Goal: Task Accomplishment & Management: Manage account settings

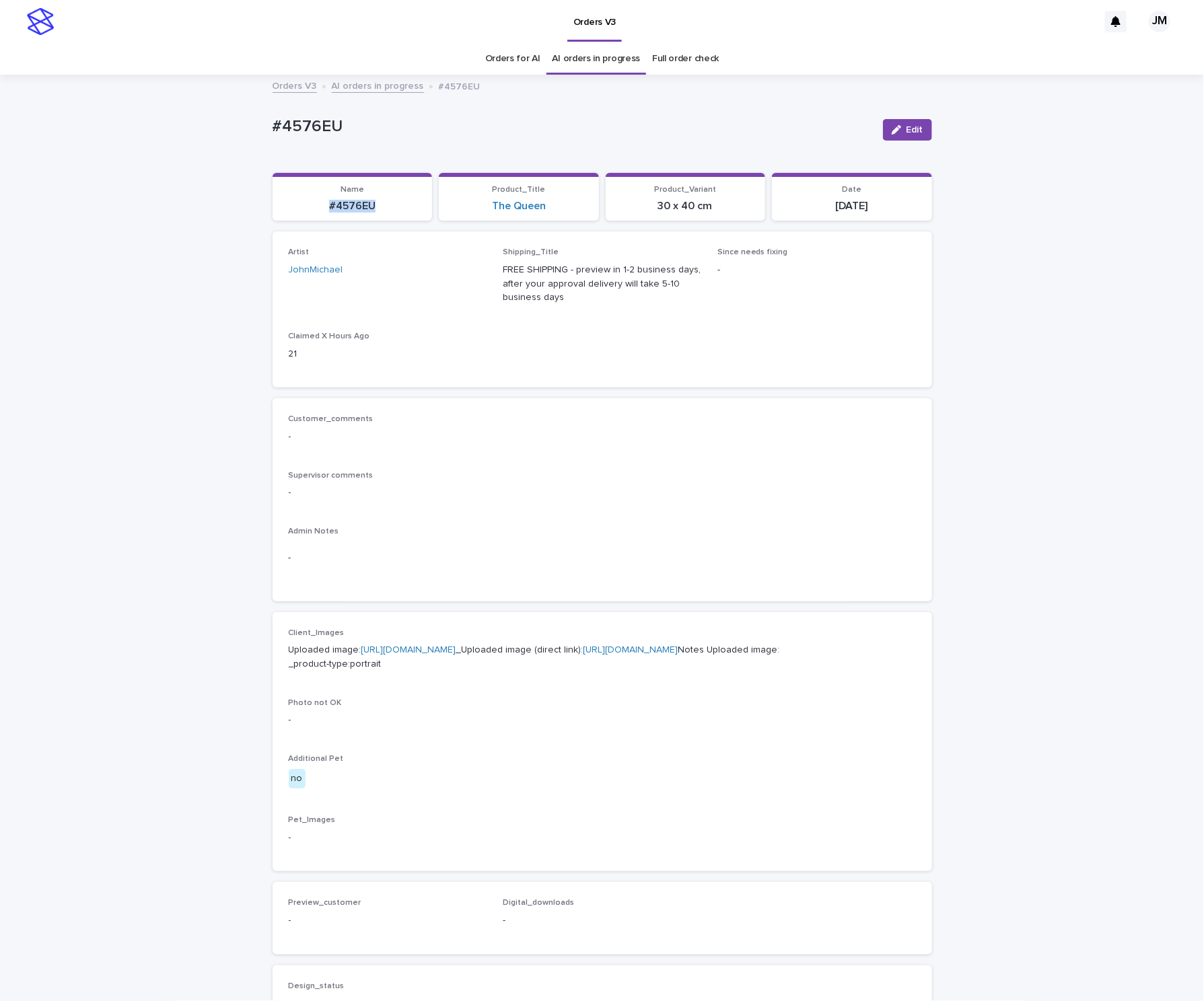
drag, startPoint x: 320, startPoint y: 212, endPoint x: 384, endPoint y: 209, distance: 64.1
click at [384, 209] on p "#4576EU" at bounding box center [353, 206] width 144 height 13
copy p "#4576EU"
click at [906, 134] on span "Edit" at bounding box center [914, 129] width 17 height 10
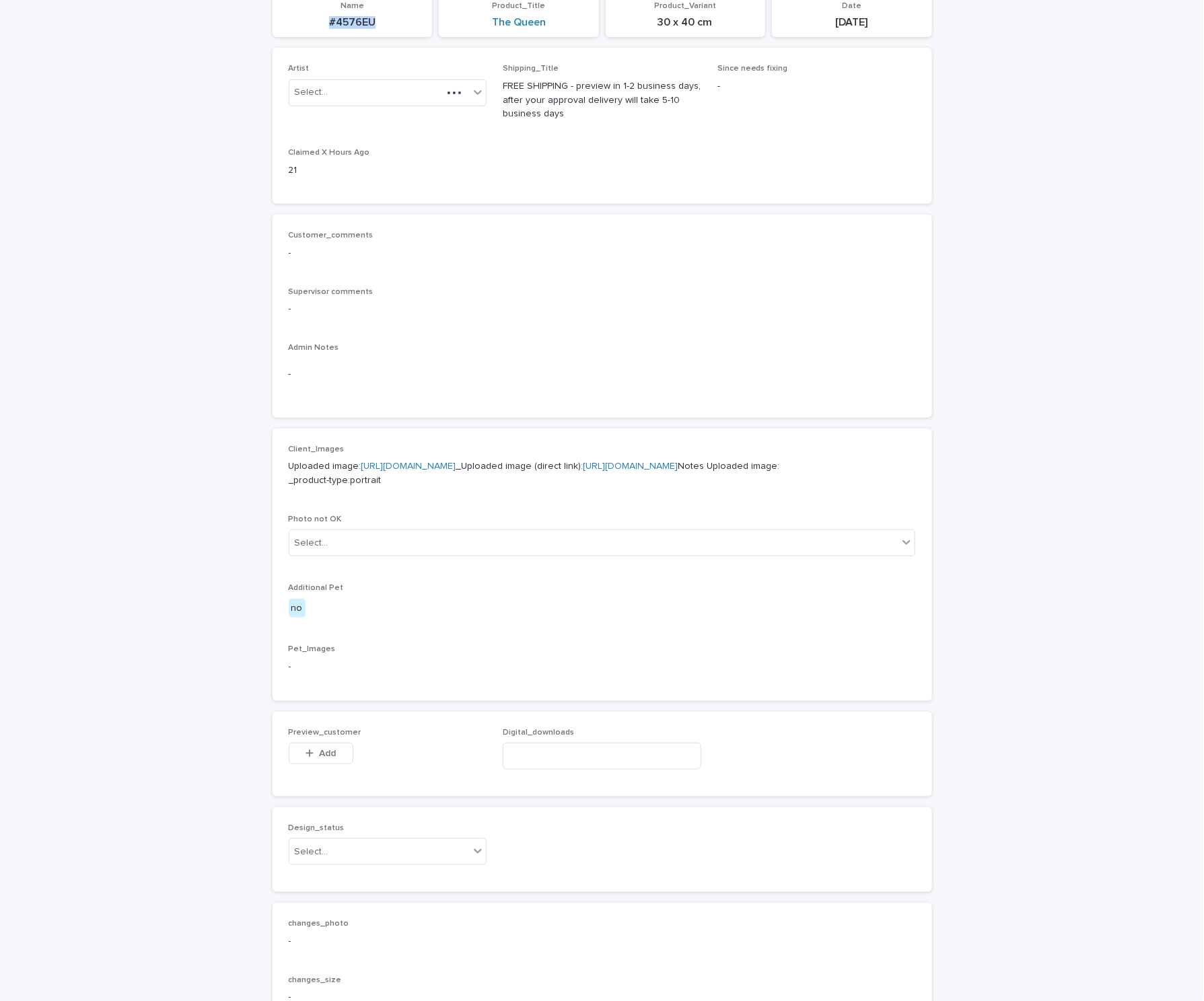
scroll to position [476, 0]
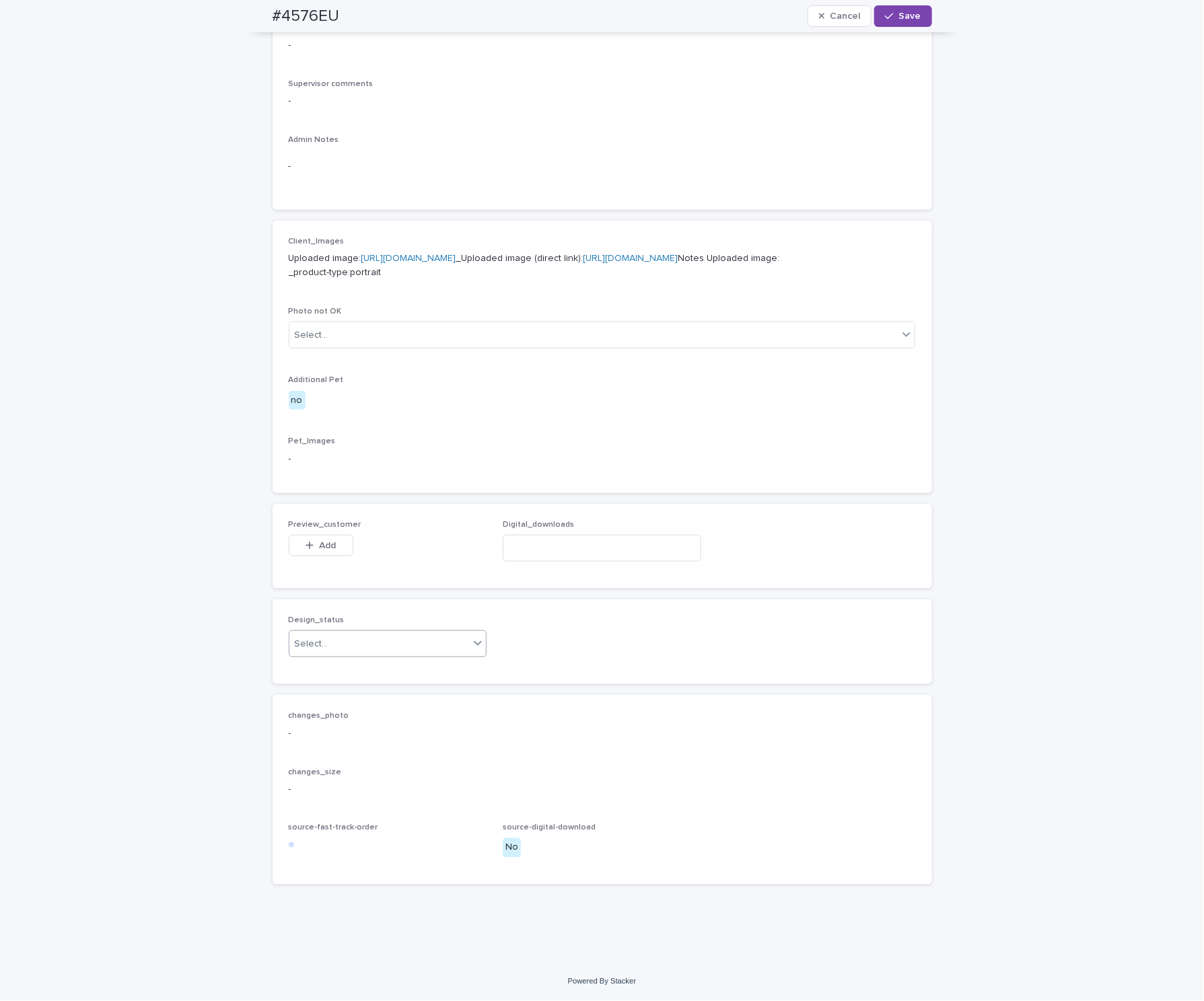
click at [350, 636] on div "Select..." at bounding box center [380, 644] width 181 height 22
click at [351, 664] on div "Uploaded" at bounding box center [380, 670] width 197 height 24
click at [327, 548] on span "Add" at bounding box center [327, 545] width 17 height 10
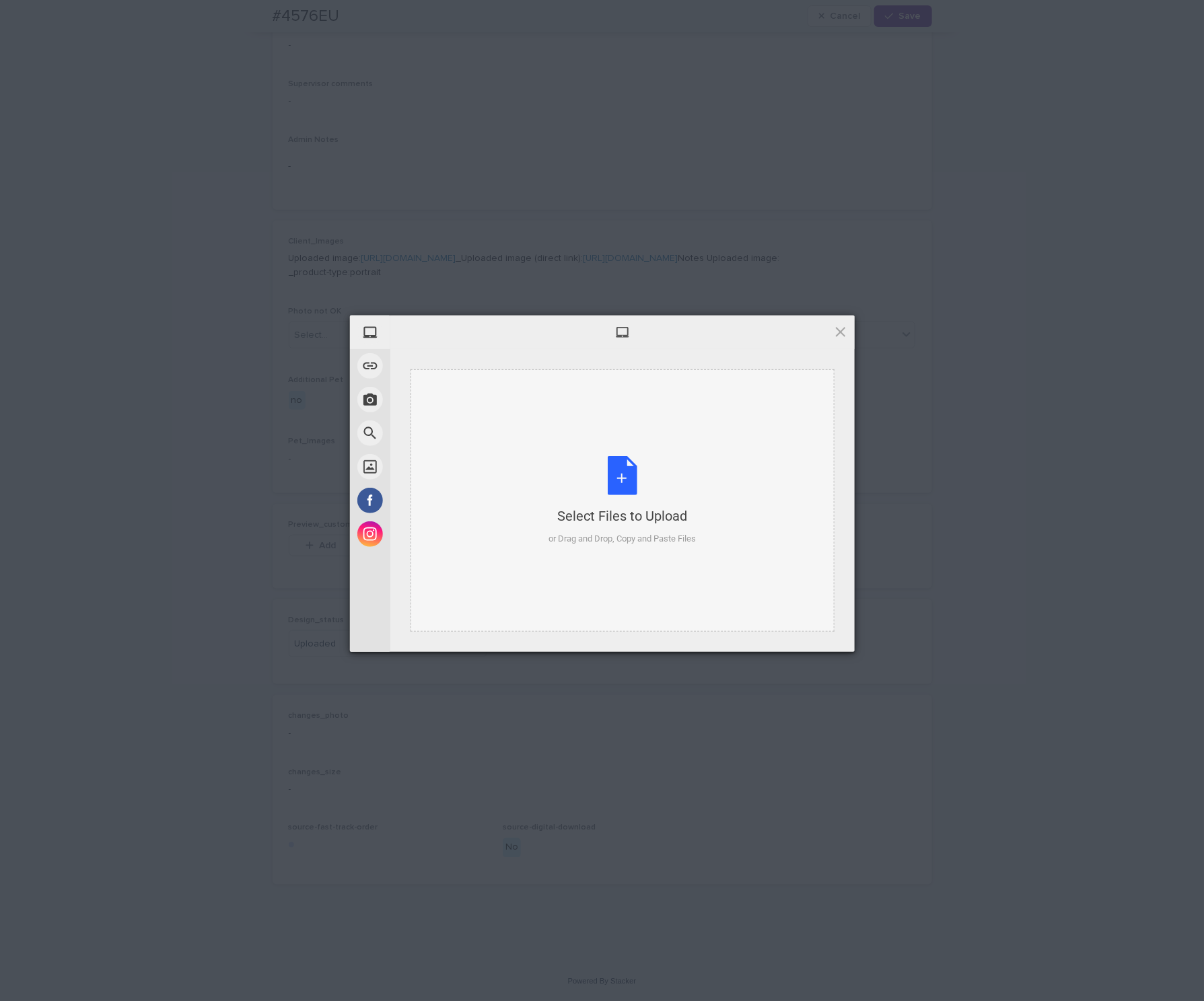
click at [649, 469] on div "Select Files to Upload or Drag and Drop, Copy and Paste Files" at bounding box center [622, 501] width 147 height 90
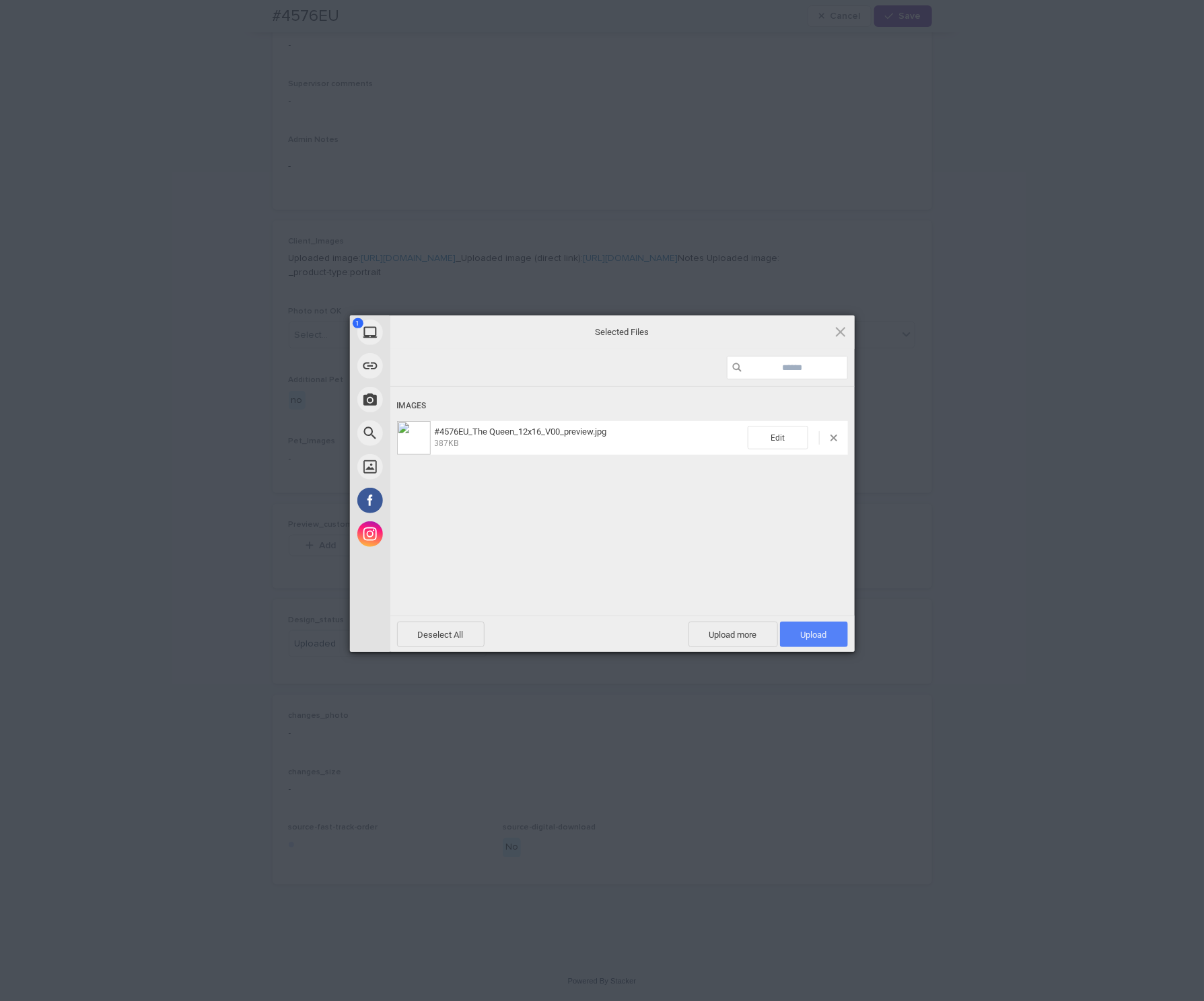
click at [802, 630] on span "Upload 1" at bounding box center [814, 634] width 26 height 10
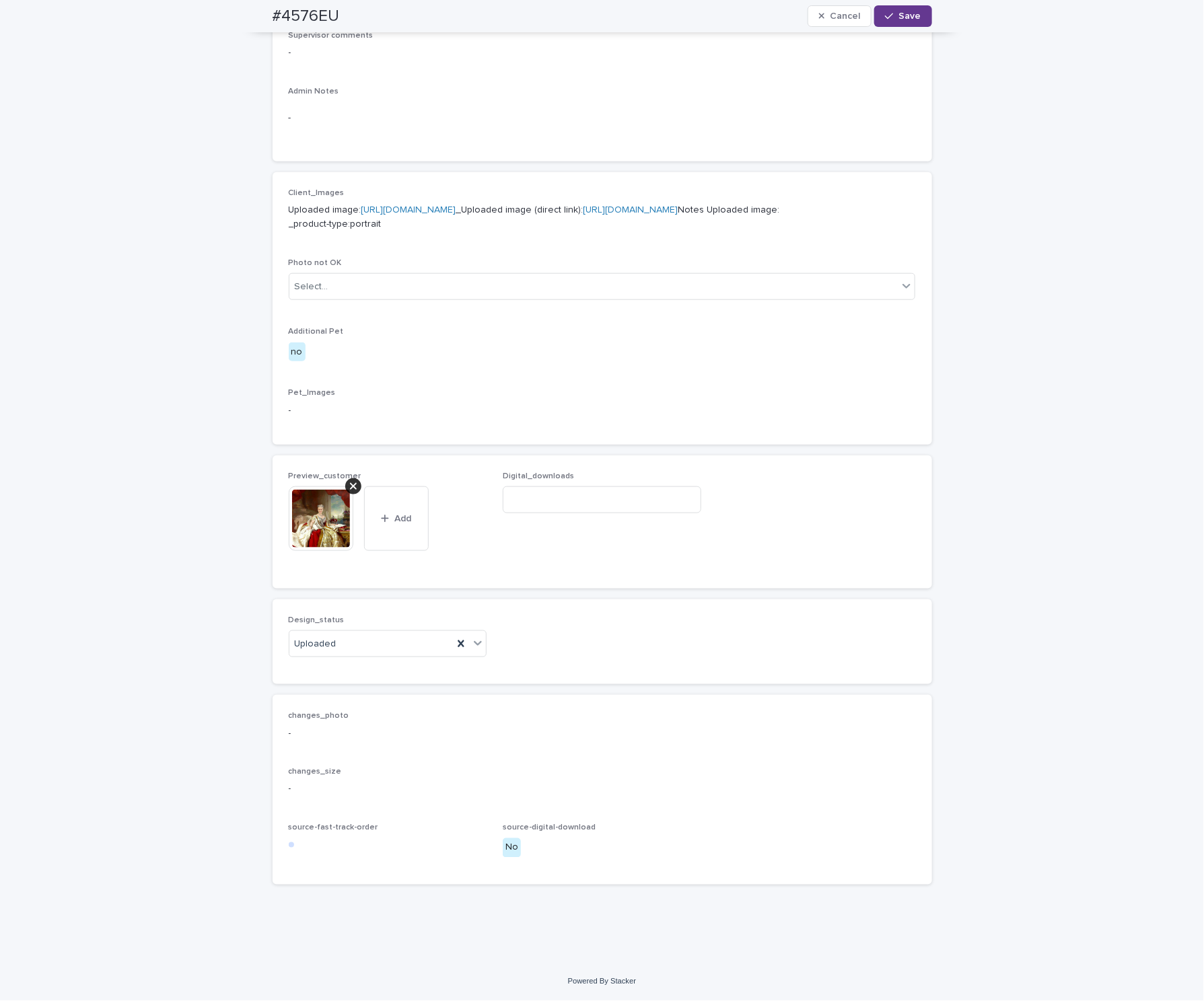
click at [905, 17] on span "Save" at bounding box center [910, 16] width 22 height 10
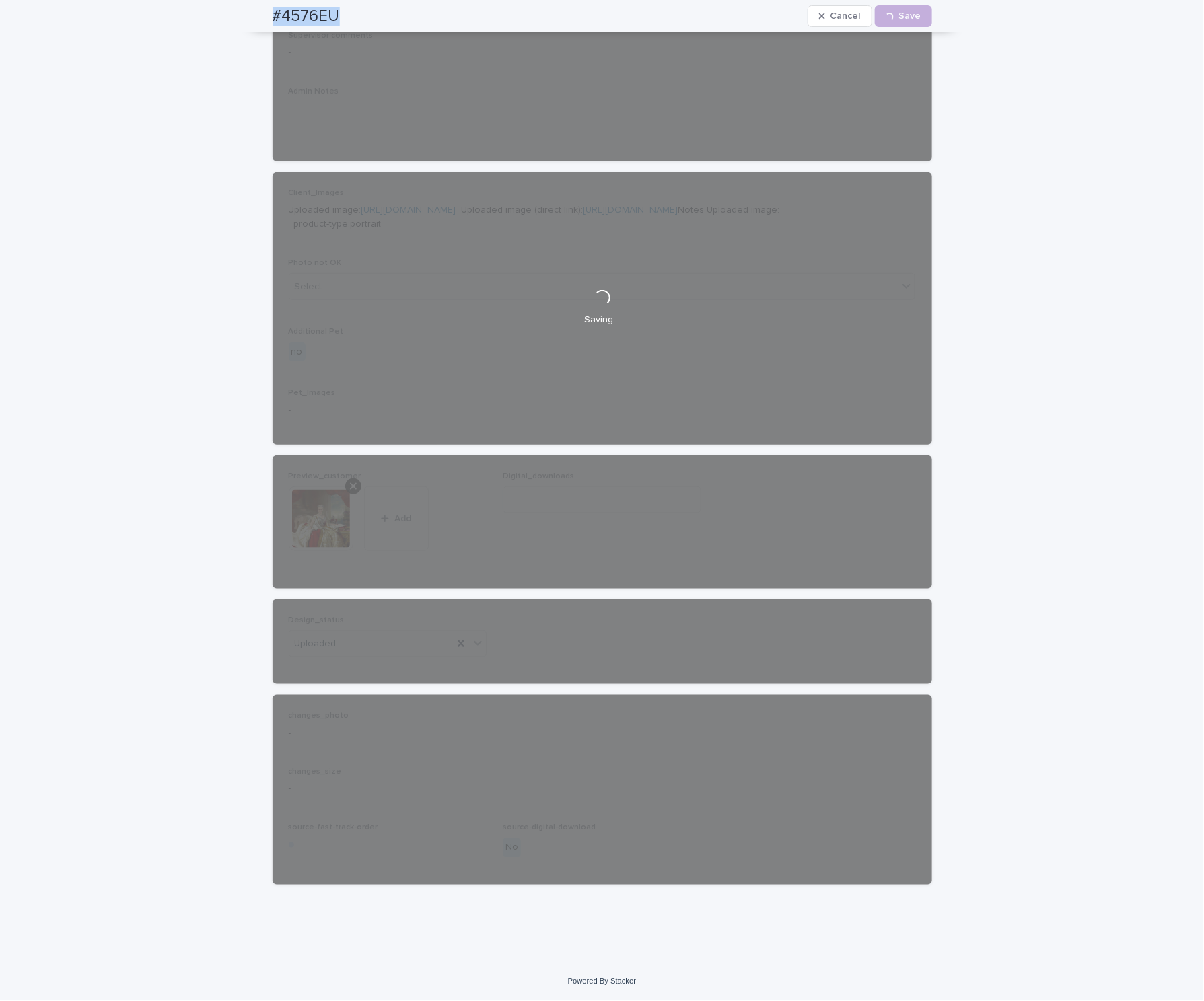
drag, startPoint x: 249, startPoint y: 23, endPoint x: 337, endPoint y: 20, distance: 88.1
click at [337, 20] on div "#4576EU Cancel Loading... Save" at bounding box center [602, 16] width 724 height 33
copy h2 "#4576EU"
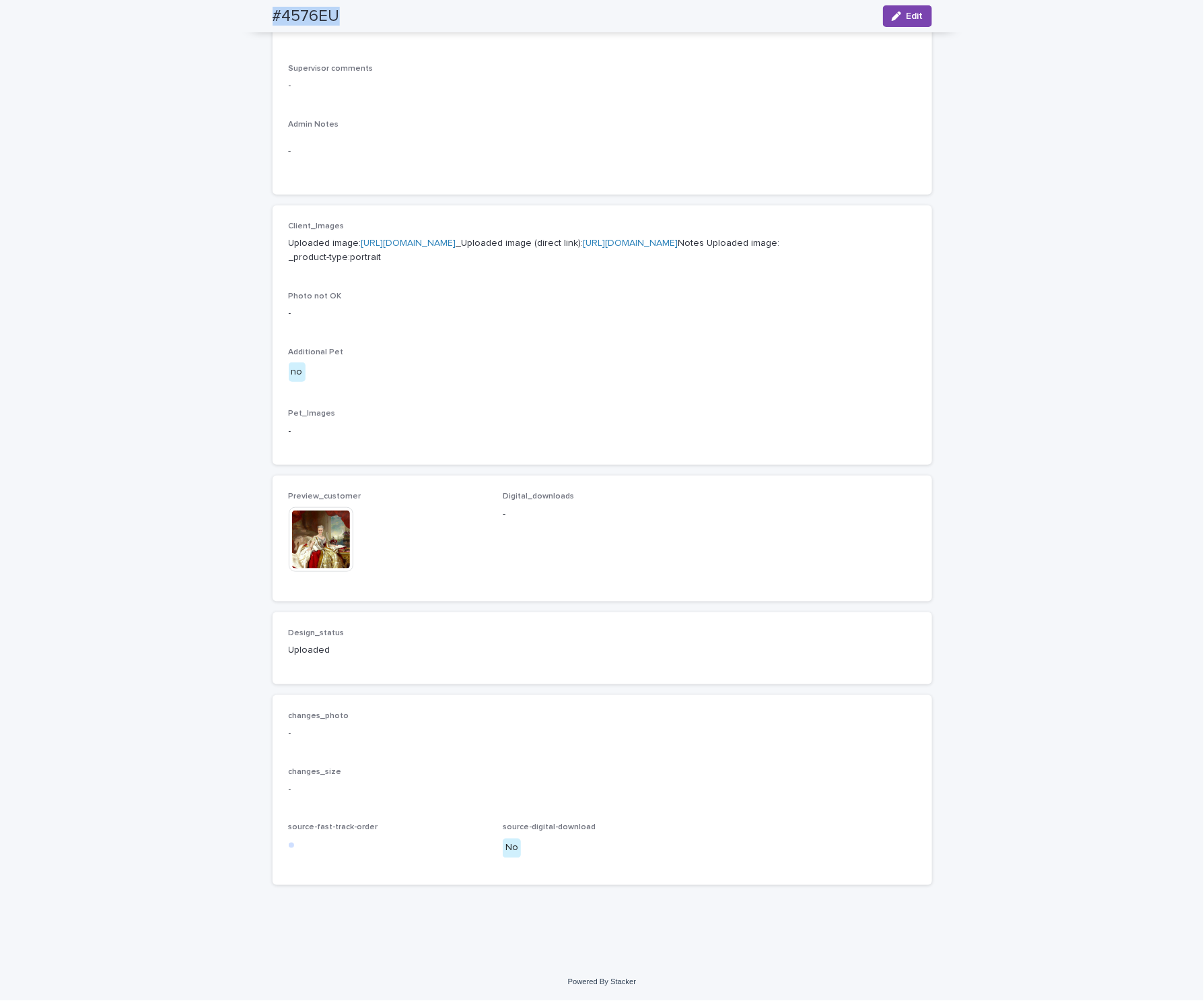
click at [315, 547] on img at bounding box center [321, 538] width 64 height 64
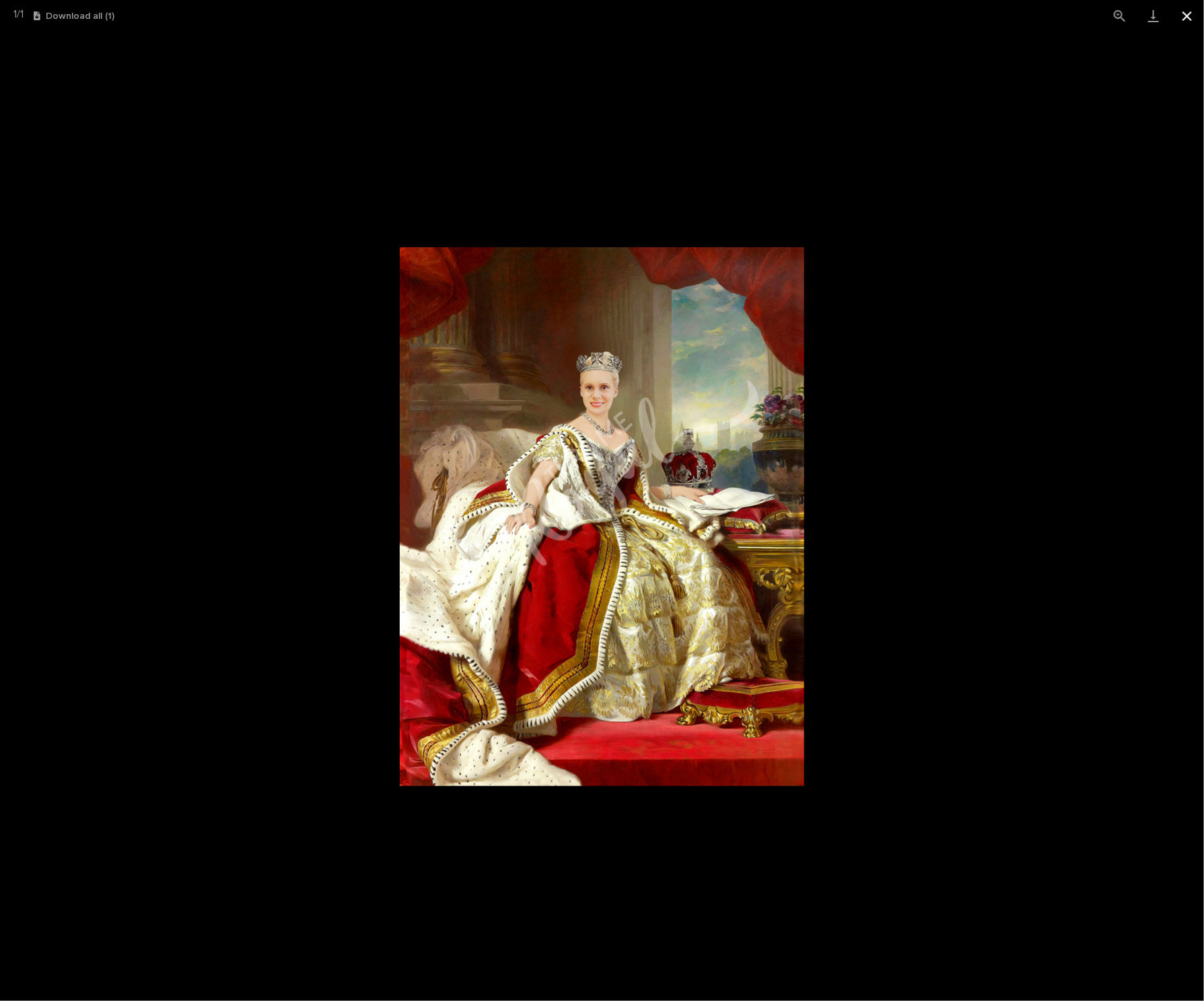
drag, startPoint x: 1182, startPoint y: 22, endPoint x: 1171, endPoint y: 25, distance: 11.4
click at [1181, 22] on button "Close gallery" at bounding box center [1187, 16] width 33 height 32
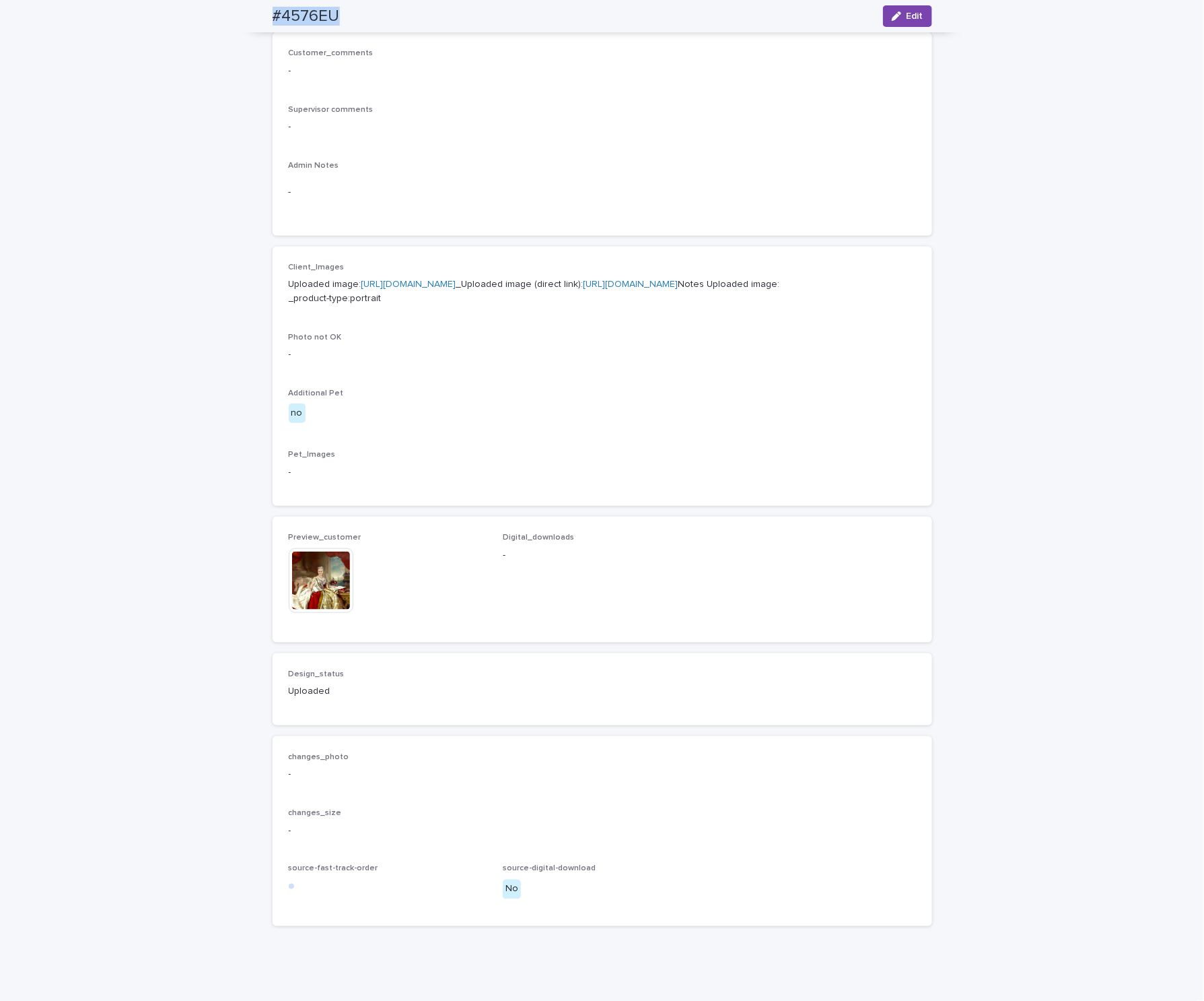
scroll to position [281, 0]
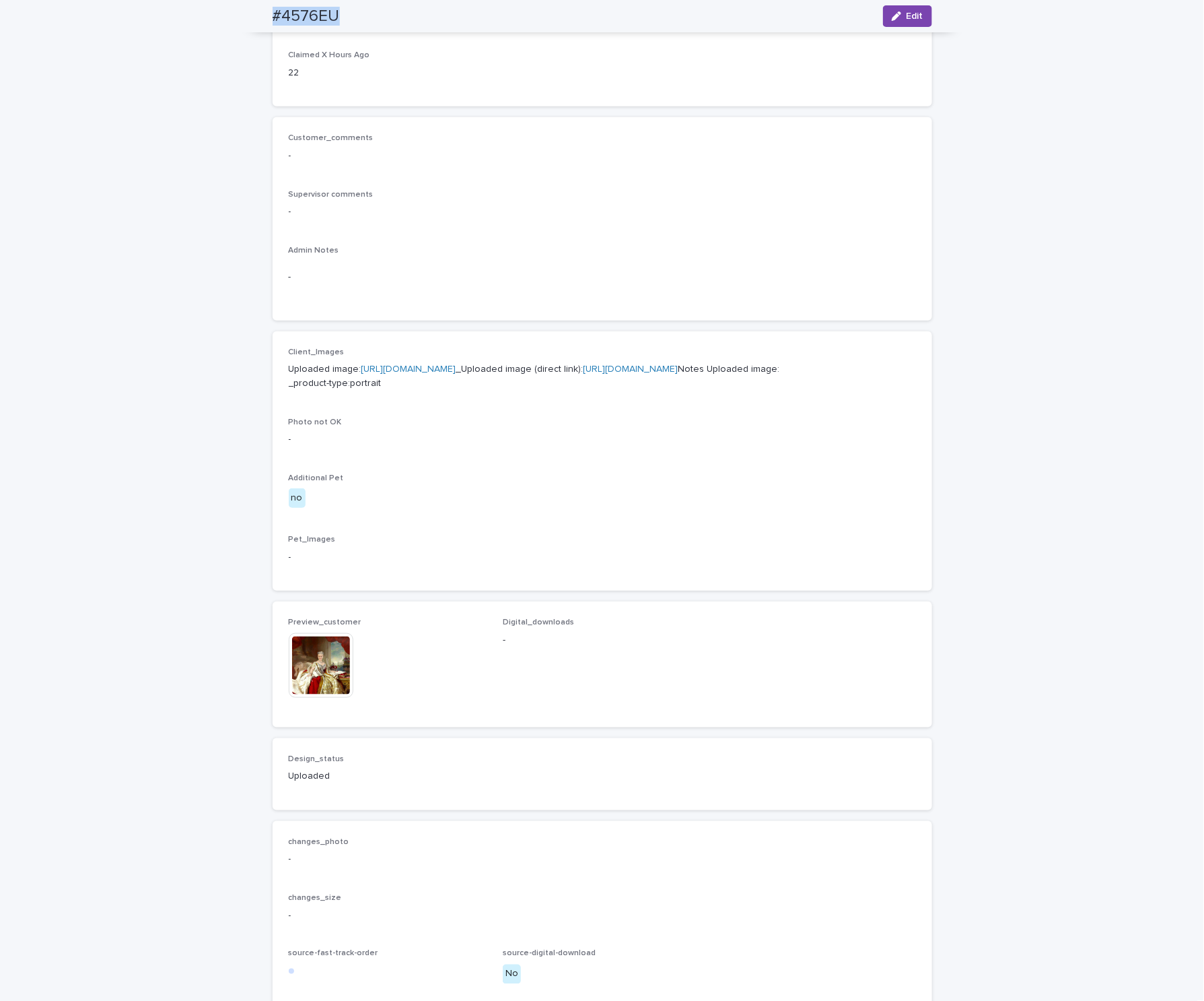
click at [584, 374] on link "https://files.getuploadkit.com/d0af17d2-f7ad-463c-9c5d-ef0b90368cc5/f6215afa-a3…" at bounding box center [632, 368] width 95 height 10
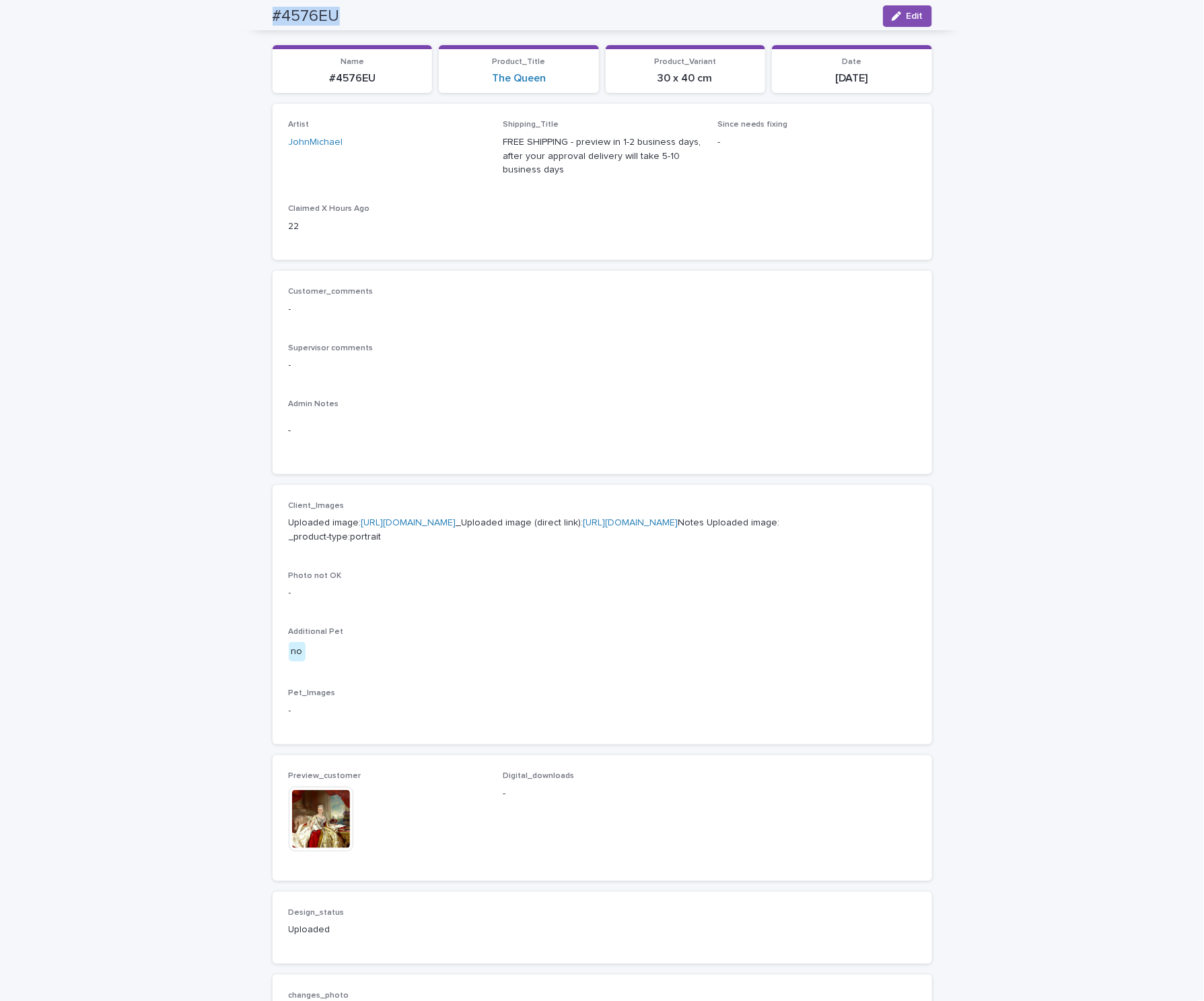
scroll to position [0, 0]
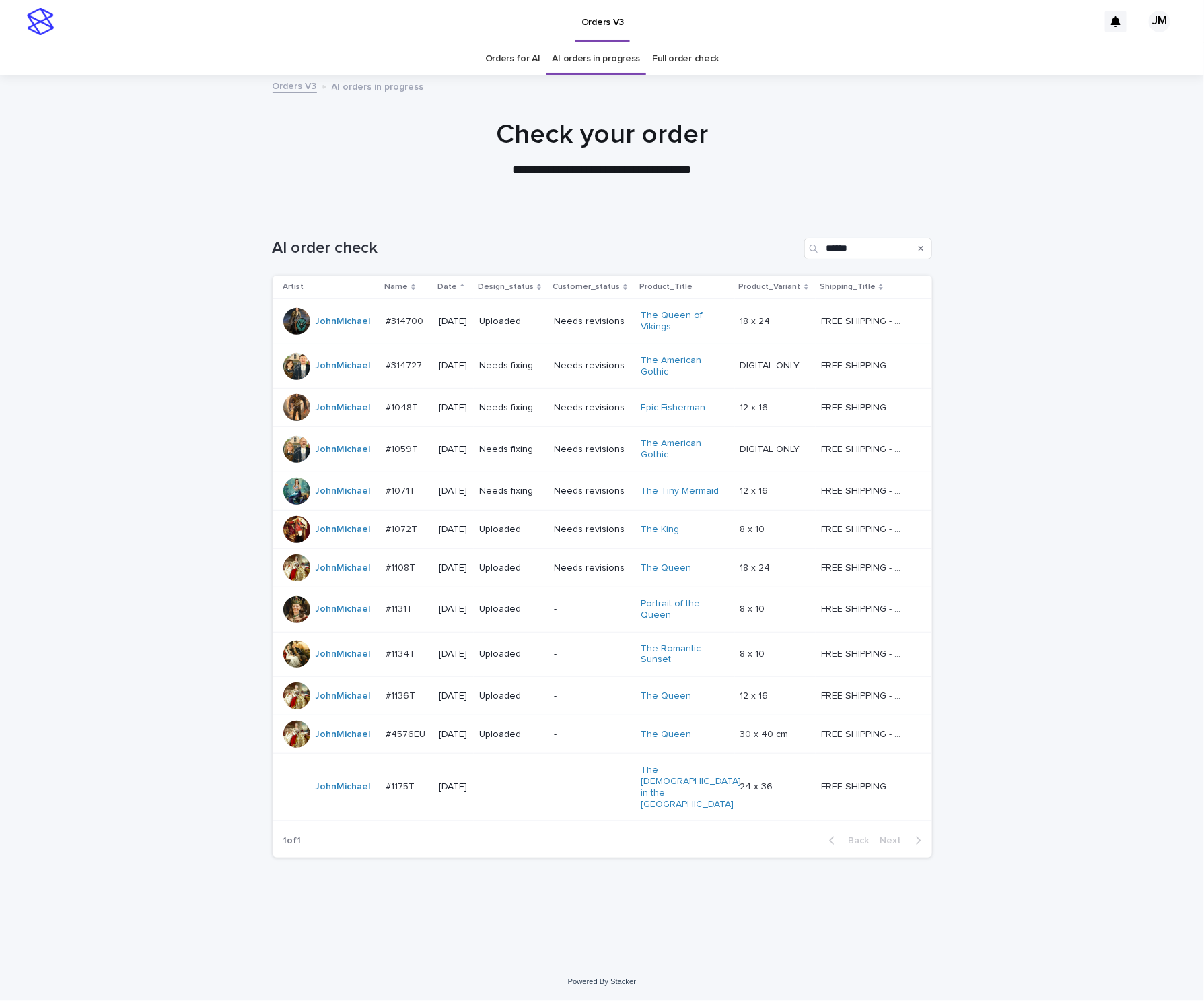
click at [515, 778] on div "-" at bounding box center [511, 785] width 64 height 14
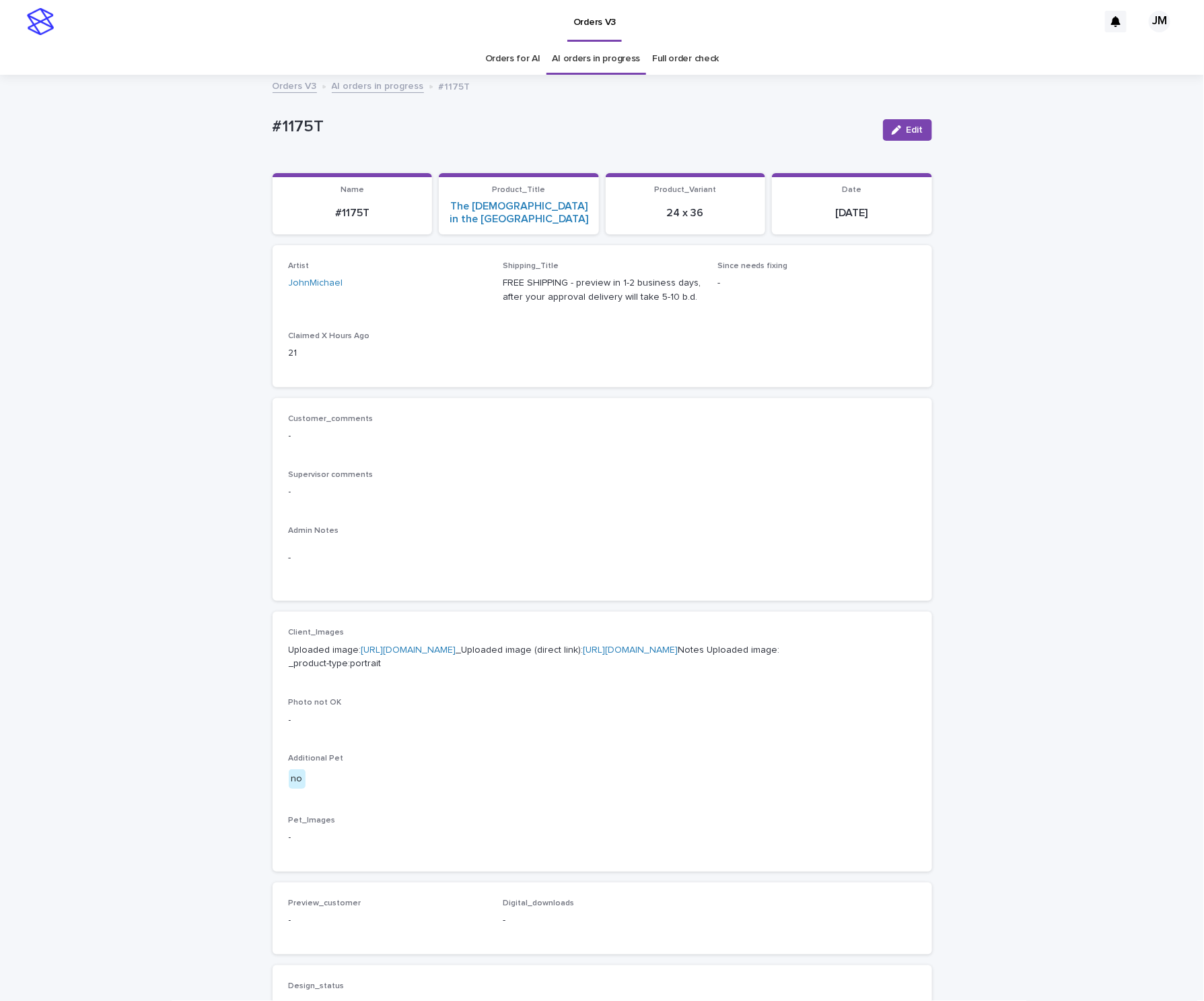
click at [584, 655] on link "https://files.getuploadkit.com/fb9103b9-f7ca-44bf-9857-1dea655e0cff/1b8b16ca-1e…" at bounding box center [632, 649] width 95 height 10
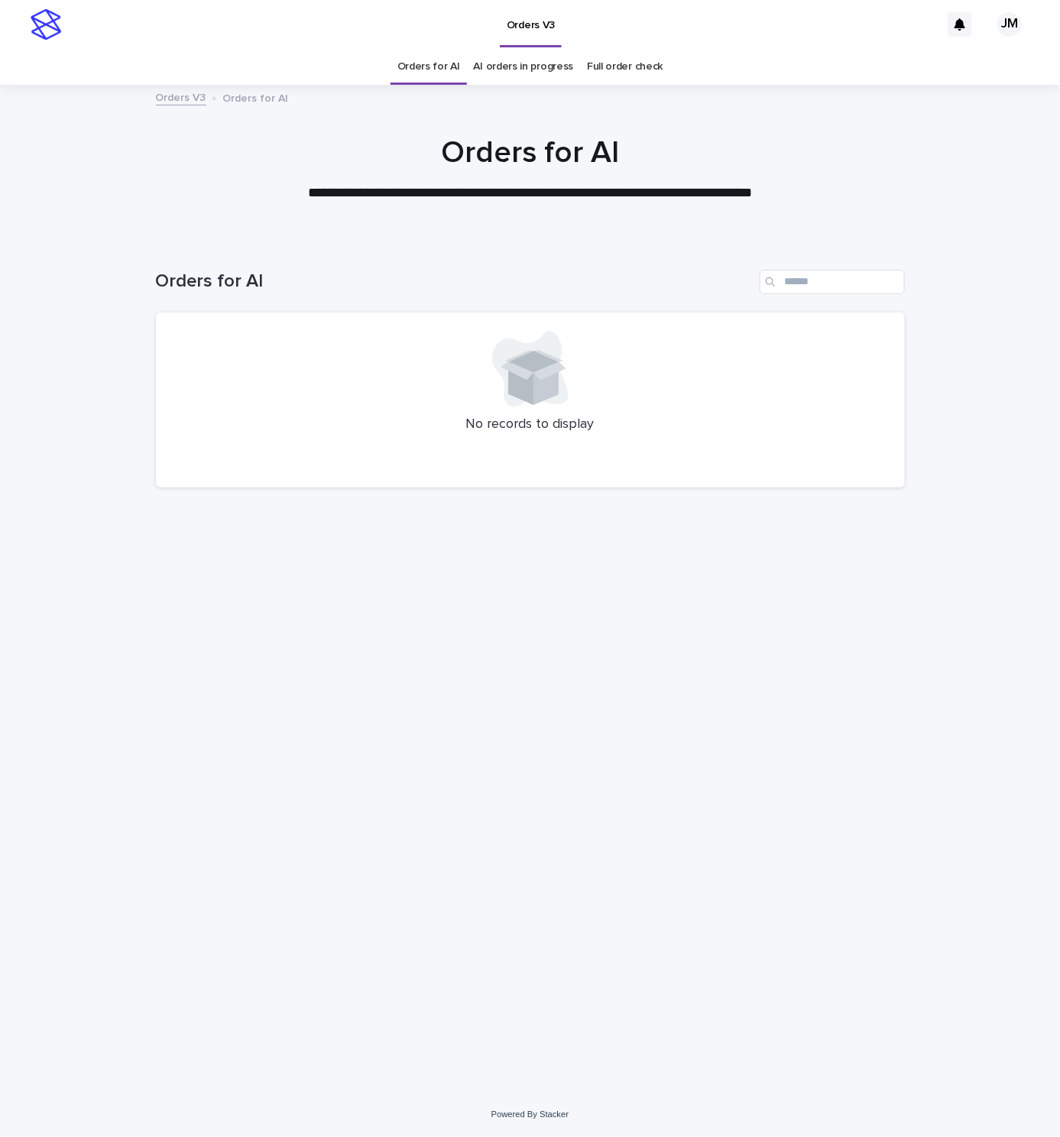
drag, startPoint x: 250, startPoint y: 7, endPoint x: 236, endPoint y: 0, distance: 15.4
click at [246, 7] on div "Orders V3" at bounding box center [504, 24] width 871 height 49
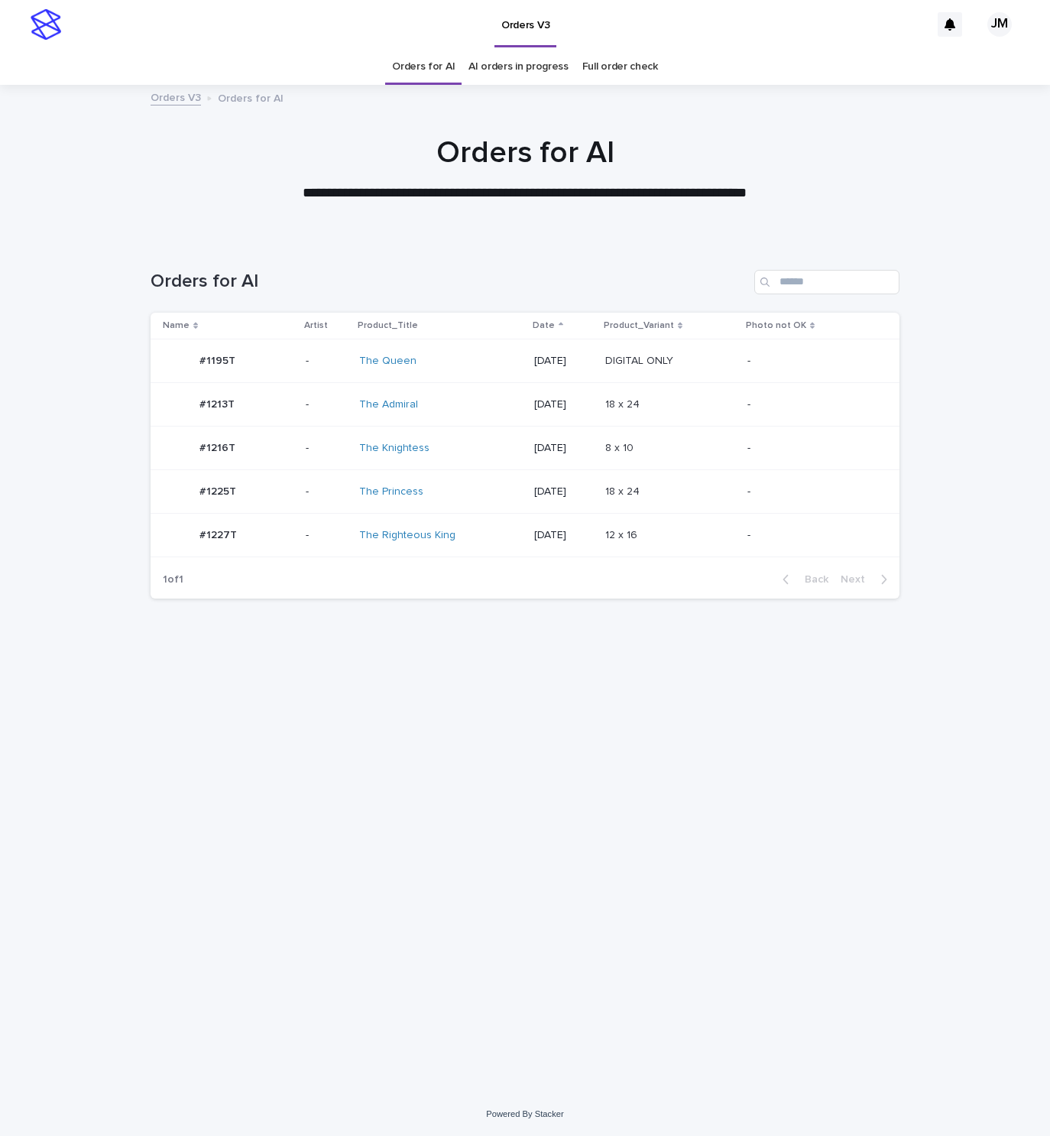
click at [447, 487] on div "The Princess" at bounding box center [423, 491] width 128 height 13
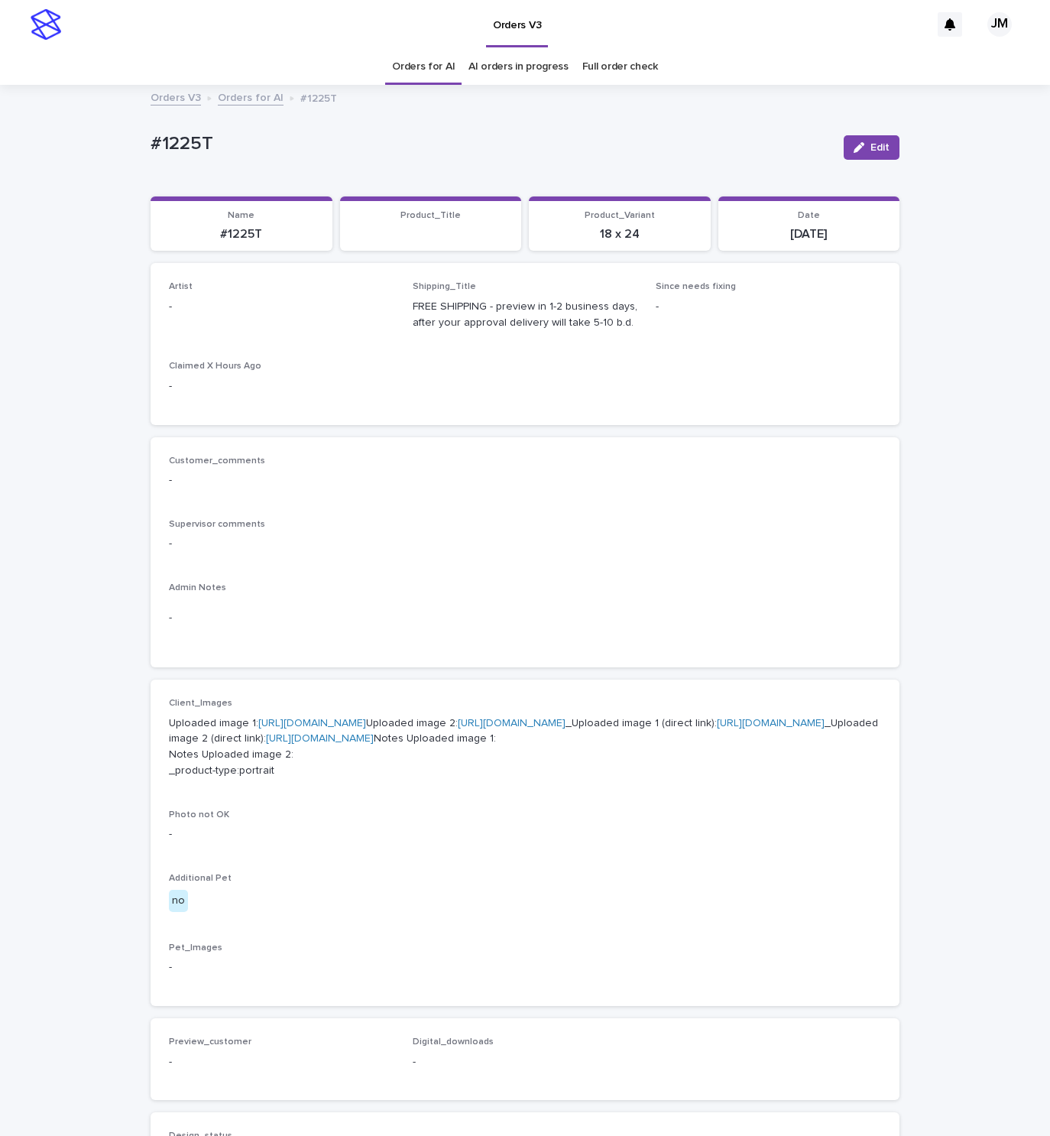
drag, startPoint x: 871, startPoint y: 154, endPoint x: 168, endPoint y: 335, distance: 726.0
click at [867, 154] on button "Edit" at bounding box center [872, 147] width 56 height 24
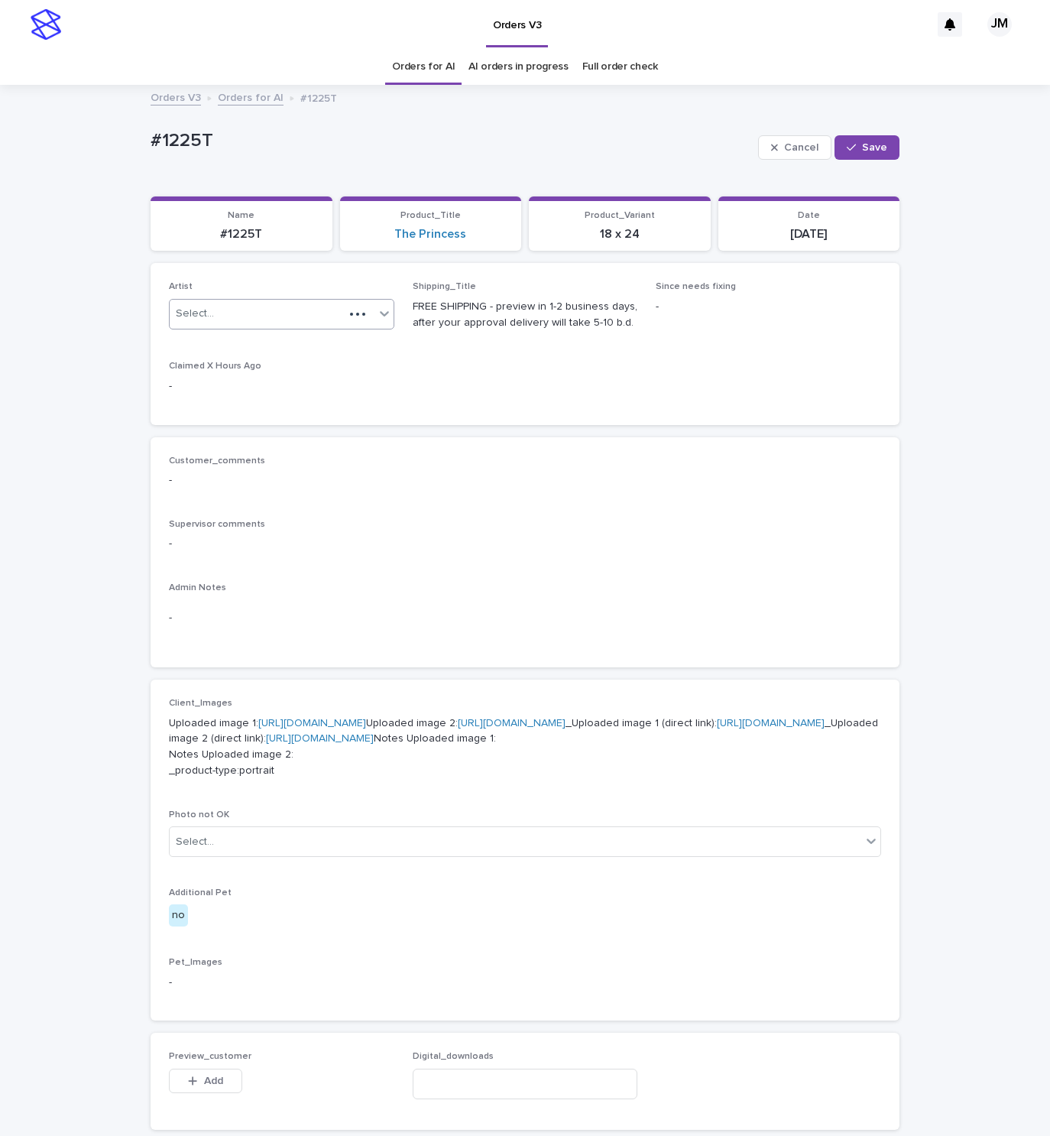
click at [189, 317] on div "Select..." at bounding box center [195, 314] width 38 height 16
type input "******"
click at [330, 338] on div "JohnMichael" at bounding box center [273, 344] width 224 height 27
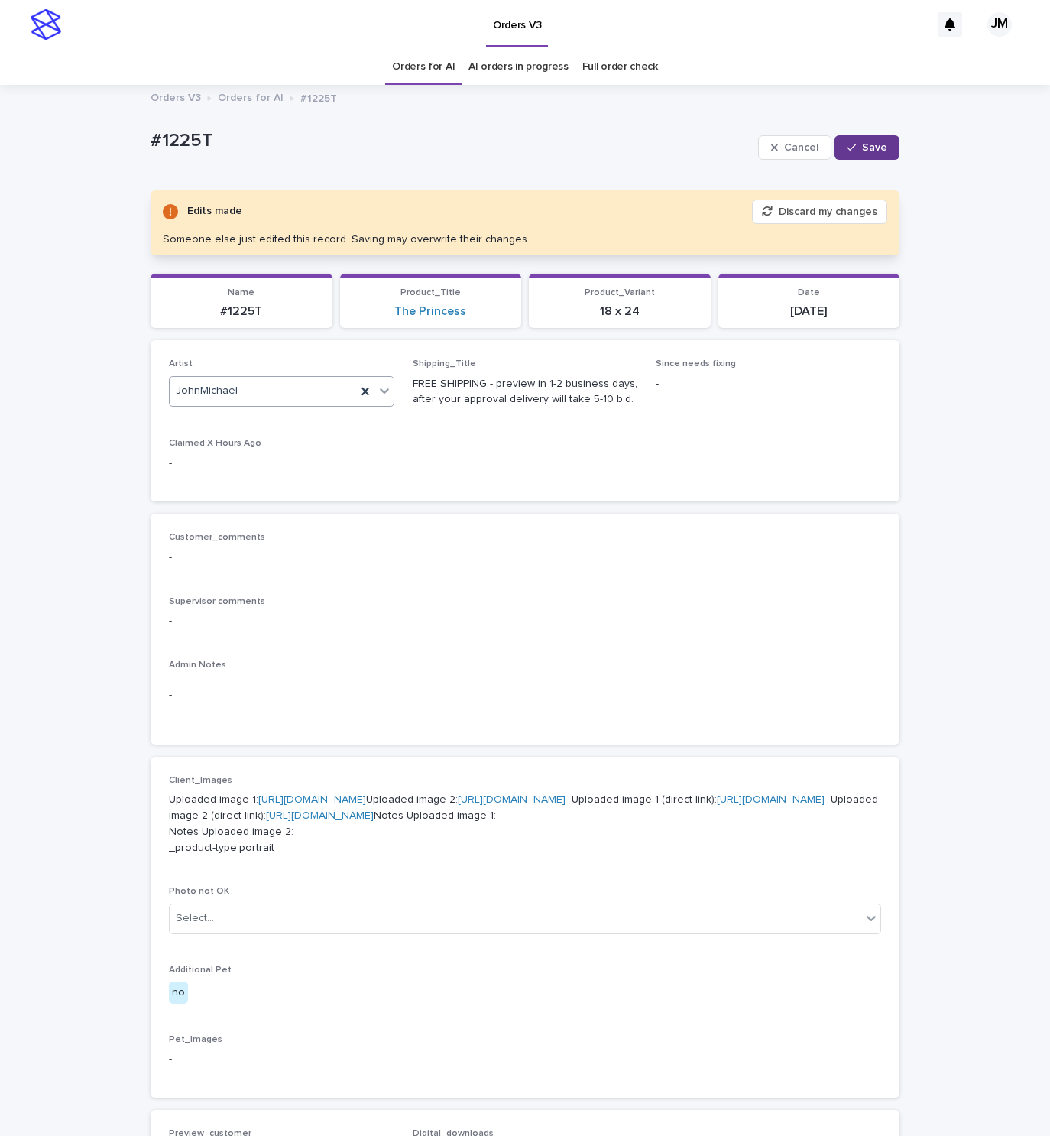
click at [847, 147] on icon "button" at bounding box center [851, 147] width 9 height 11
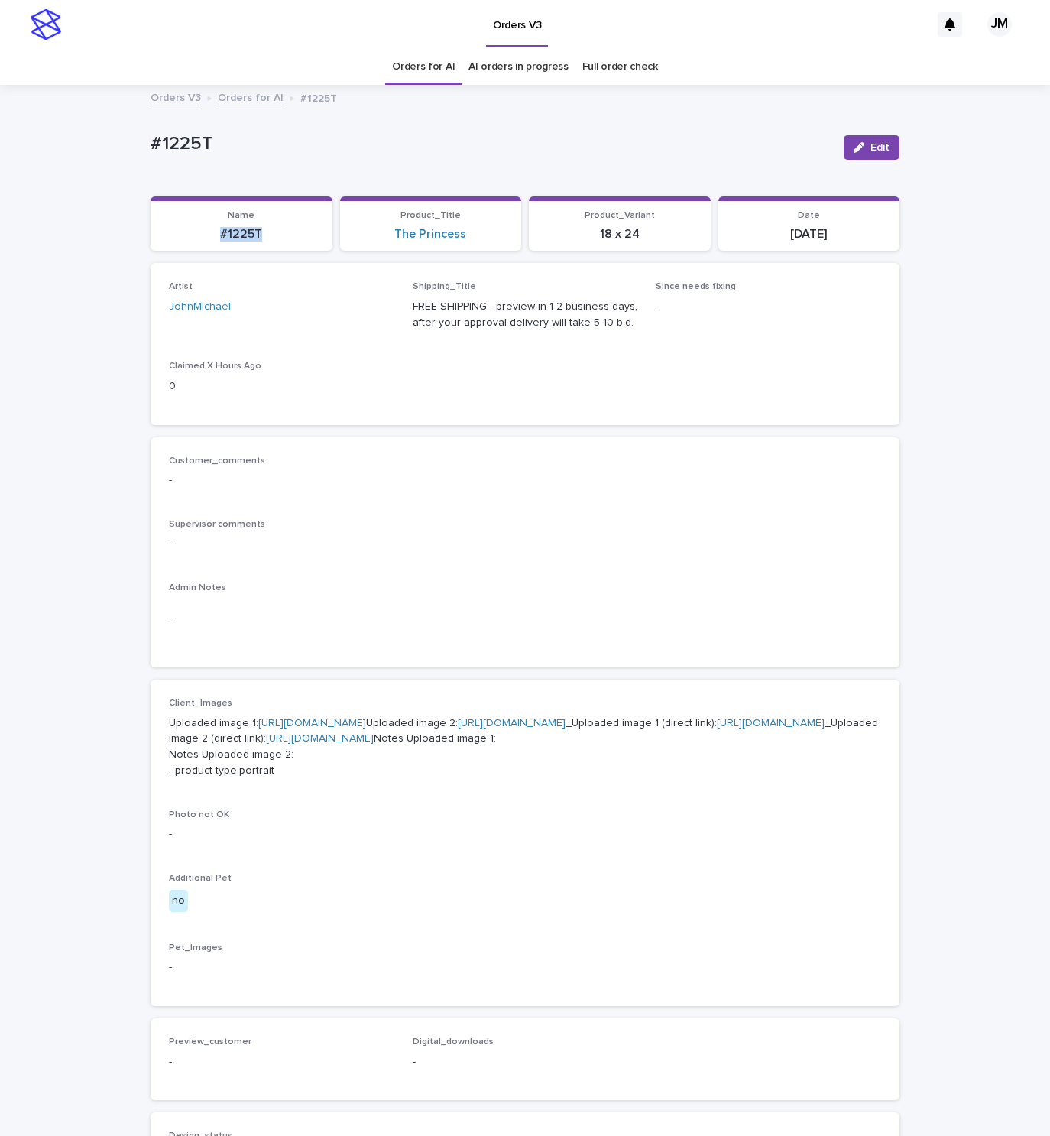
drag, startPoint x: 258, startPoint y: 236, endPoint x: 170, endPoint y: 239, distance: 87.9
click at [170, 239] on p "#1225T" at bounding box center [242, 234] width 164 height 15
copy p "#1225T"
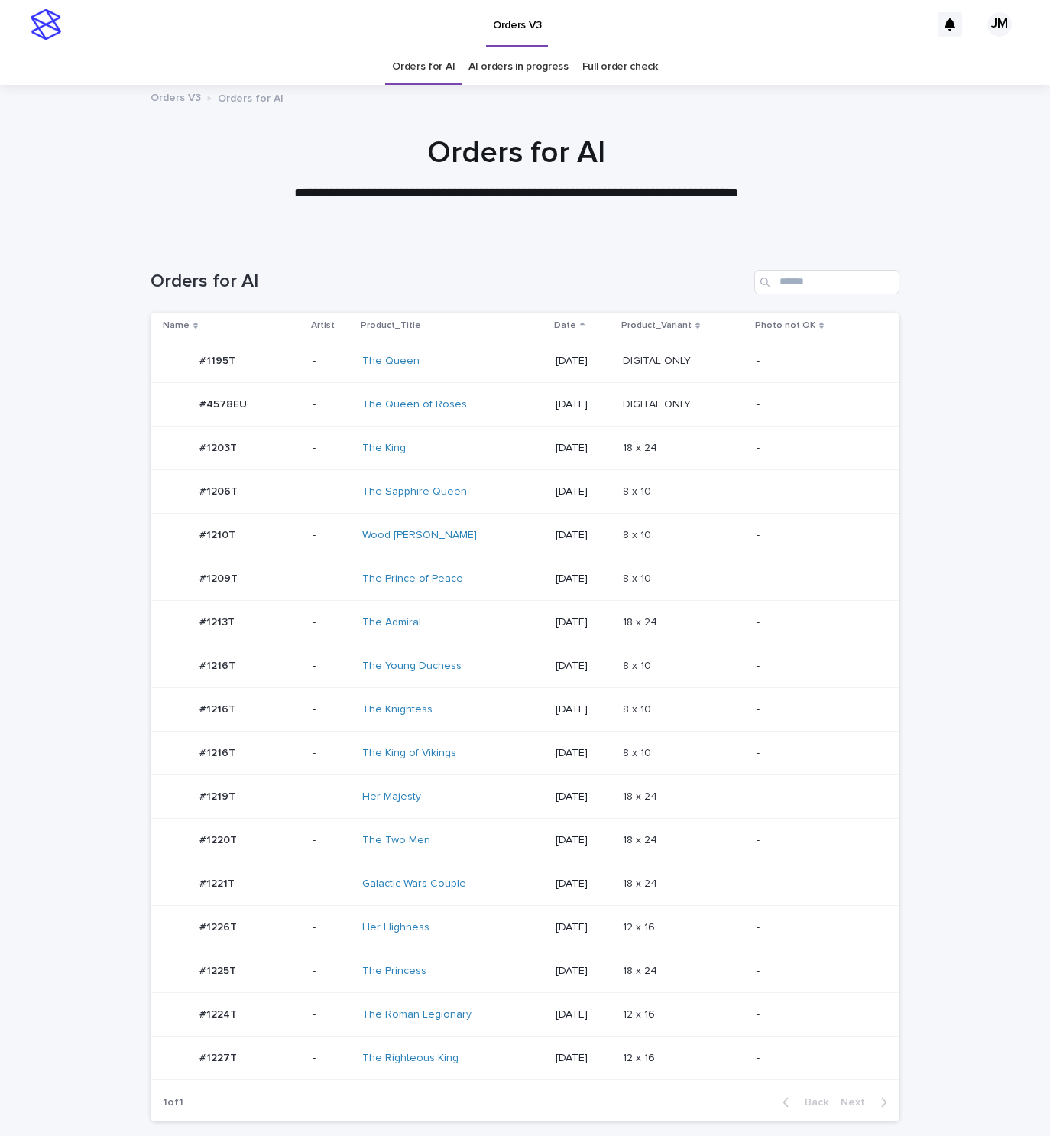
click at [450, 798] on div "Her Majesty" at bounding box center [426, 796] width 128 height 13
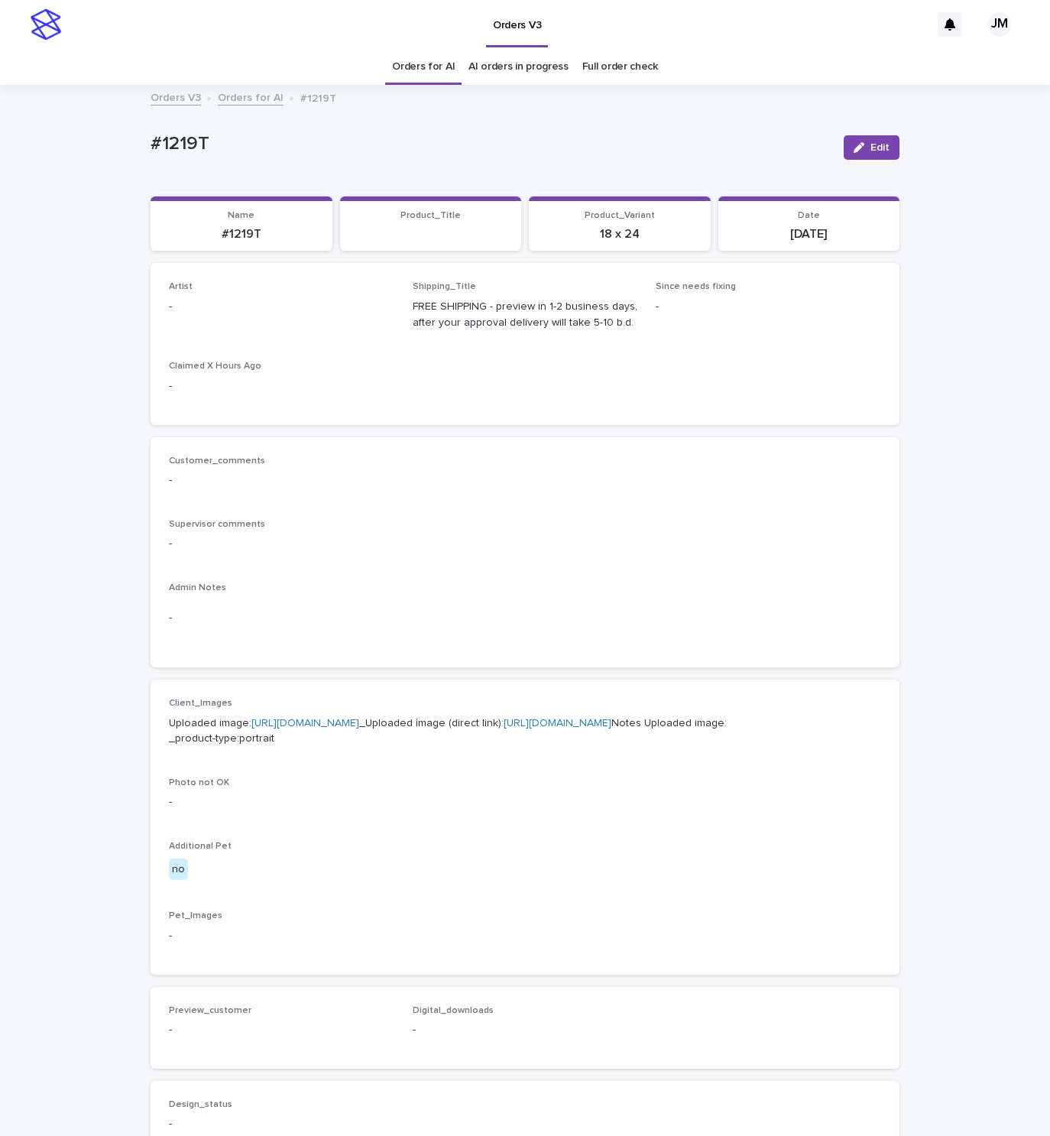
click at [873, 145] on span "Edit" at bounding box center [879, 147] width 19 height 11
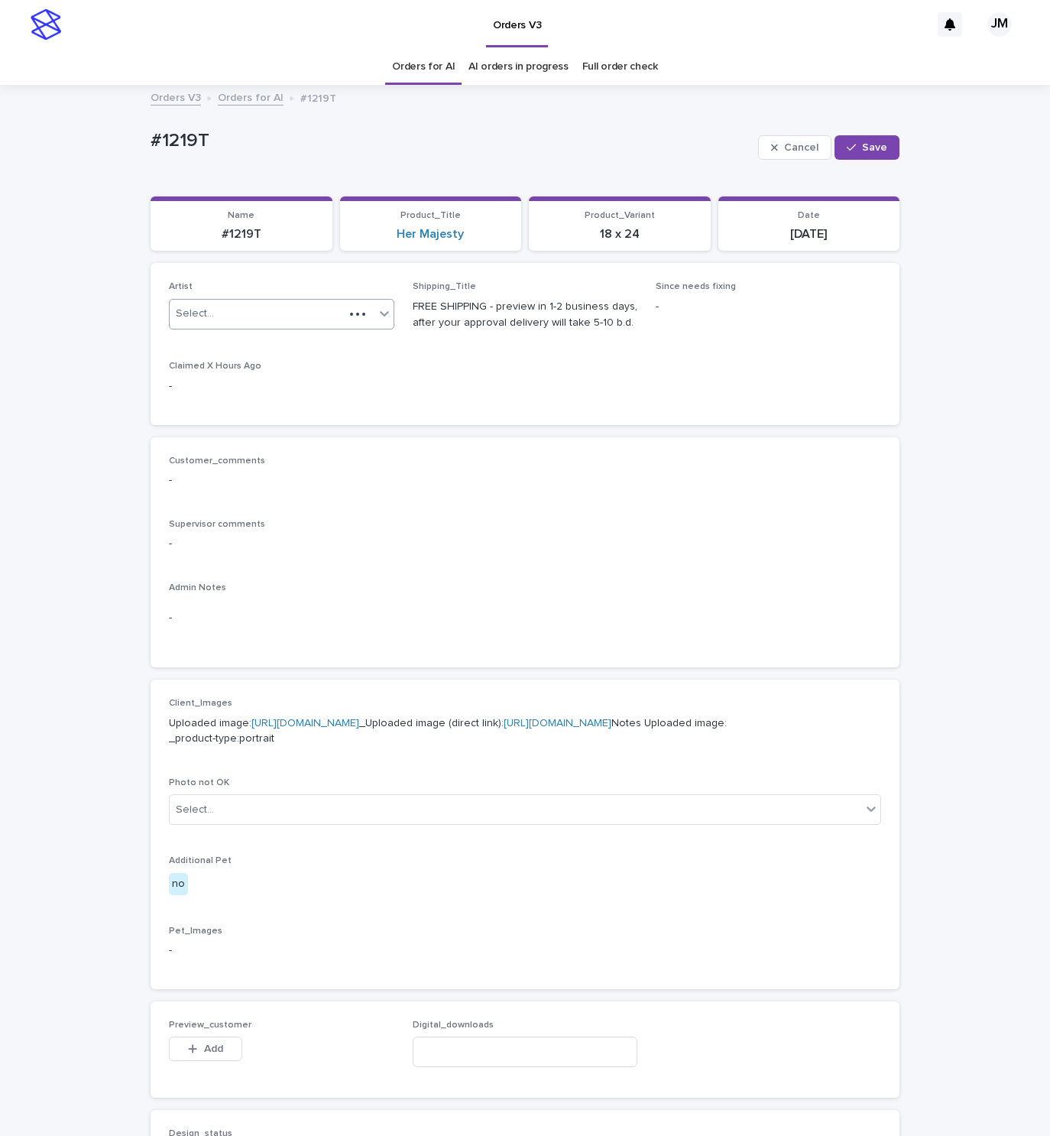
click at [255, 312] on div "Select..." at bounding box center [257, 313] width 174 height 25
type input "******"
click at [267, 342] on div "JohnMichael" at bounding box center [273, 344] width 224 height 27
click at [872, 149] on span "Save" at bounding box center [874, 147] width 25 height 11
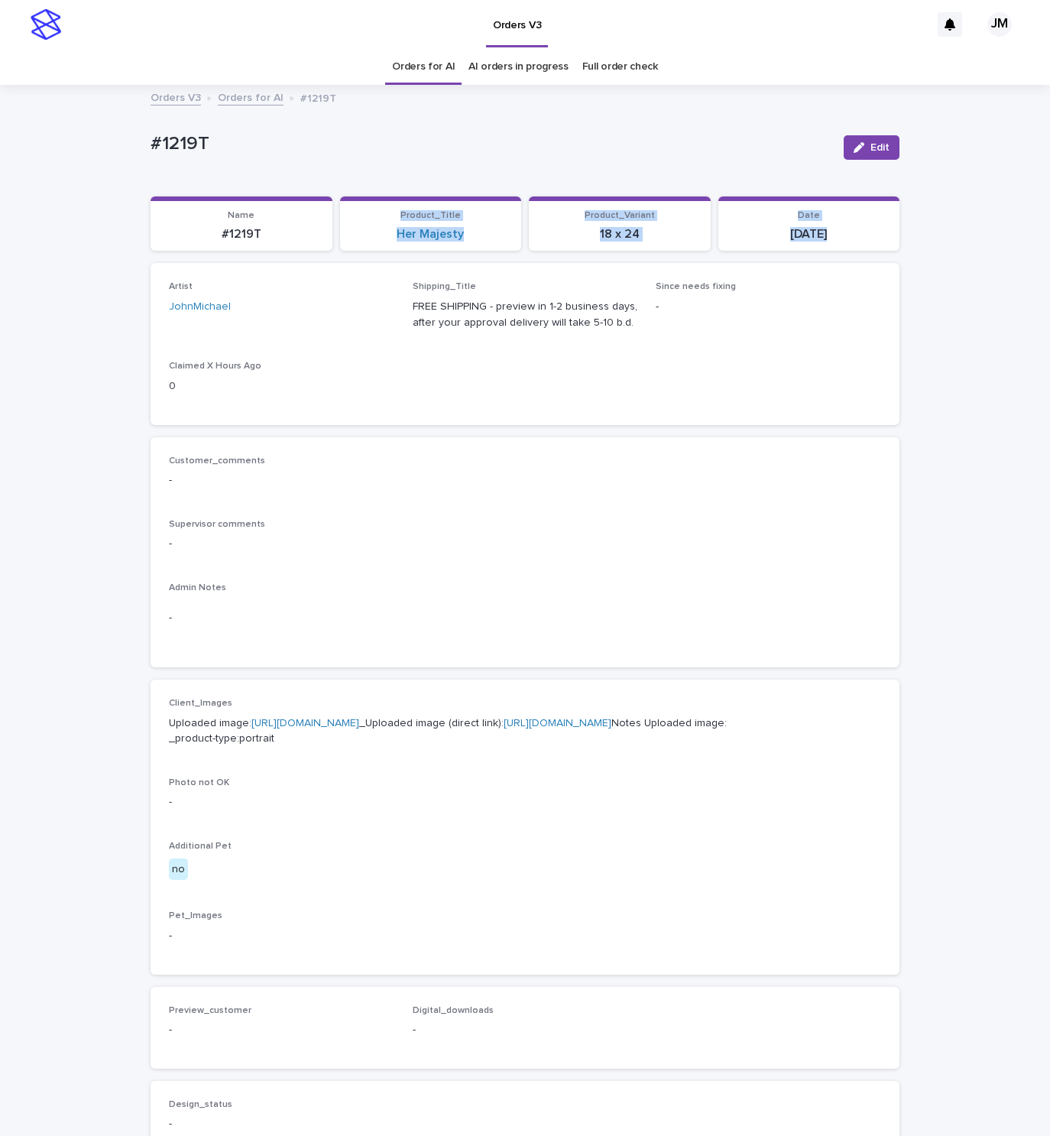
drag, startPoint x: 186, startPoint y: 254, endPoint x: 135, endPoint y: 264, distance: 51.3
click at [143, 264] on div "Loading... Saving… Loading... Saving… #1219T Edit #1219T Edit Sorry, there was …" at bounding box center [525, 763] width 764 height 1354
drag, startPoint x: 285, startPoint y: 276, endPoint x: 267, endPoint y: 277, distance: 18.4
click at [284, 276] on div "Artist JohnMichael Shipping_Title FREE SHIPPING - preview in 1-2 business days,…" at bounding box center [525, 343] width 749 height 161
drag, startPoint x: 257, startPoint y: 238, endPoint x: 188, endPoint y: 232, distance: 69.1
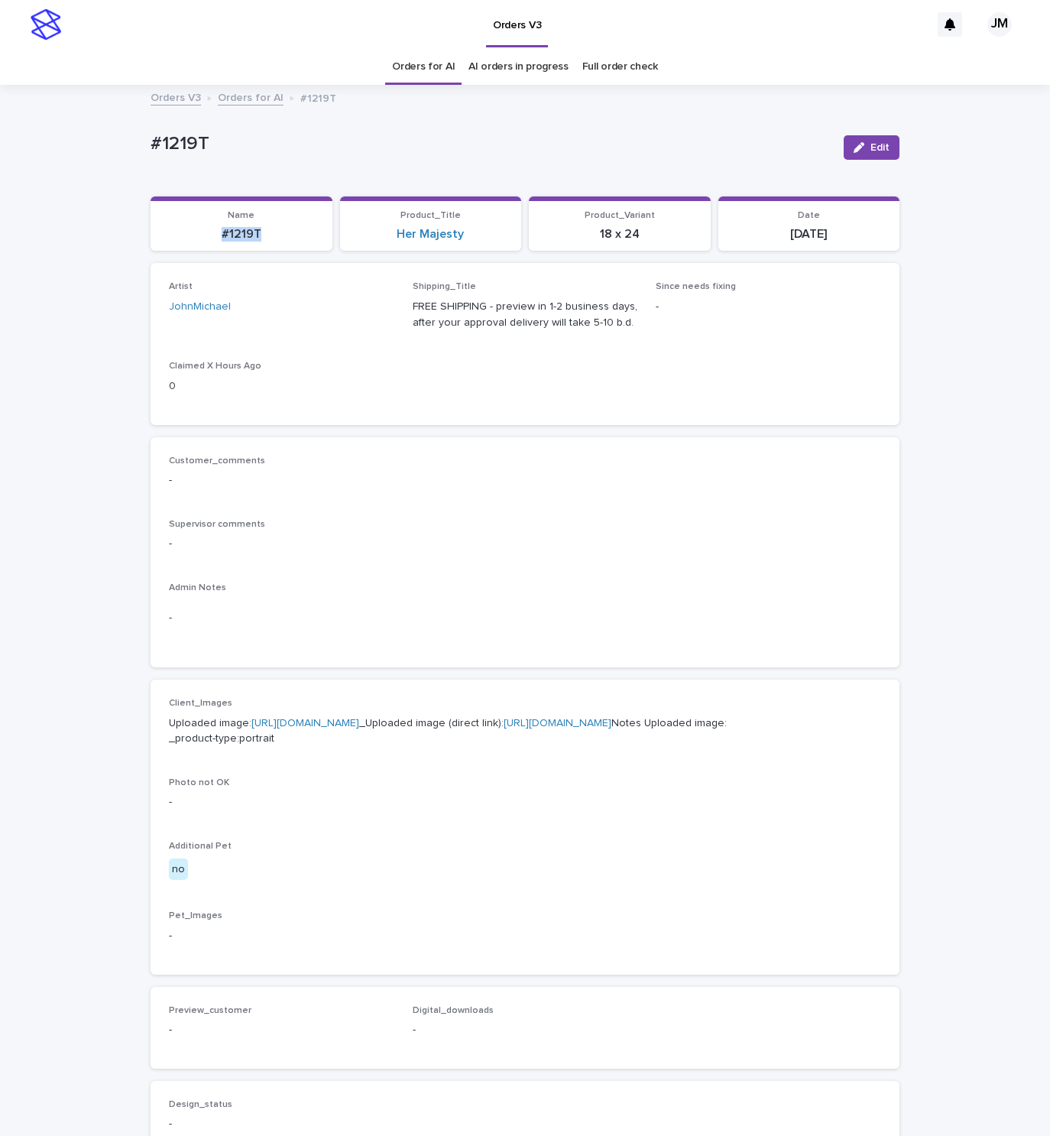
click at [186, 232] on p "#1219T" at bounding box center [242, 234] width 164 height 15
copy p "#1219T"
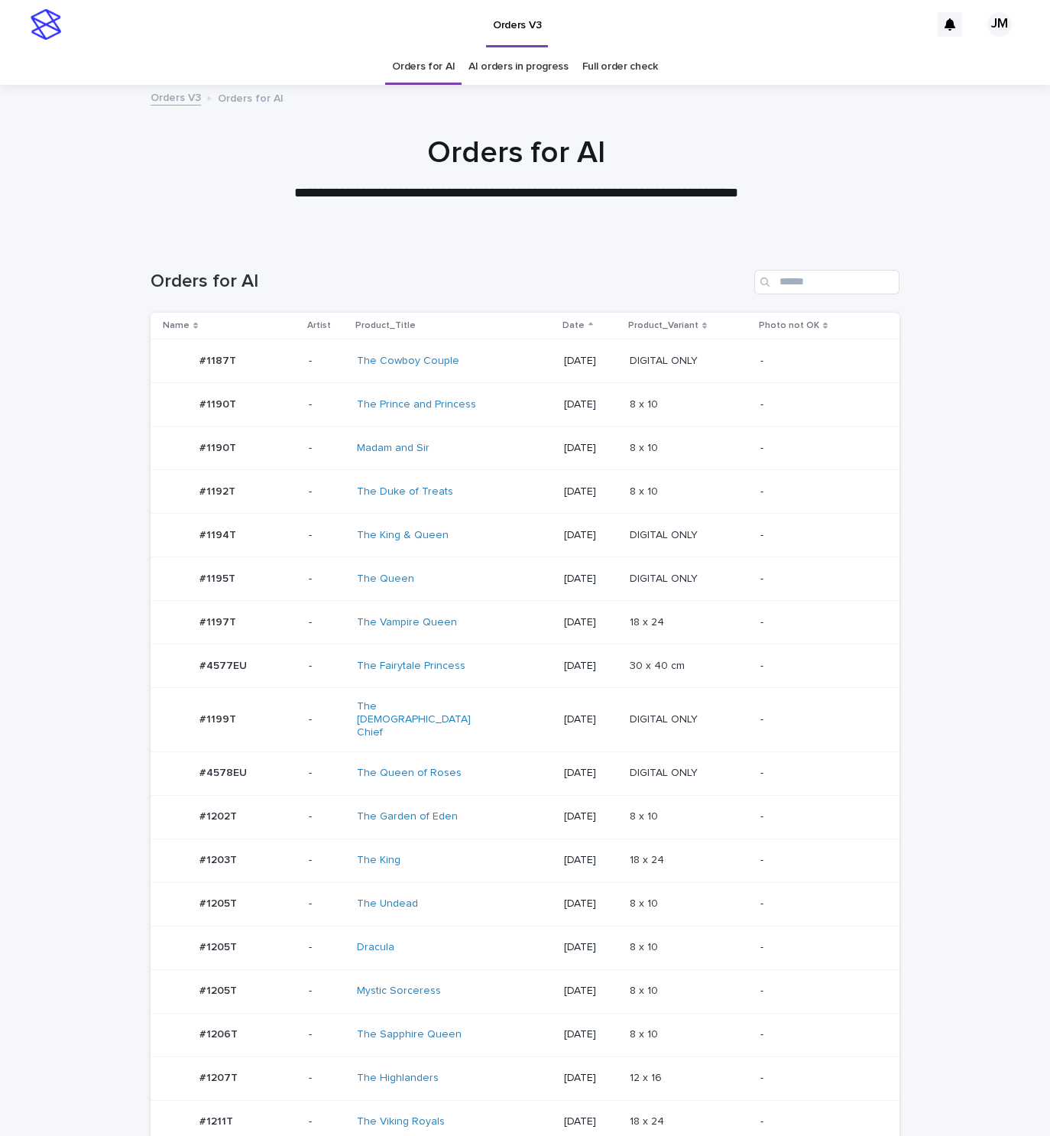
click at [450, 897] on div "The Undead" at bounding box center [421, 903] width 128 height 13
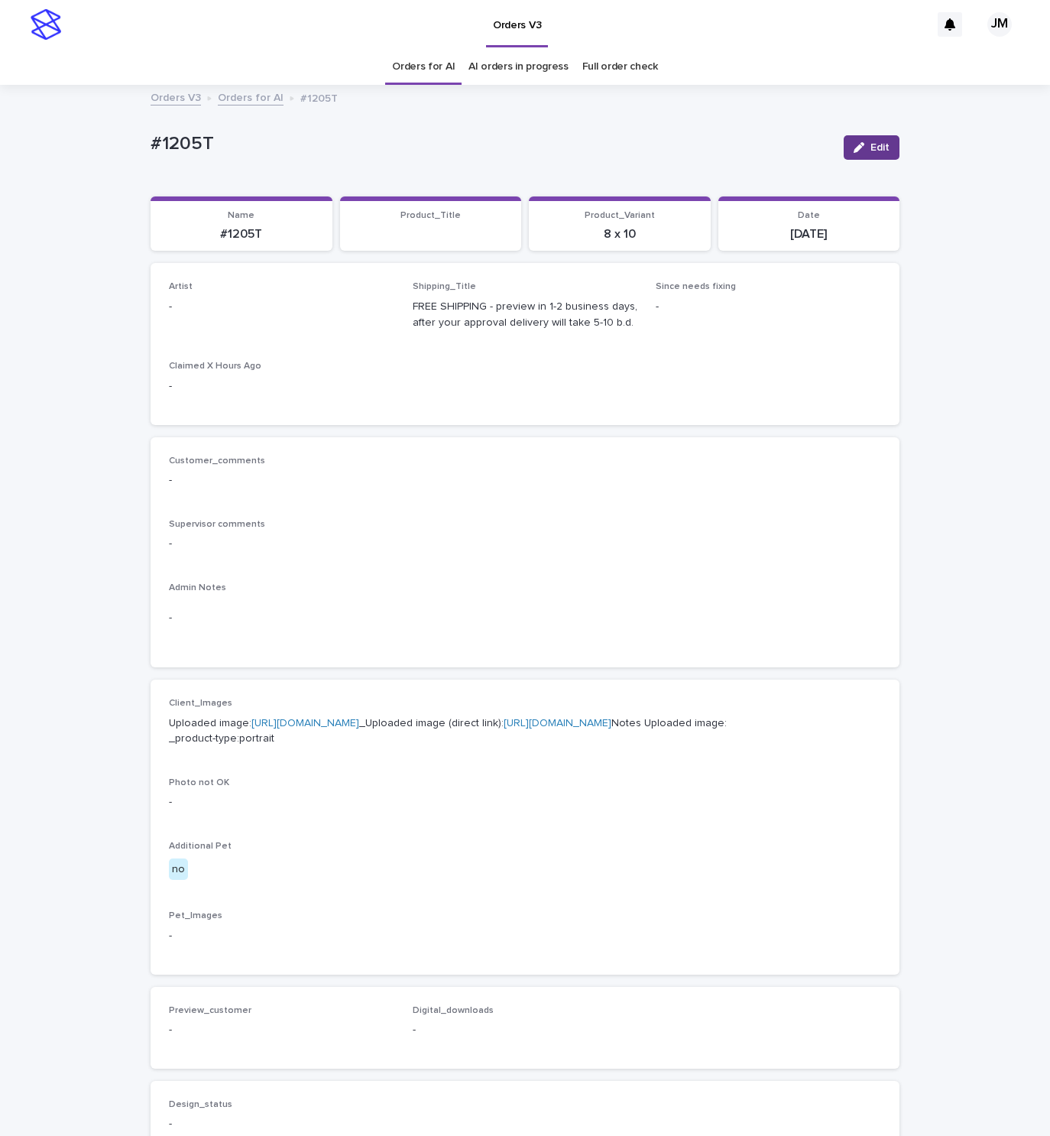
click at [854, 143] on icon "button" at bounding box center [859, 147] width 11 height 11
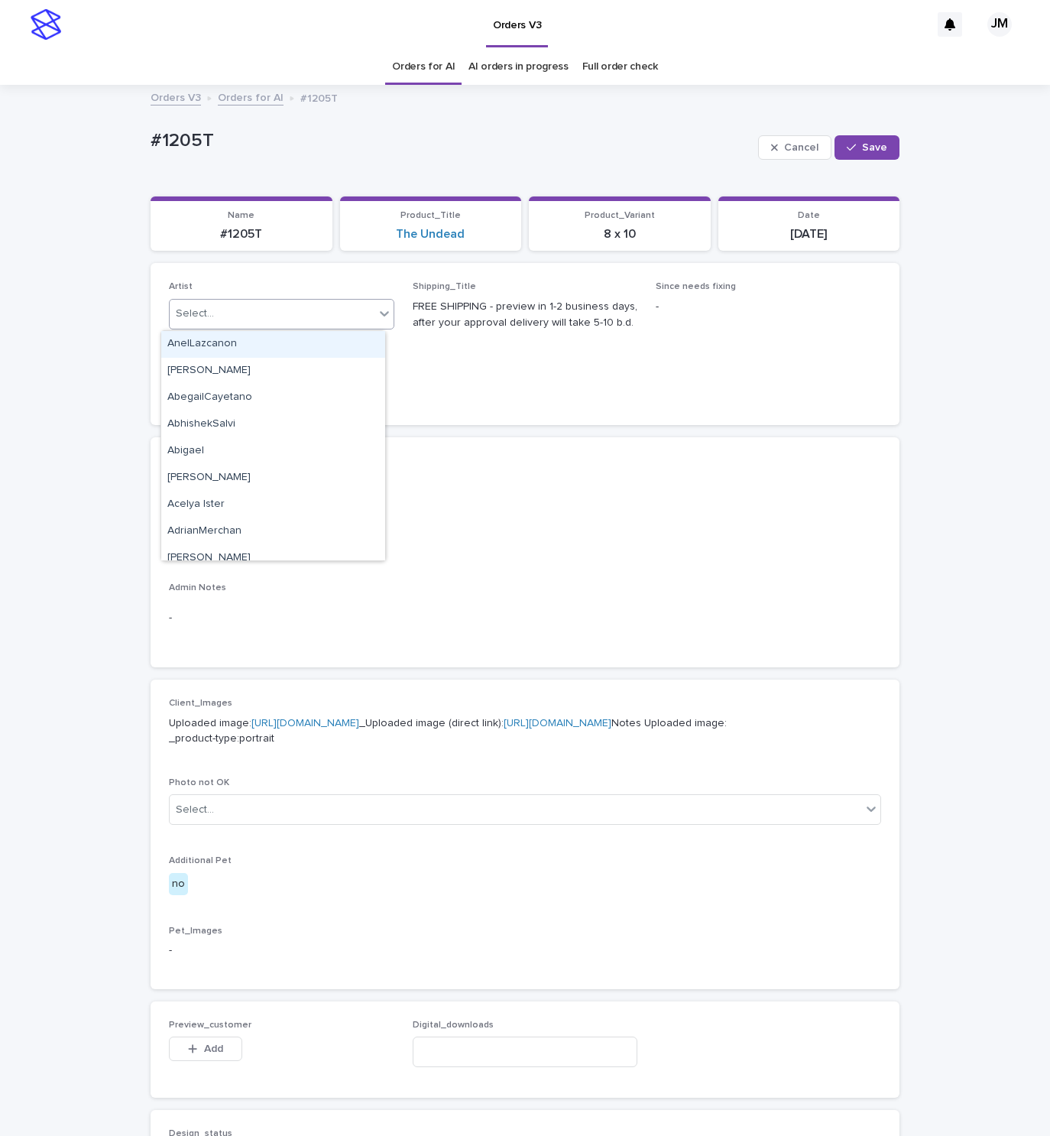
click at [308, 303] on div "Select..." at bounding box center [272, 313] width 205 height 25
type input "******"
click at [329, 352] on div "JohnMichael" at bounding box center [273, 344] width 224 height 27
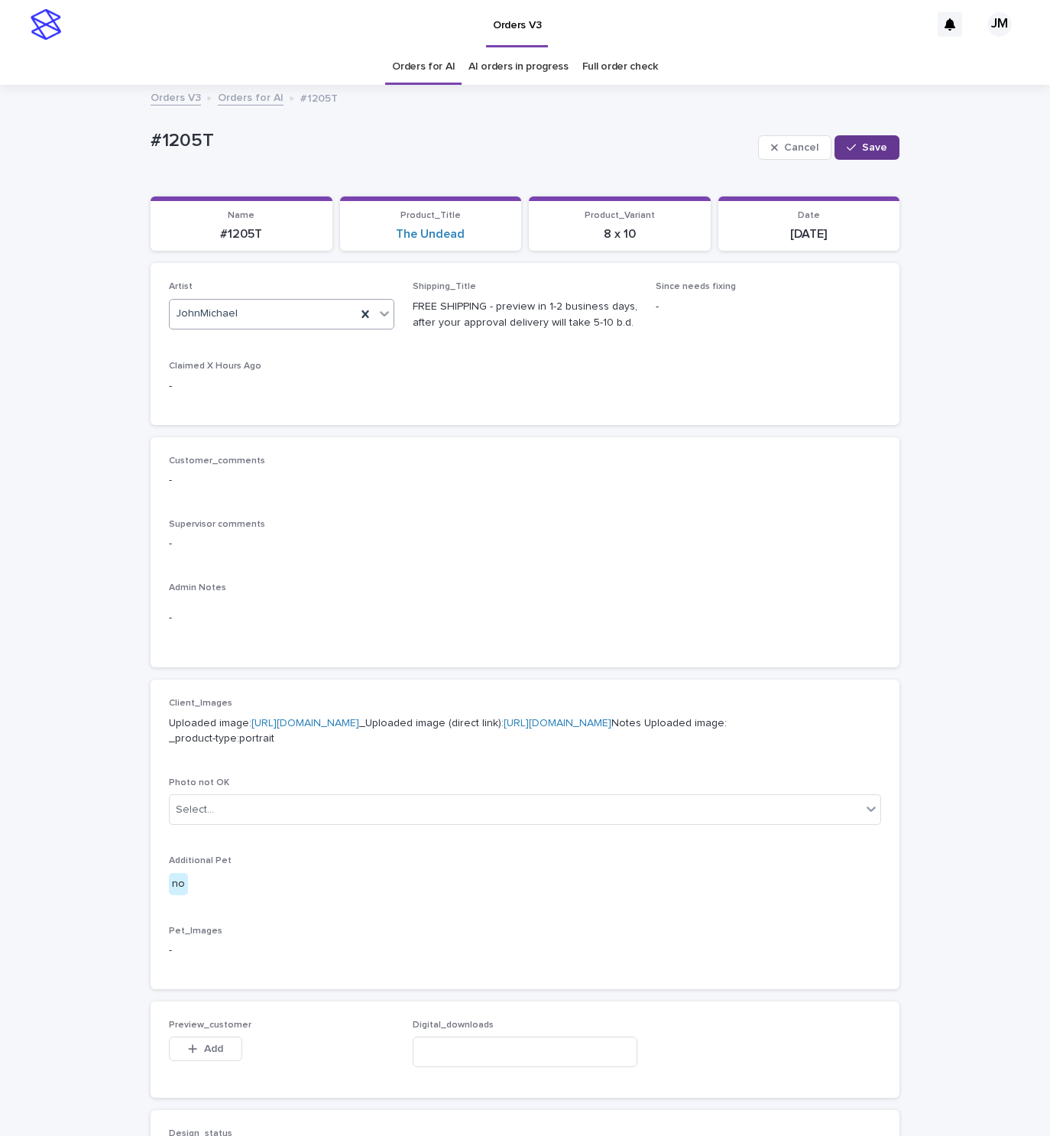
click at [849, 151] on div "button" at bounding box center [854, 147] width 15 height 11
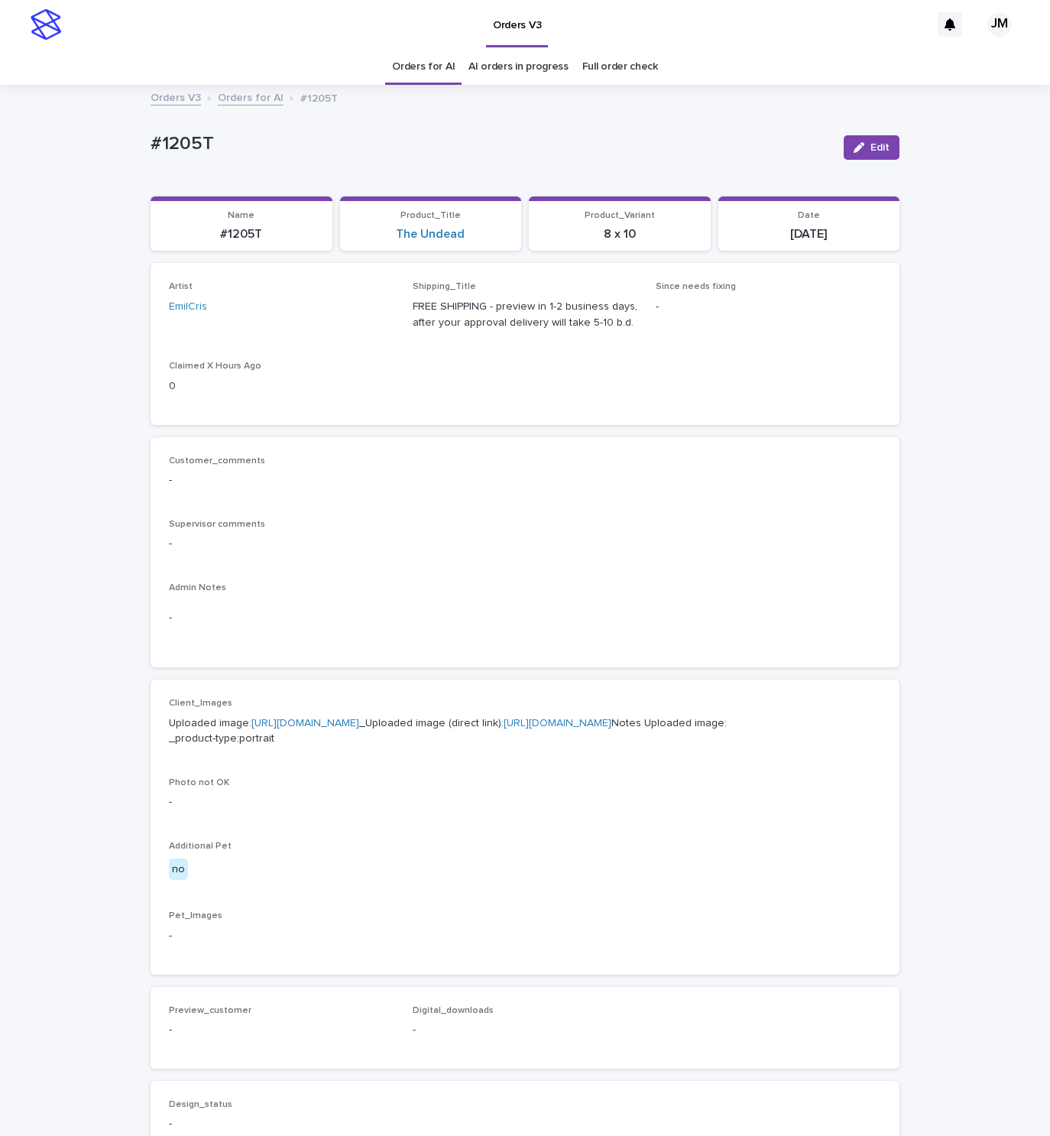
click at [504, 728] on link "https://files.getuploadkit.com/fb9103b9-f7ca-44bf-9857-1dea655e0cff/c8674091-8f…" at bounding box center [558, 723] width 108 height 11
drag, startPoint x: 491, startPoint y: 122, endPoint x: 429, endPoint y: 173, distance: 79.7
click at [489, 122] on div "#1205T Edit" at bounding box center [525, 147] width 749 height 61
drag, startPoint x: 269, startPoint y: 225, endPoint x: 157, endPoint y: 243, distance: 113.7
click at [152, 243] on section "Name #1205T" at bounding box center [242, 223] width 182 height 55
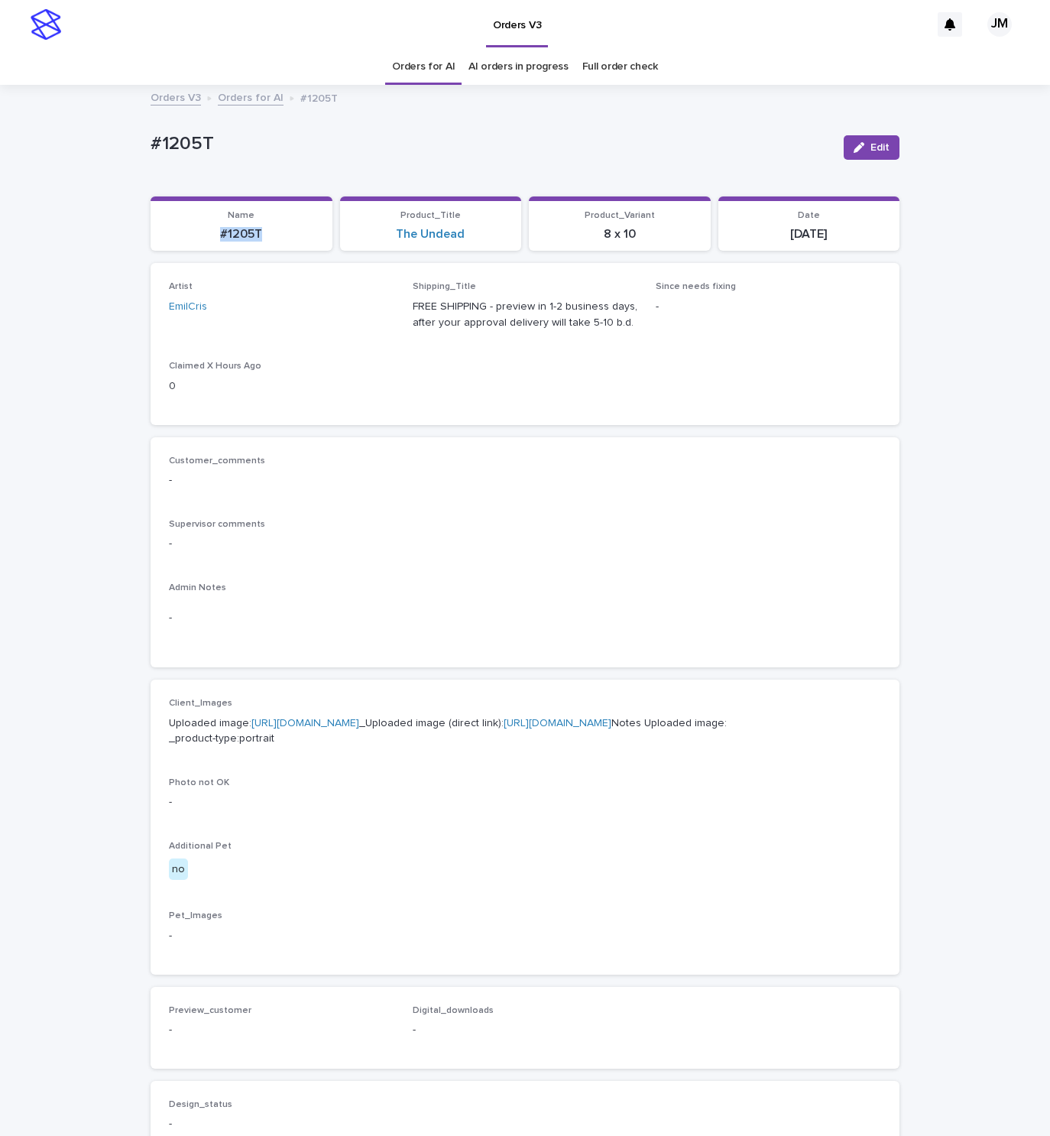
copy p "#1205T"
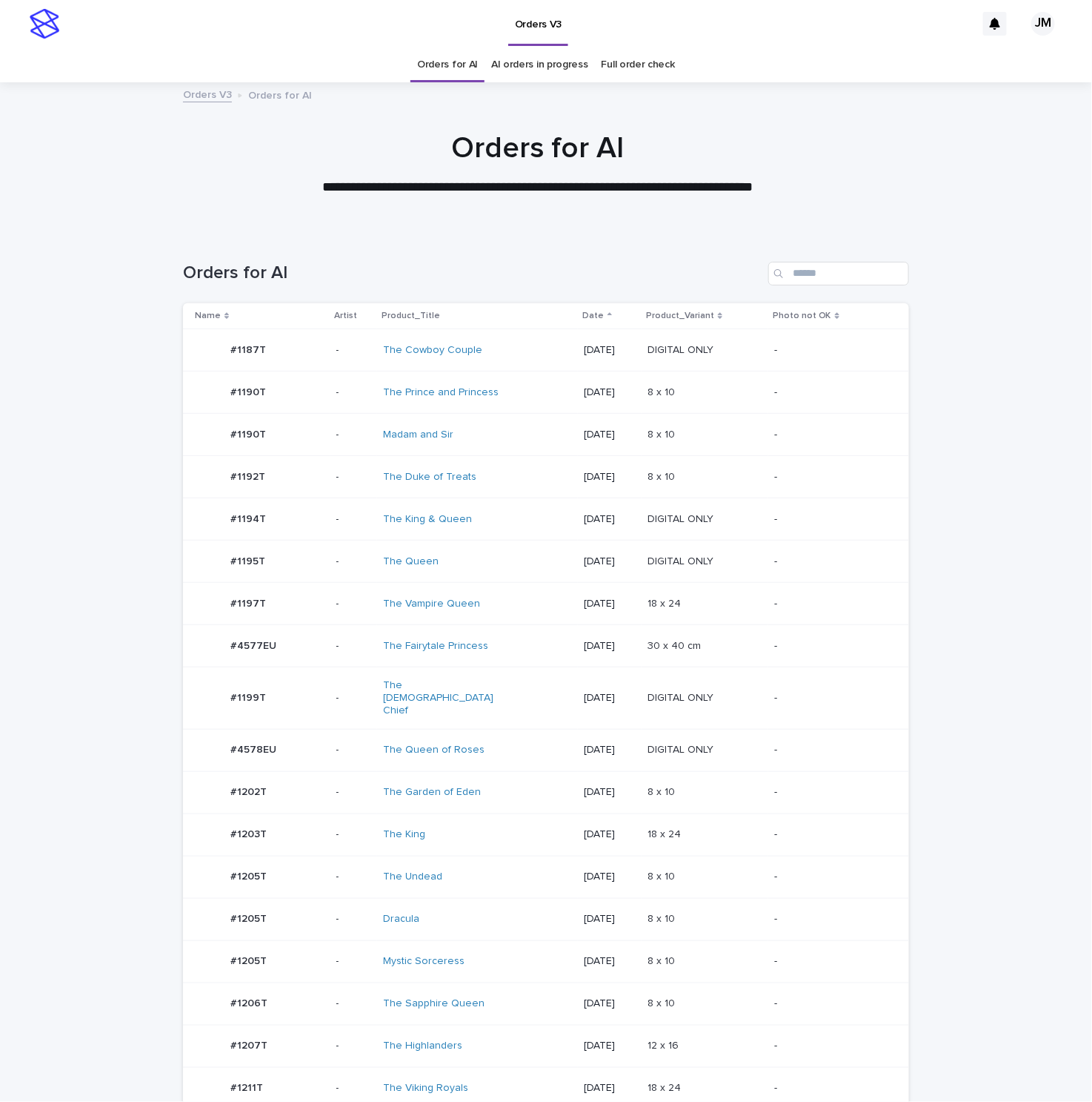
click at [507, 949] on div "Mystic Sorceress" at bounding box center [477, 960] width 189 height 24
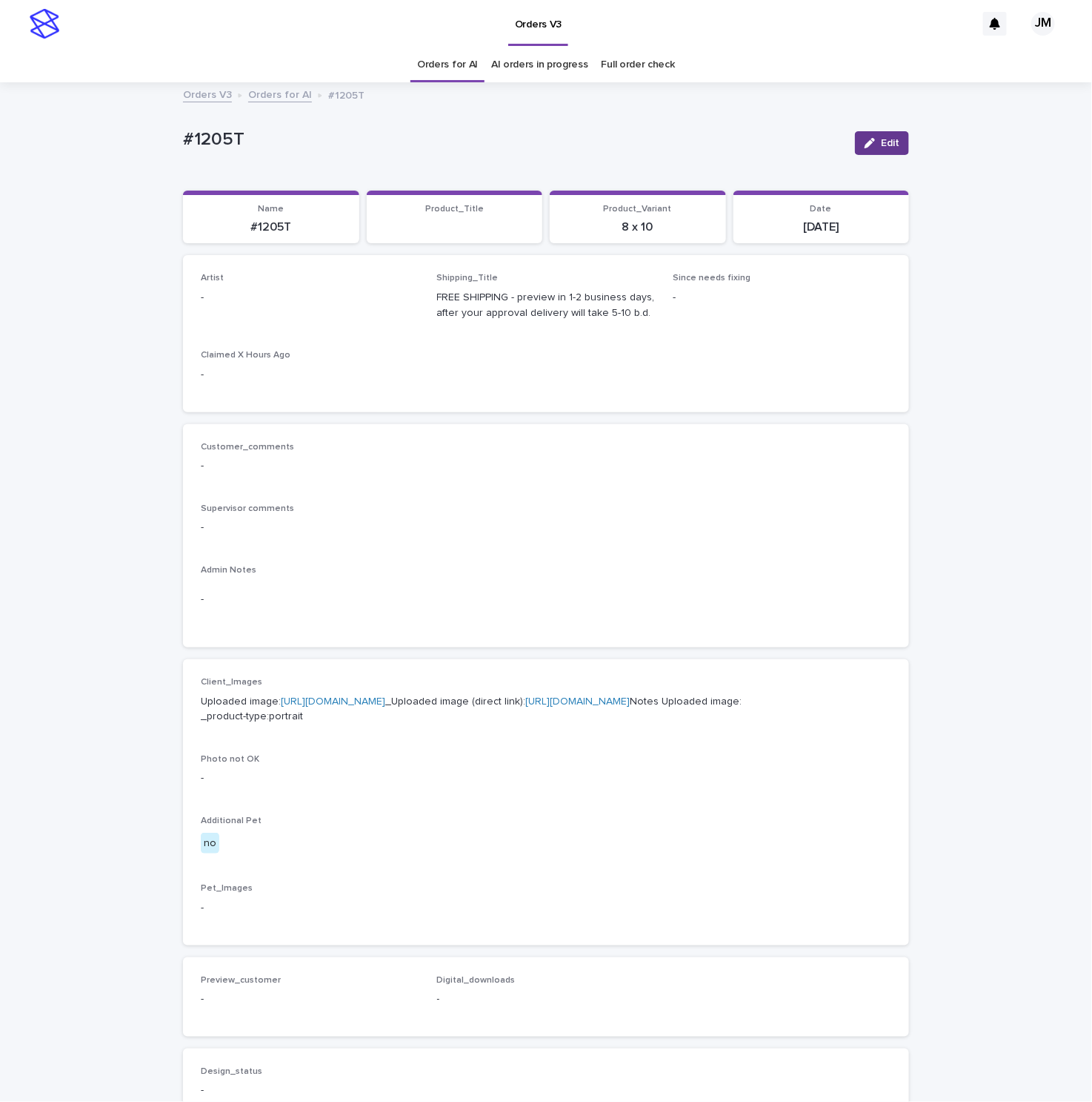
click at [866, 145] on icon "button" at bounding box center [870, 143] width 11 height 11
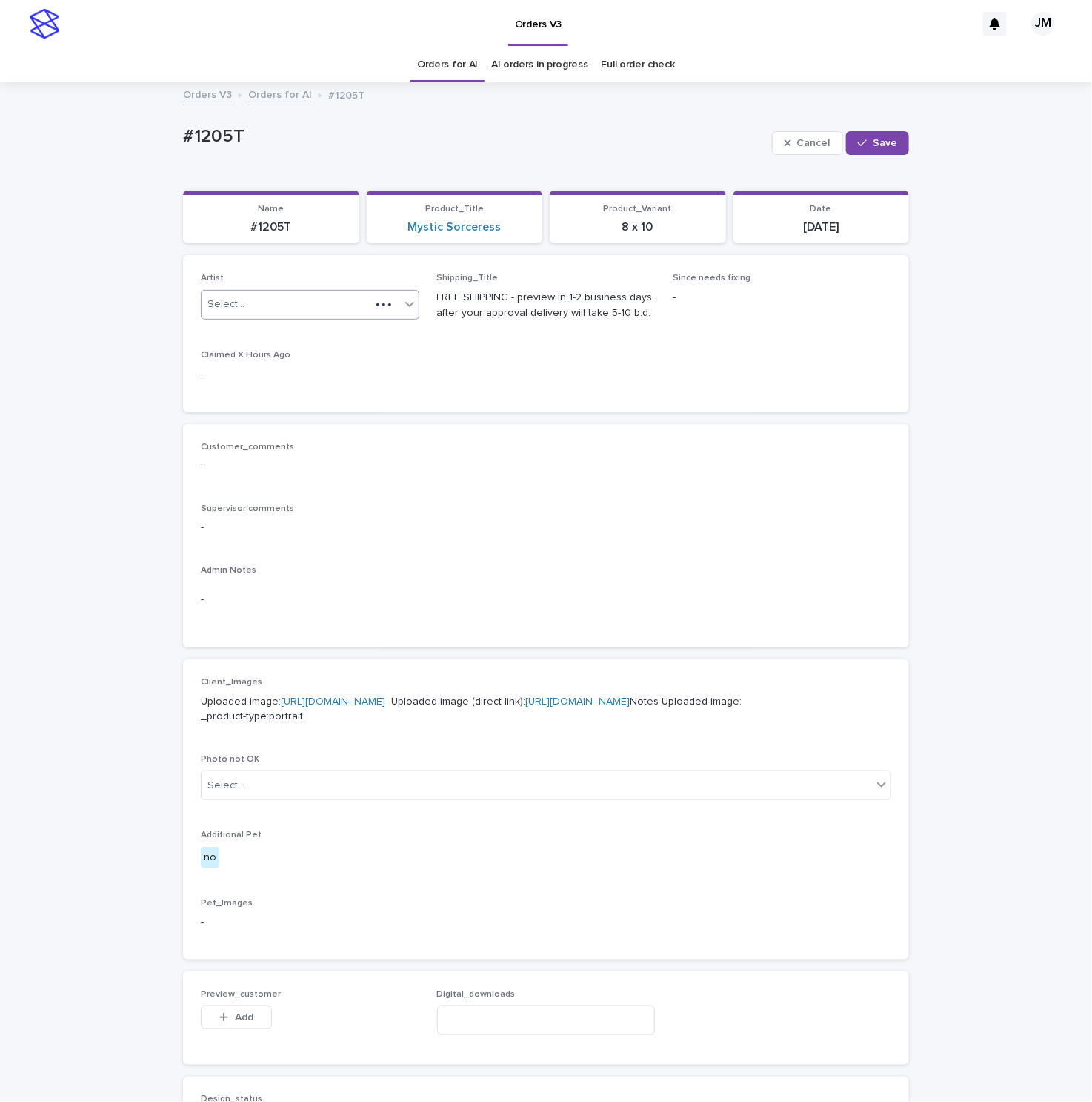
click at [268, 309] on div "Select..." at bounding box center [286, 304] width 169 height 24
type input "******"
click at [275, 334] on div "JohnMichael" at bounding box center [302, 334] width 217 height 26
click at [874, 147] on span "Save" at bounding box center [884, 143] width 24 height 11
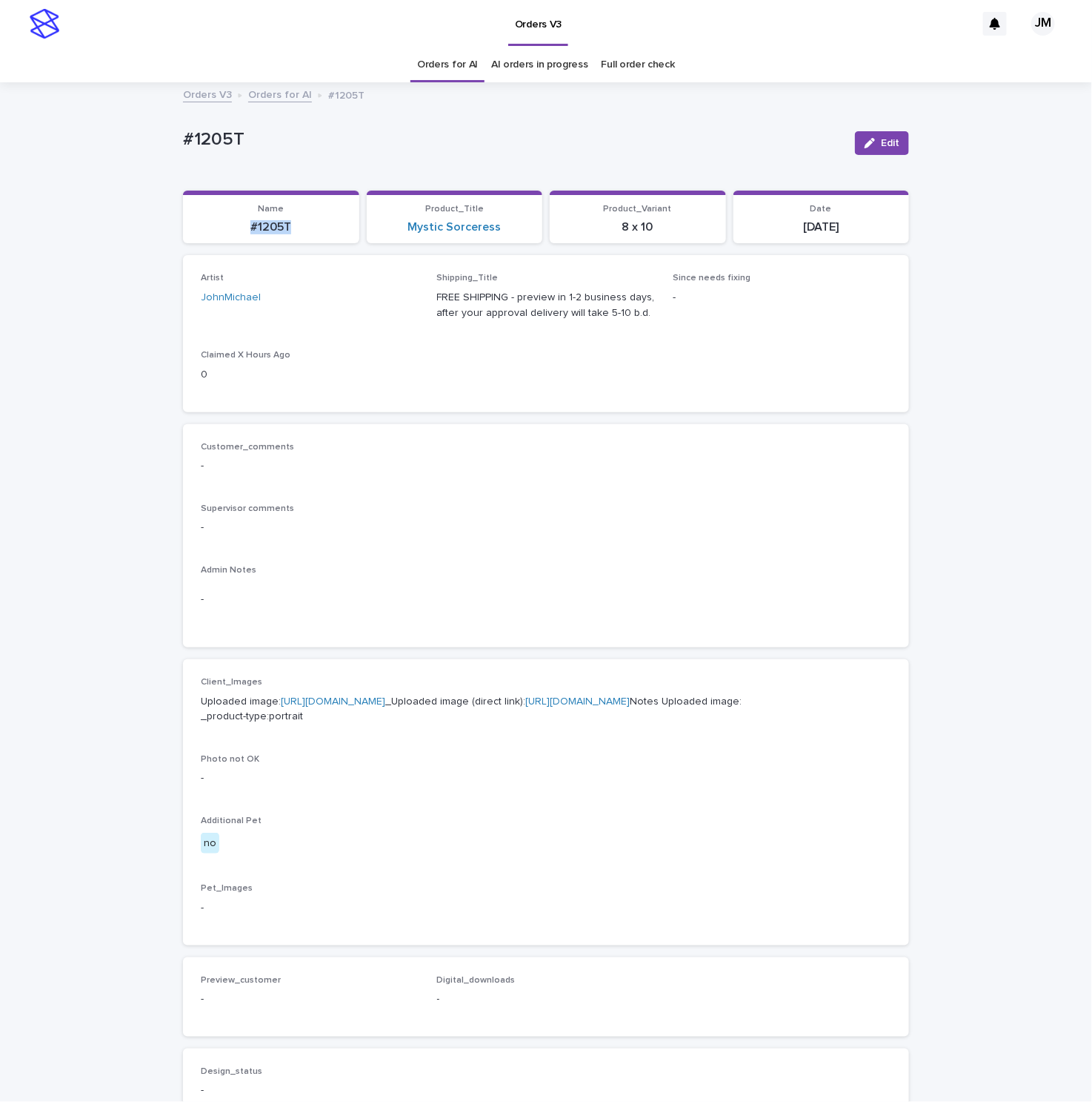
drag, startPoint x: 282, startPoint y: 228, endPoint x: 246, endPoint y: 234, distance: 36.5
click at [207, 234] on p "#1205T" at bounding box center [272, 227] width 159 height 15
copy p "#1205T"
click at [865, 146] on icon "button" at bounding box center [870, 143] width 11 height 11
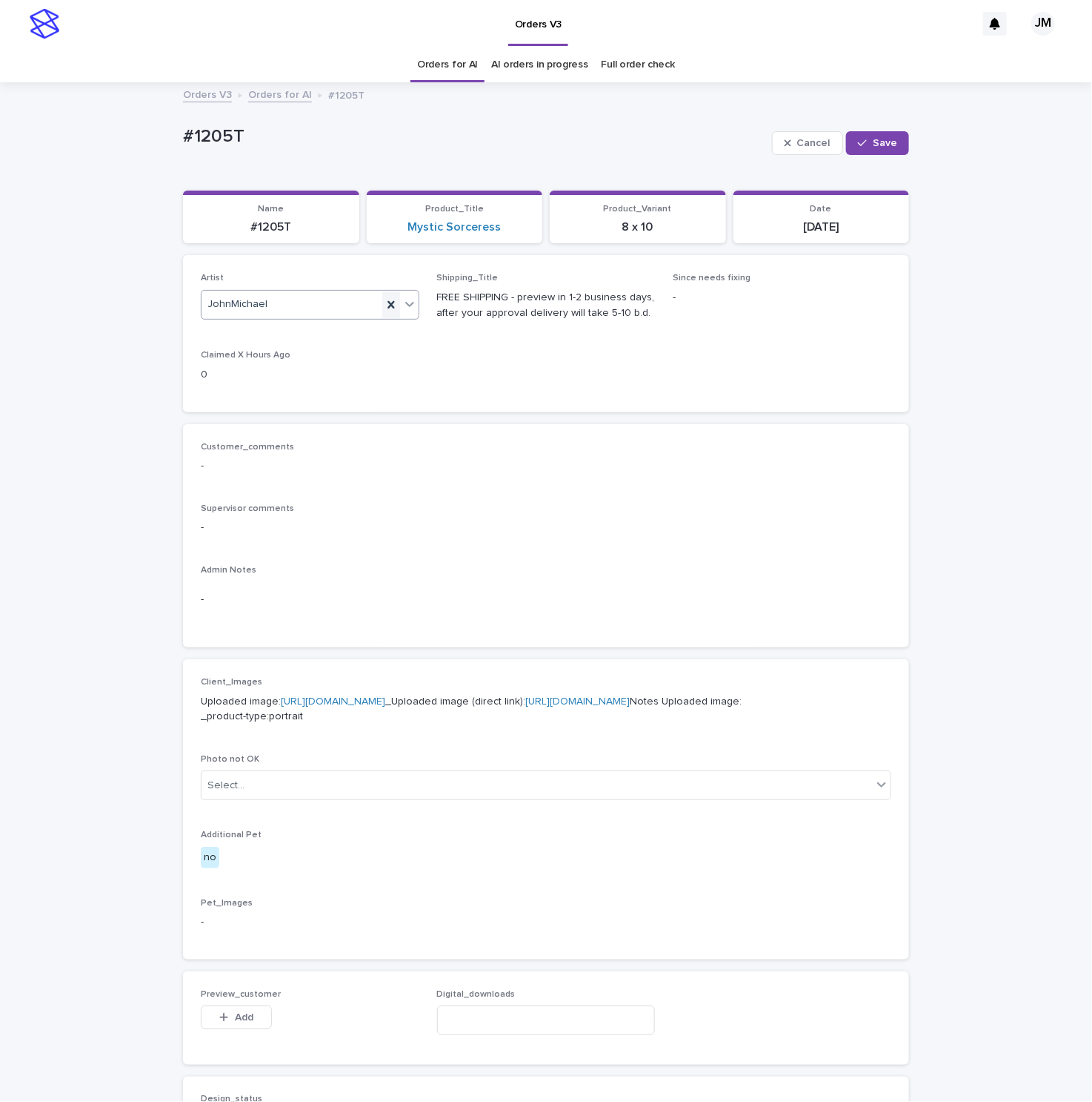
click at [389, 304] on div at bounding box center [391, 305] width 17 height 27
type input "***"
click at [340, 339] on div "RoxsanaRoa" at bounding box center [302, 334] width 217 height 26
click at [872, 132] on button "Save" at bounding box center [878, 143] width 63 height 23
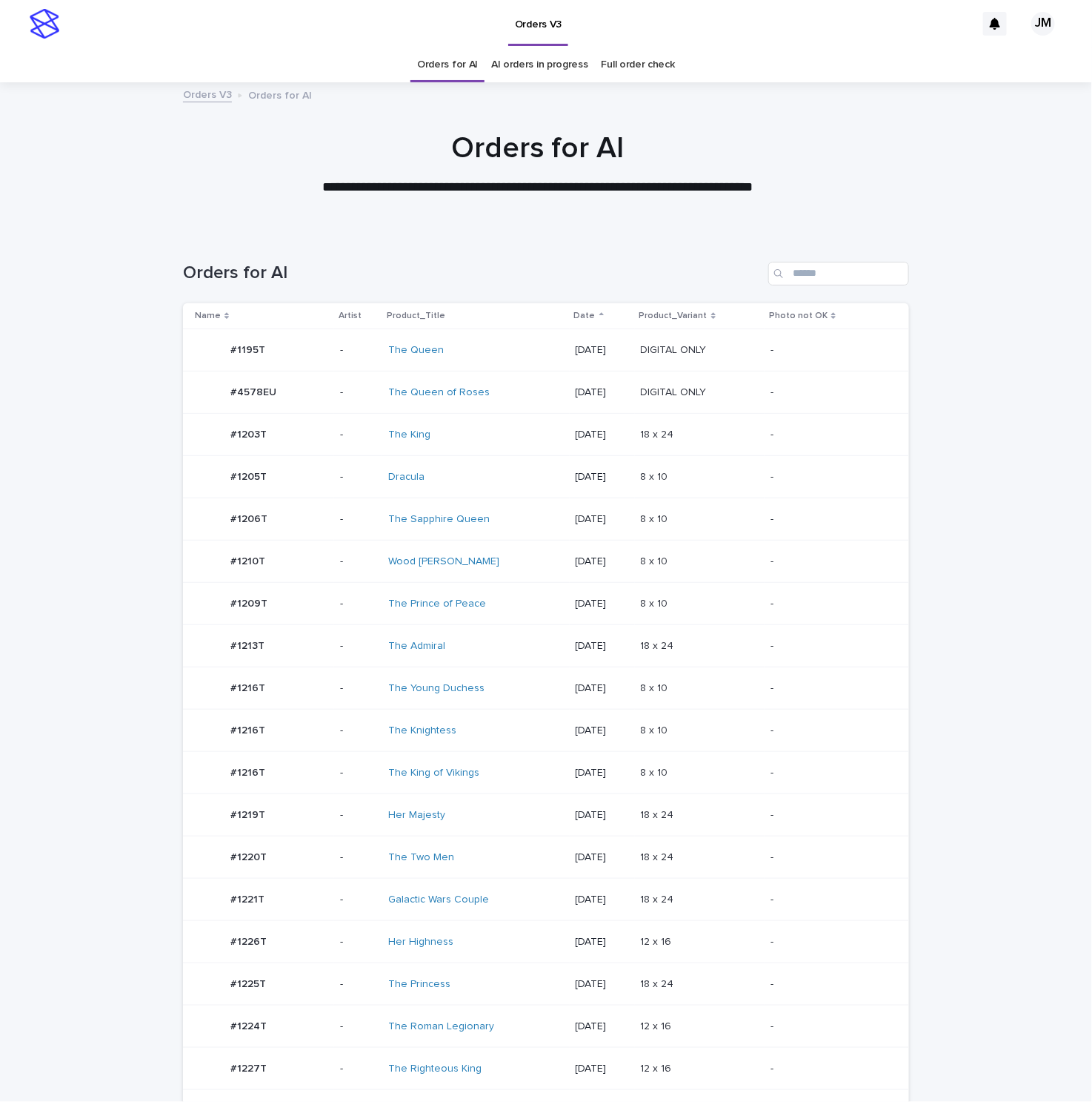
click at [483, 684] on div "The Young Duchess" at bounding box center [475, 688] width 175 height 24
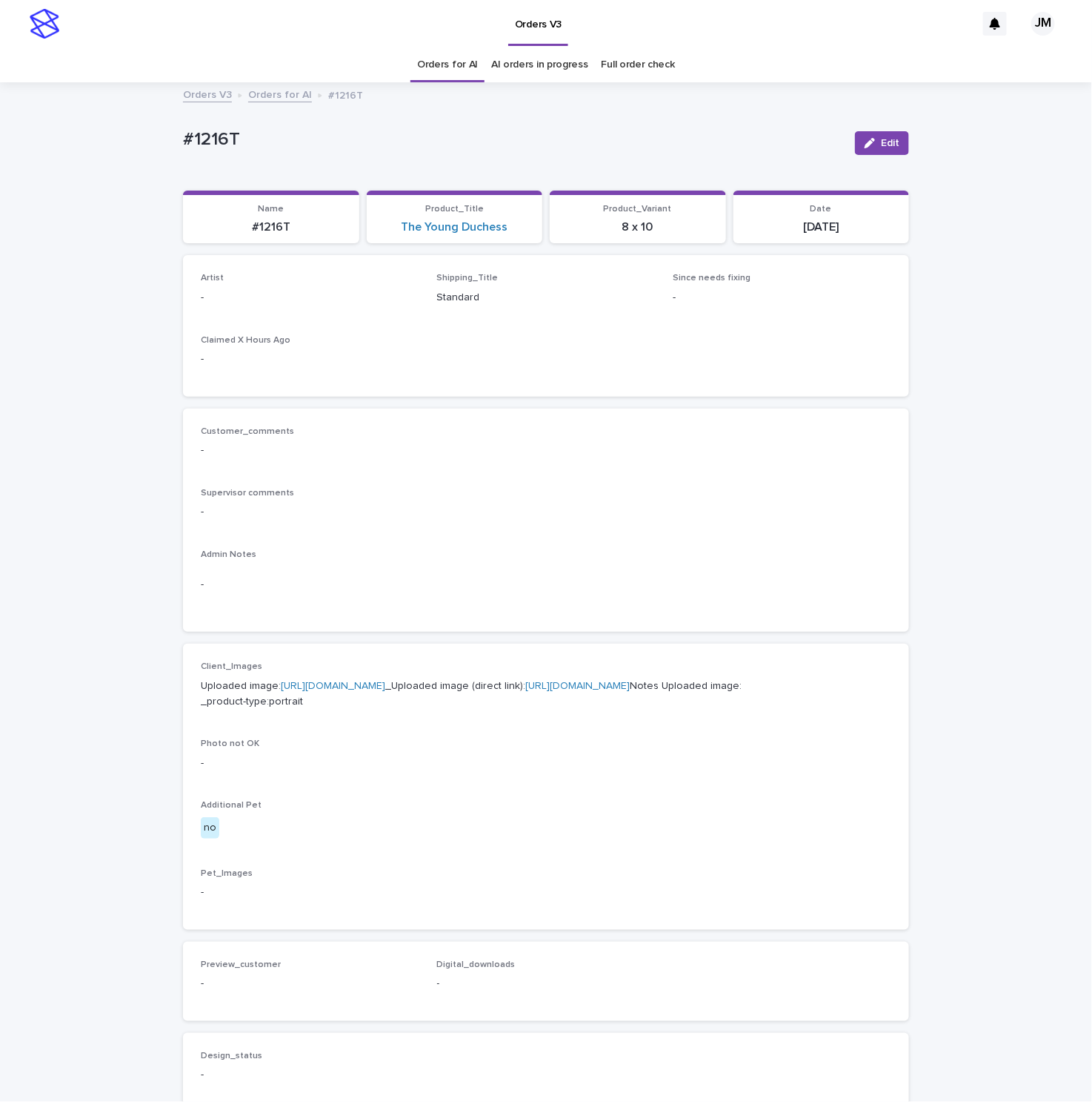
drag, startPoint x: 883, startPoint y: 137, endPoint x: 514, endPoint y: 272, distance: 392.9
click at [879, 140] on button "Edit" at bounding box center [883, 143] width 54 height 23
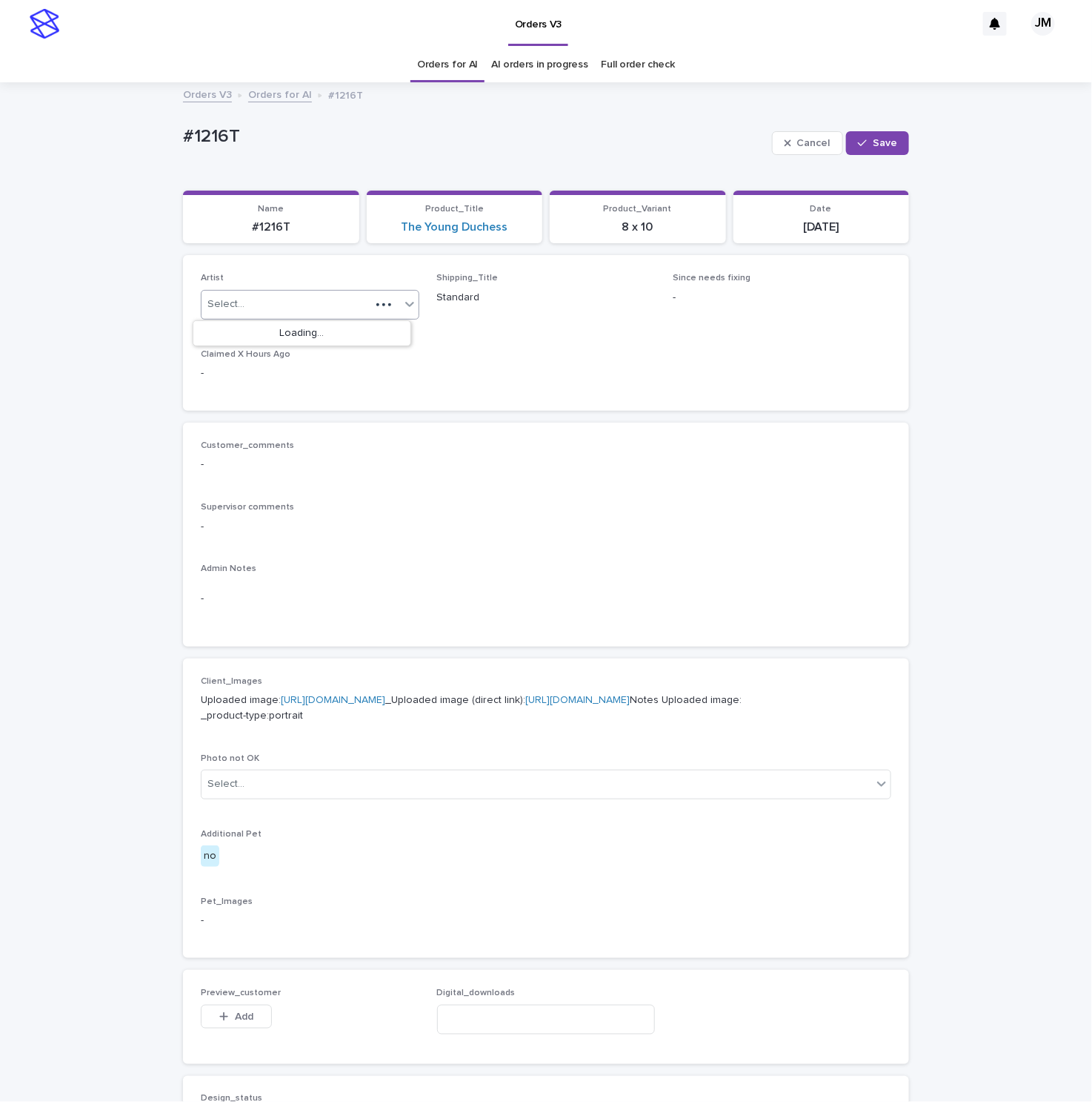
click at [306, 301] on div "Select..." at bounding box center [286, 304] width 169 height 24
type input "******"
click at [307, 340] on div "JohnMichael" at bounding box center [302, 334] width 217 height 26
click at [887, 146] on span "Save" at bounding box center [884, 143] width 24 height 11
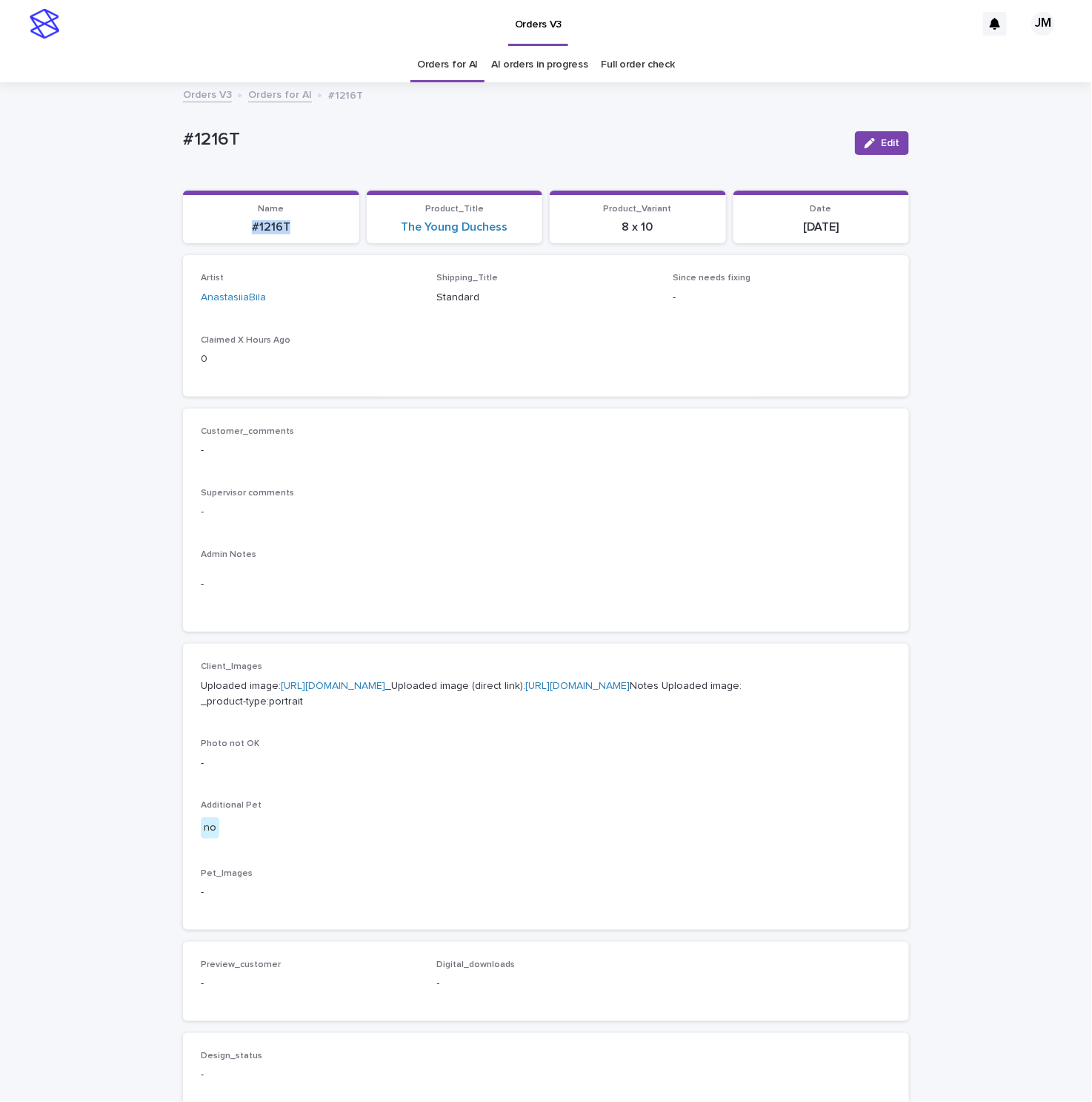
drag, startPoint x: 294, startPoint y: 225, endPoint x: 241, endPoint y: 251, distance: 59.0
click at [192, 234] on p "#1216T" at bounding box center [272, 227] width 159 height 15
copy p "#1216T"
drag, startPoint x: 877, startPoint y: 145, endPoint x: 296, endPoint y: 243, distance: 589.2
click at [882, 146] on span "Edit" at bounding box center [890, 143] width 18 height 11
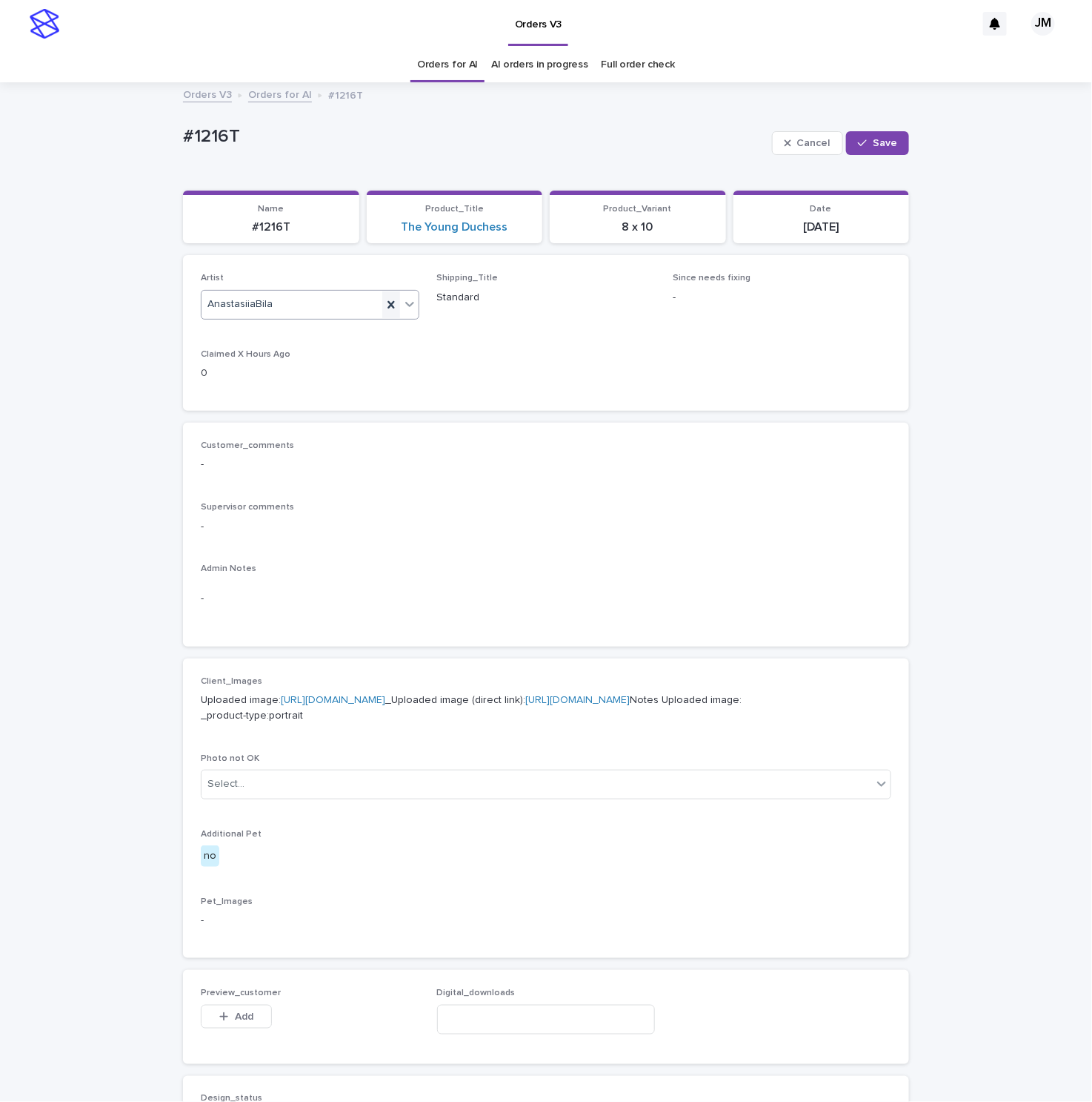
click at [387, 305] on icon at bounding box center [391, 304] width 15 height 15
type input "******"
click at [338, 337] on div "JohnMichael" at bounding box center [302, 334] width 217 height 26
click at [865, 145] on div "button" at bounding box center [865, 143] width 15 height 11
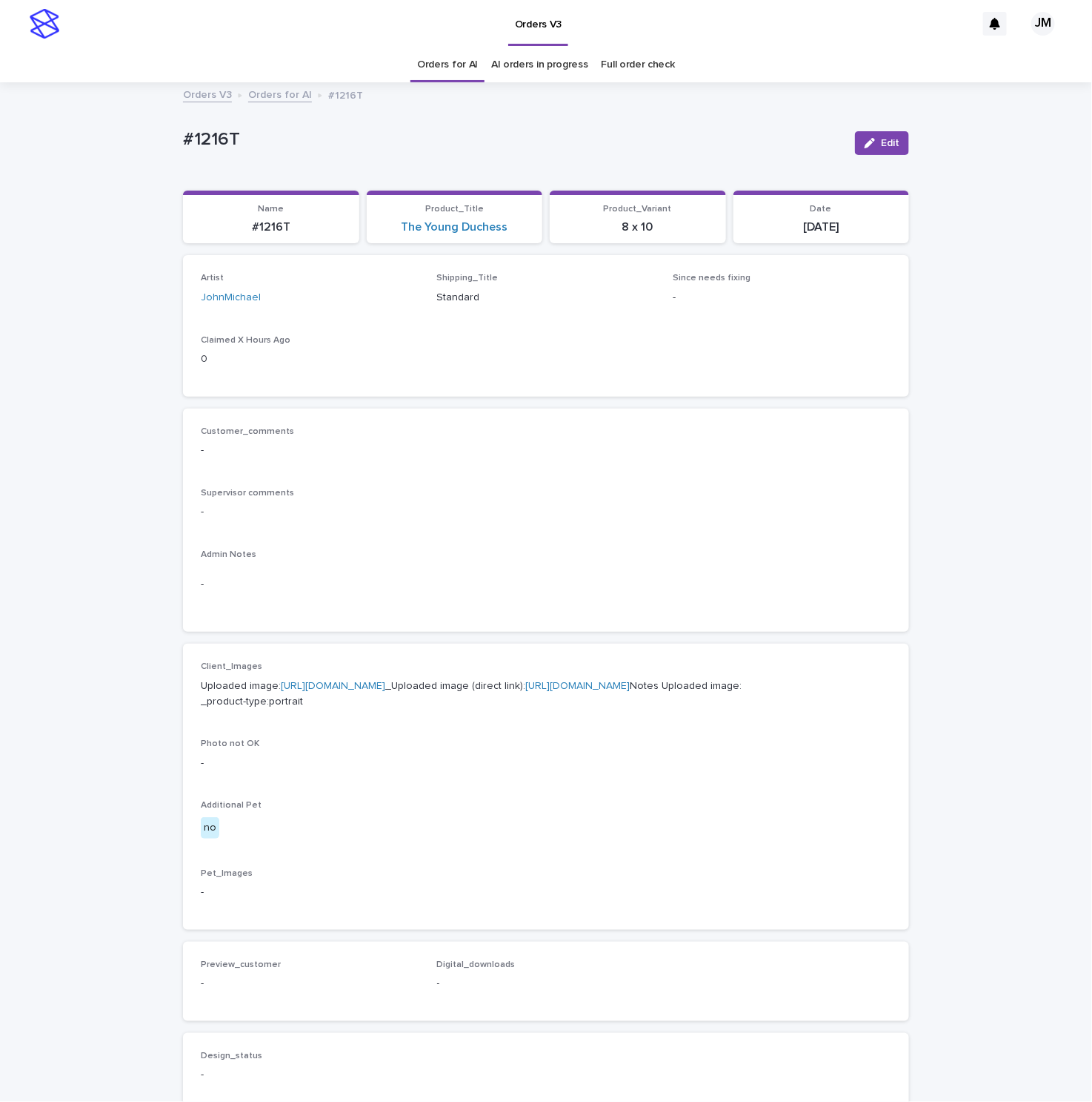
click at [526, 691] on link "[URL][DOMAIN_NAME]" at bounding box center [578, 686] width 105 height 11
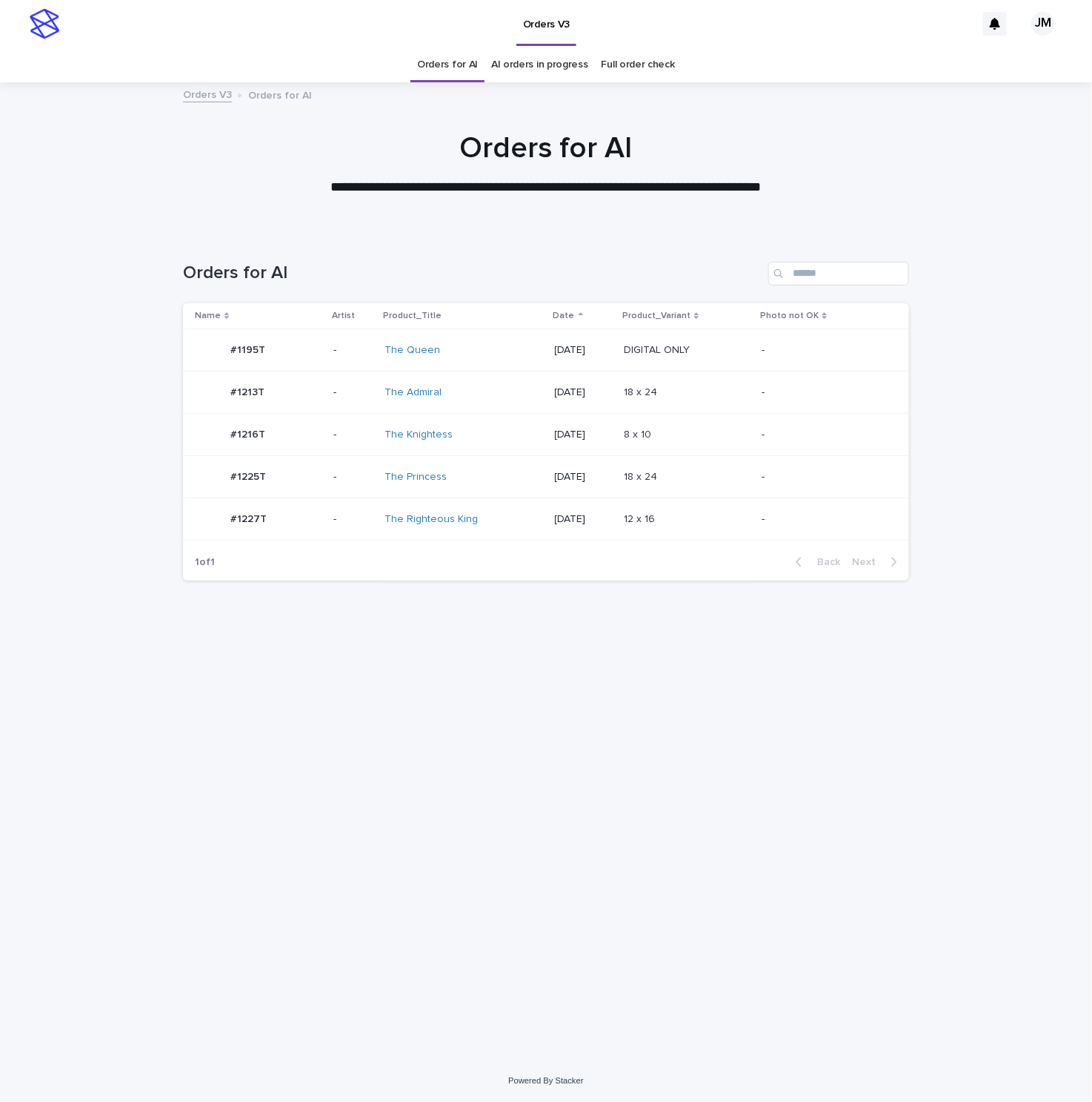
click at [496, 479] on div "The Princess" at bounding box center [447, 476] width 124 height 13
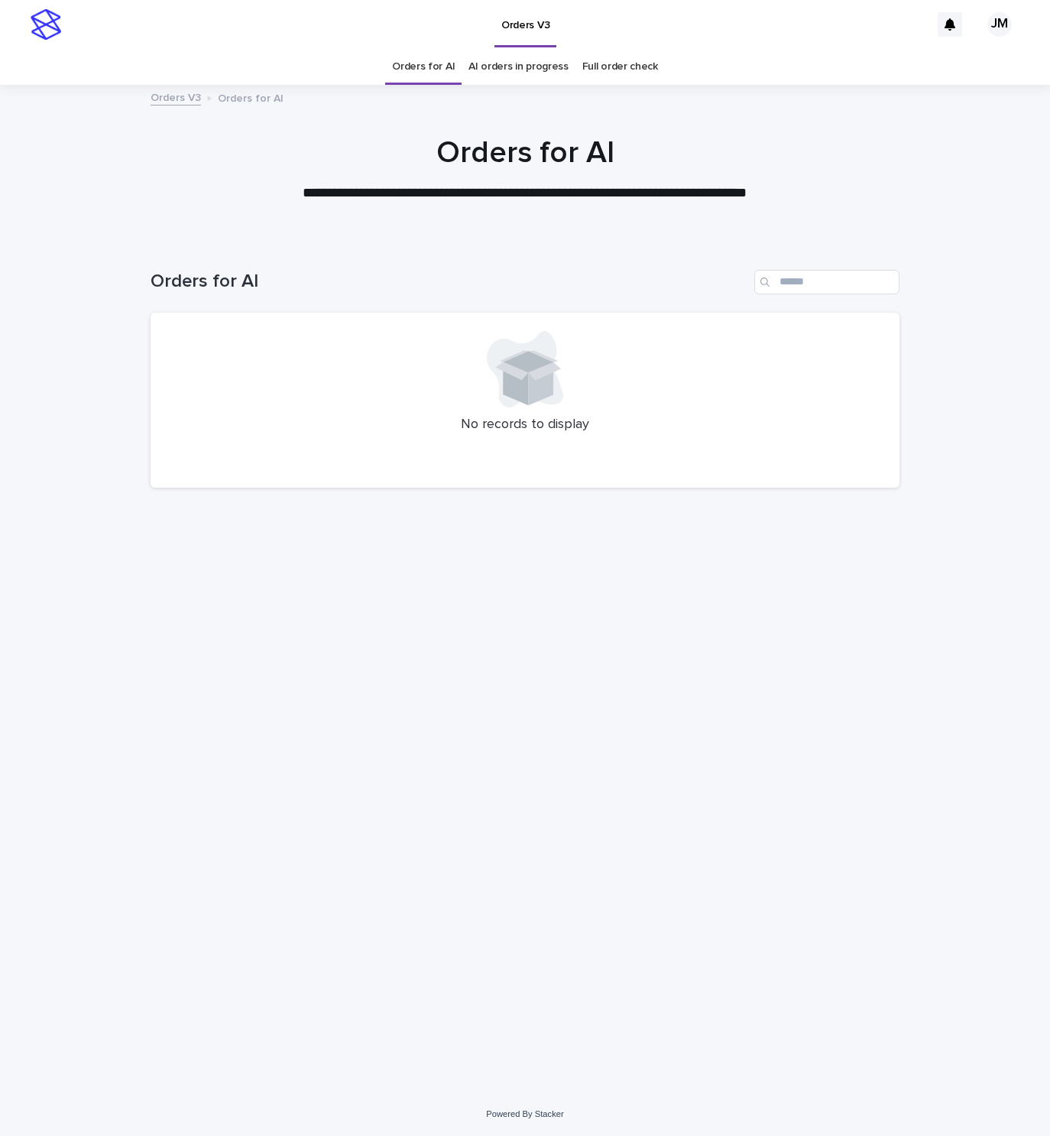
click at [138, 908] on div "Loading... Saving… Loading... Saving… Orders for AI No records to display" at bounding box center [525, 665] width 1050 height 853
click at [149, 909] on div "Loading... Saving… Loading... Saving… Orders for AI No records to display" at bounding box center [525, 646] width 764 height 815
click at [390, 963] on div "Loading... Saving… Loading... Saving… Orders for AI No records to display" at bounding box center [525, 646] width 764 height 815
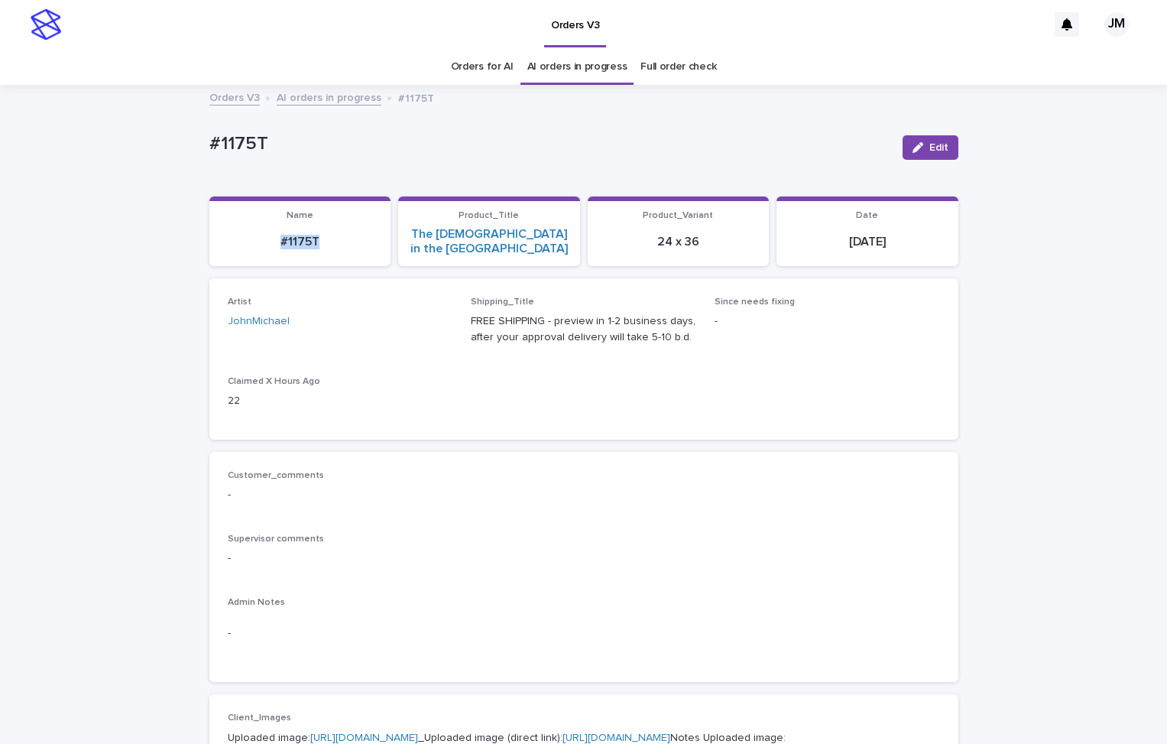
click at [322, 238] on section "Name #1175T" at bounding box center [300, 231] width 182 height 70
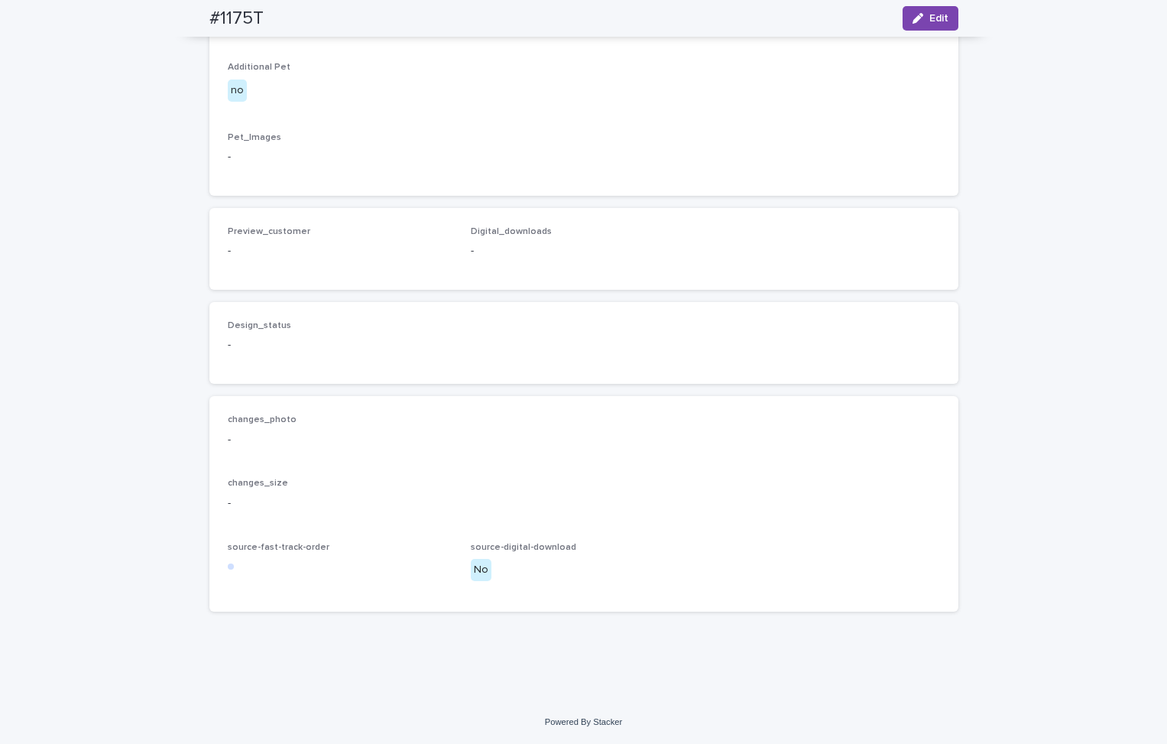
scroll to position [857, 0]
drag, startPoint x: 170, startPoint y: 26, endPoint x: 273, endPoint y: 37, distance: 103.7
click at [276, 34] on div "#1175T Edit" at bounding box center [584, 18] width 822 height 37
copy h2 "#1175T"
click at [929, 16] on span "Edit" at bounding box center [938, 18] width 19 height 11
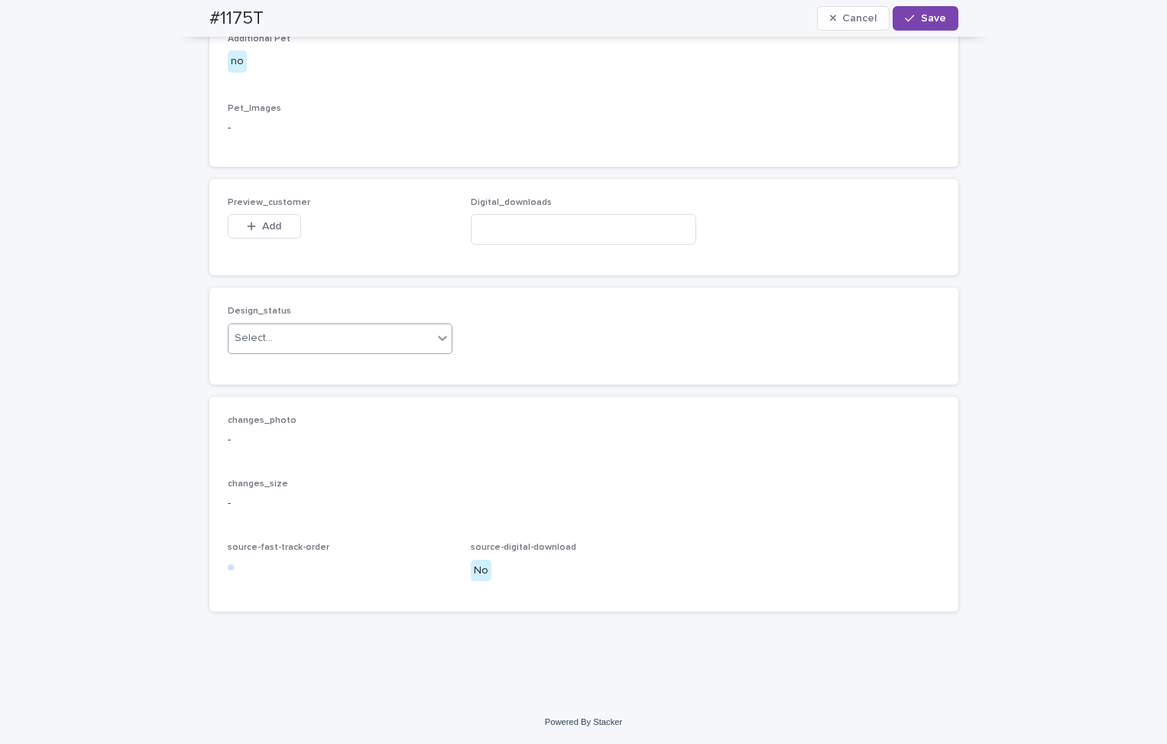
click at [283, 351] on div "Select..." at bounding box center [330, 338] width 205 height 25
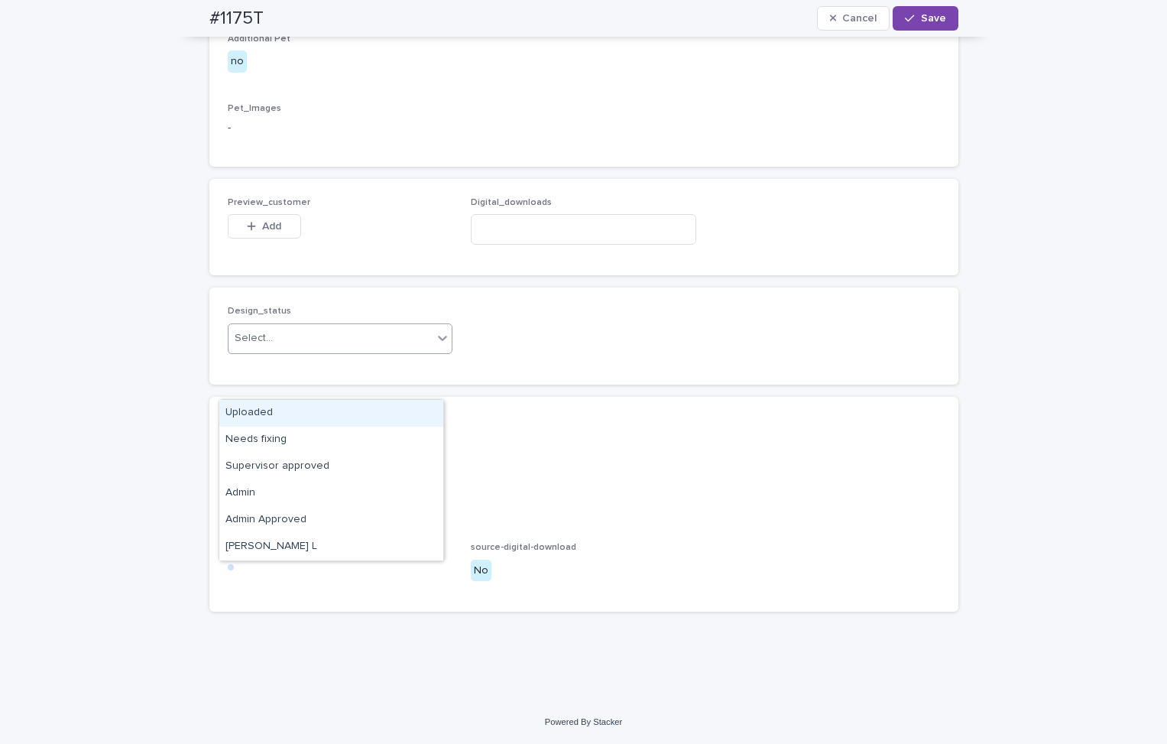
click at [292, 417] on div "Uploaded" at bounding box center [331, 413] width 224 height 27
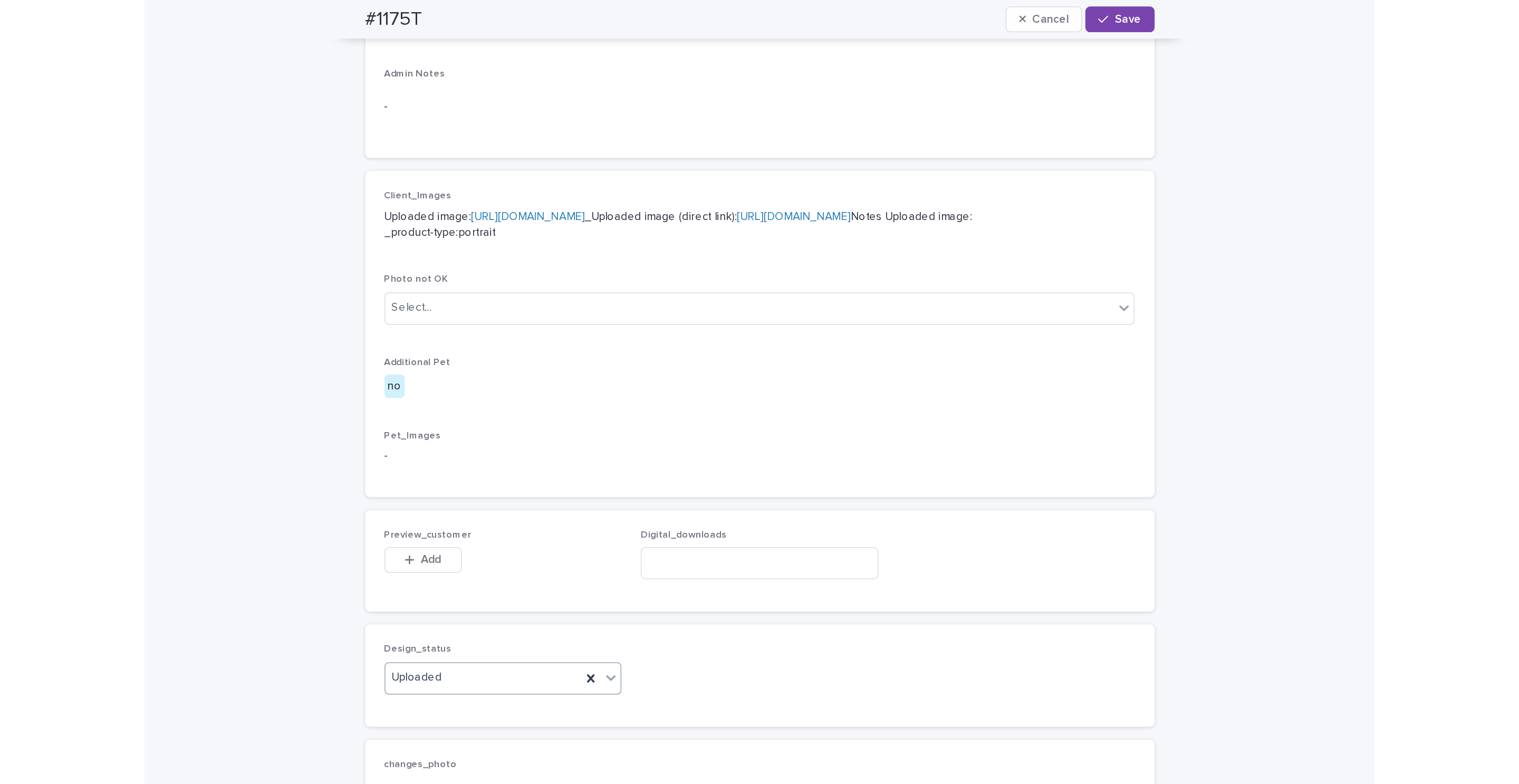
scroll to position [395, 0]
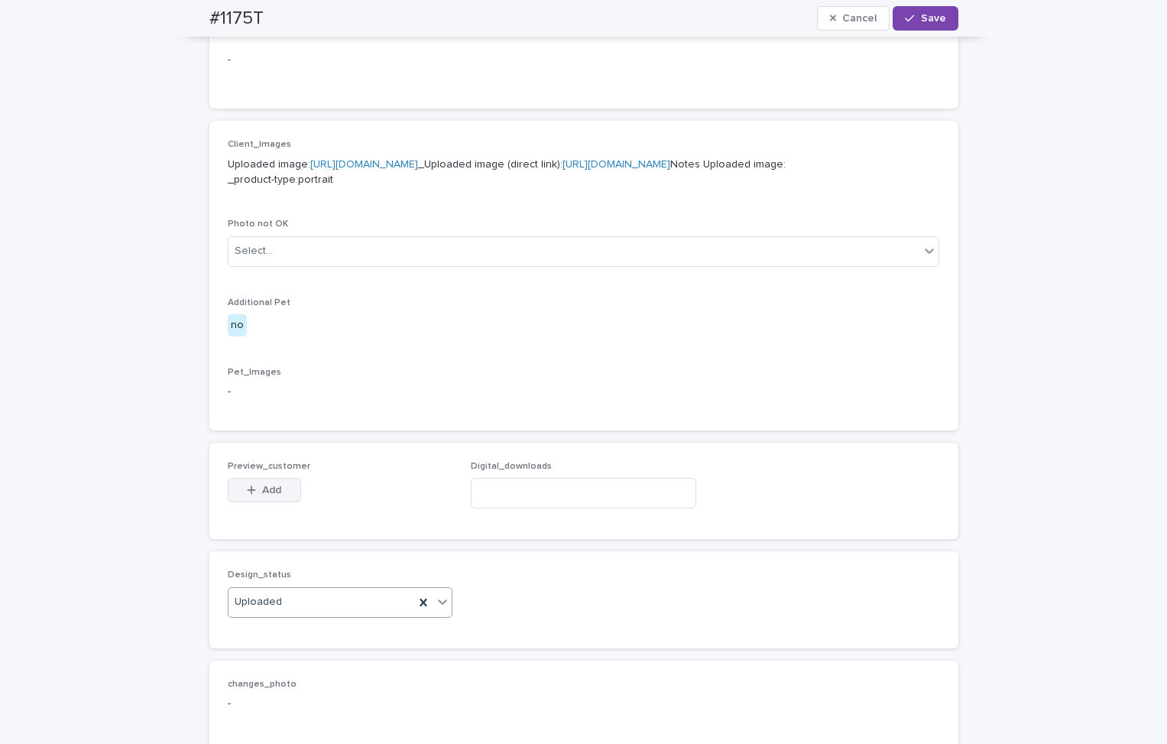
click at [247, 495] on icon "button" at bounding box center [251, 490] width 9 height 11
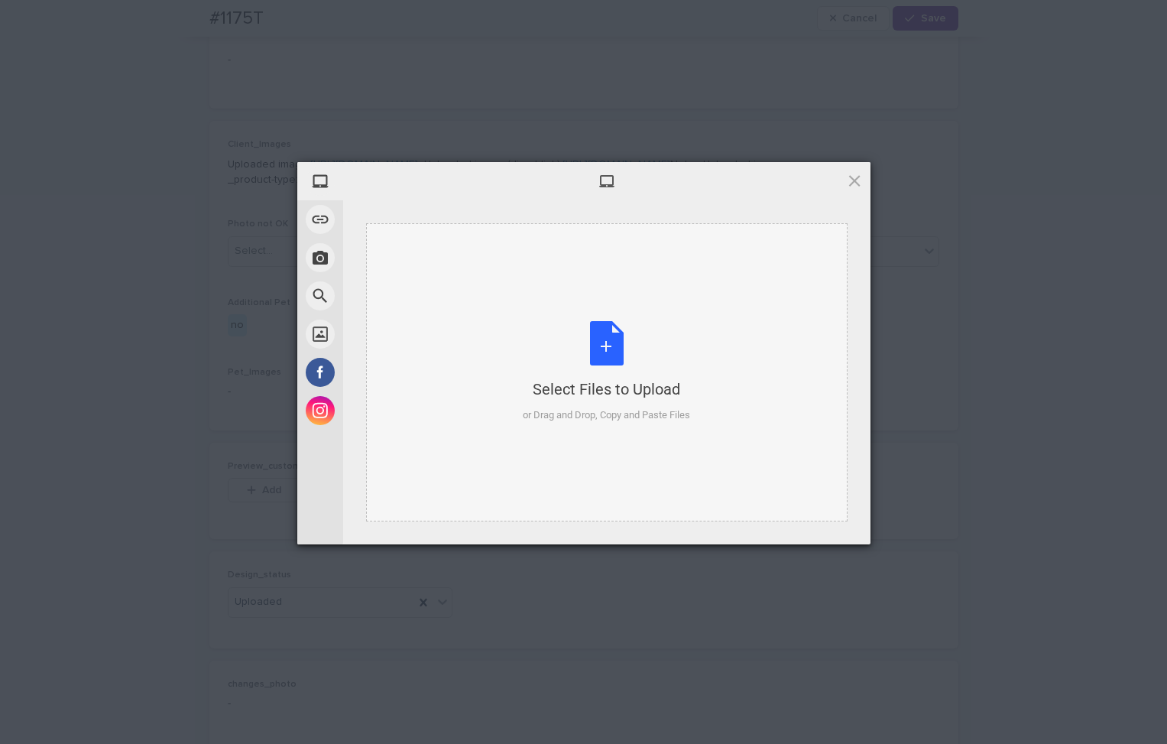
click at [675, 355] on div "Select Files to Upload or Drag and Drop, Copy and Paste Files" at bounding box center [606, 372] width 167 height 102
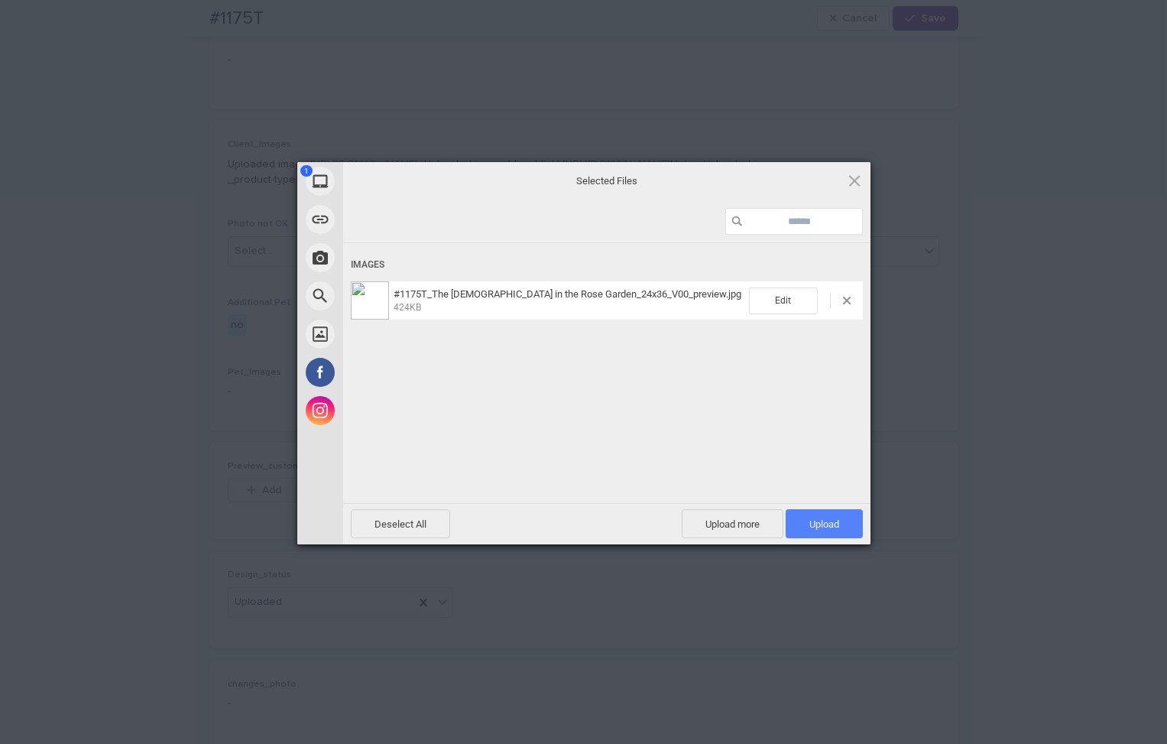
click at [840, 526] on span "Upload 1" at bounding box center [824, 523] width 77 height 29
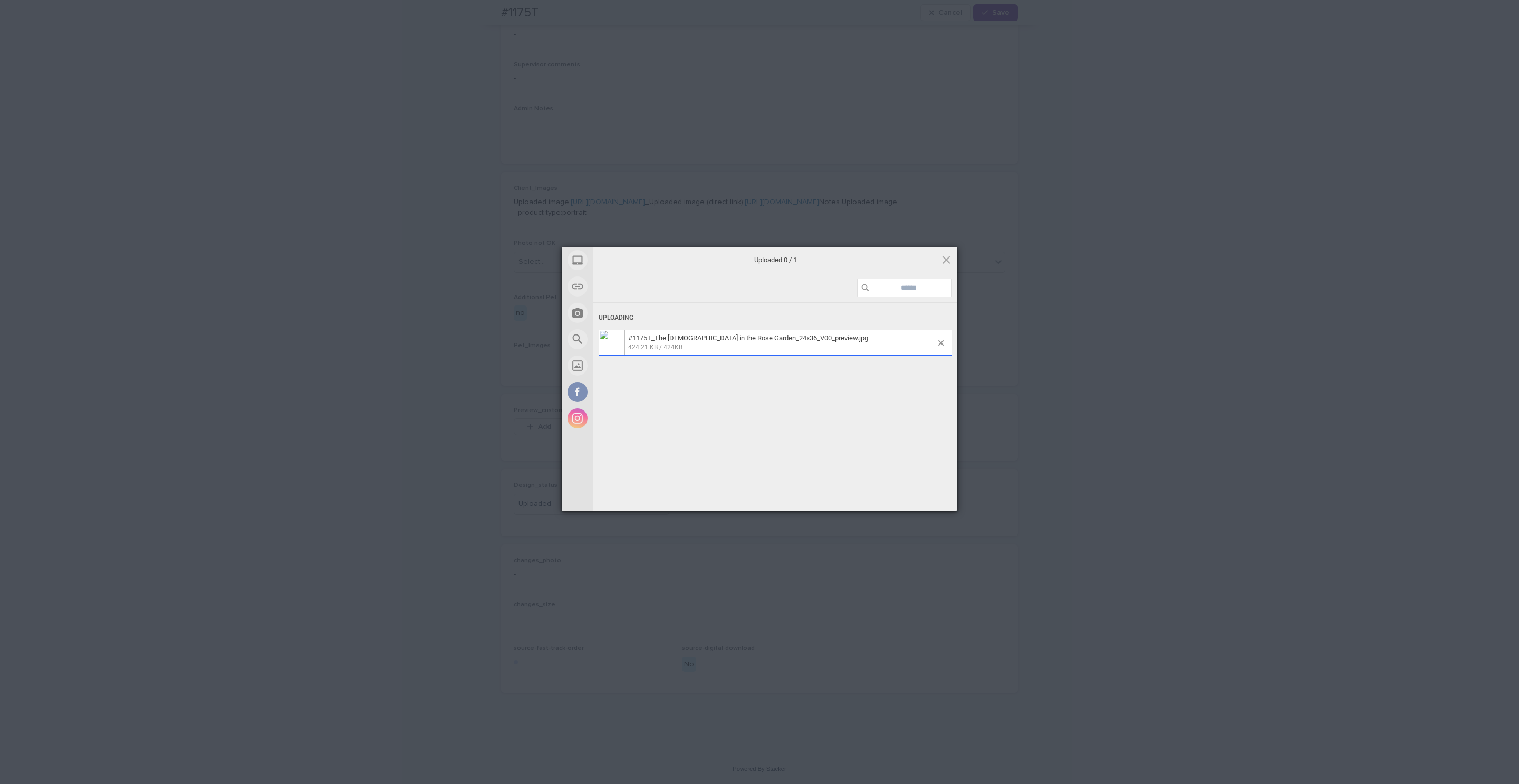
scroll to position [371, 0]
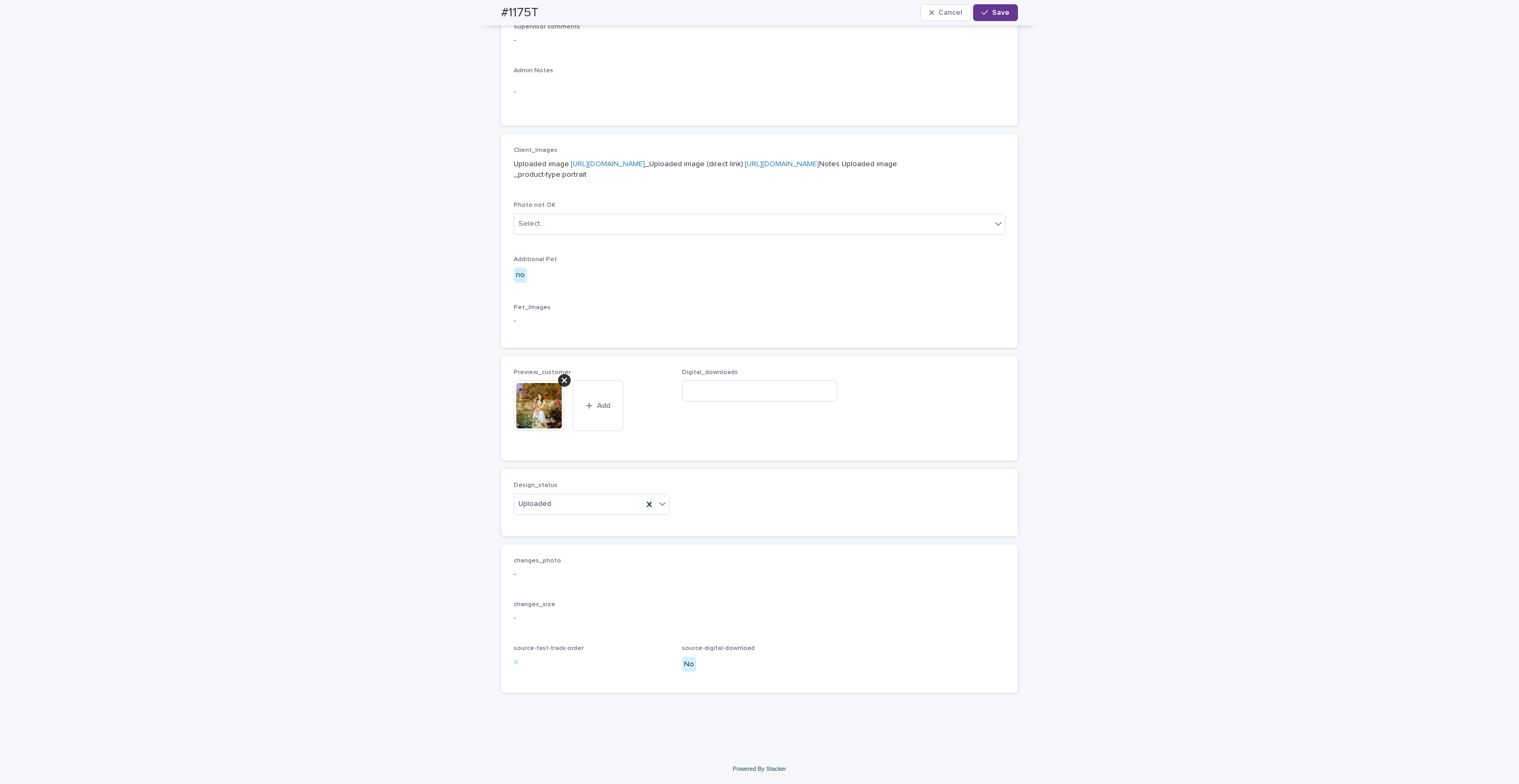
drag, startPoint x: 1001, startPoint y: 6, endPoint x: 995, endPoint y: 8, distance: 6.3
click at [805, 6] on button "Save" at bounding box center [995, 12] width 45 height 17
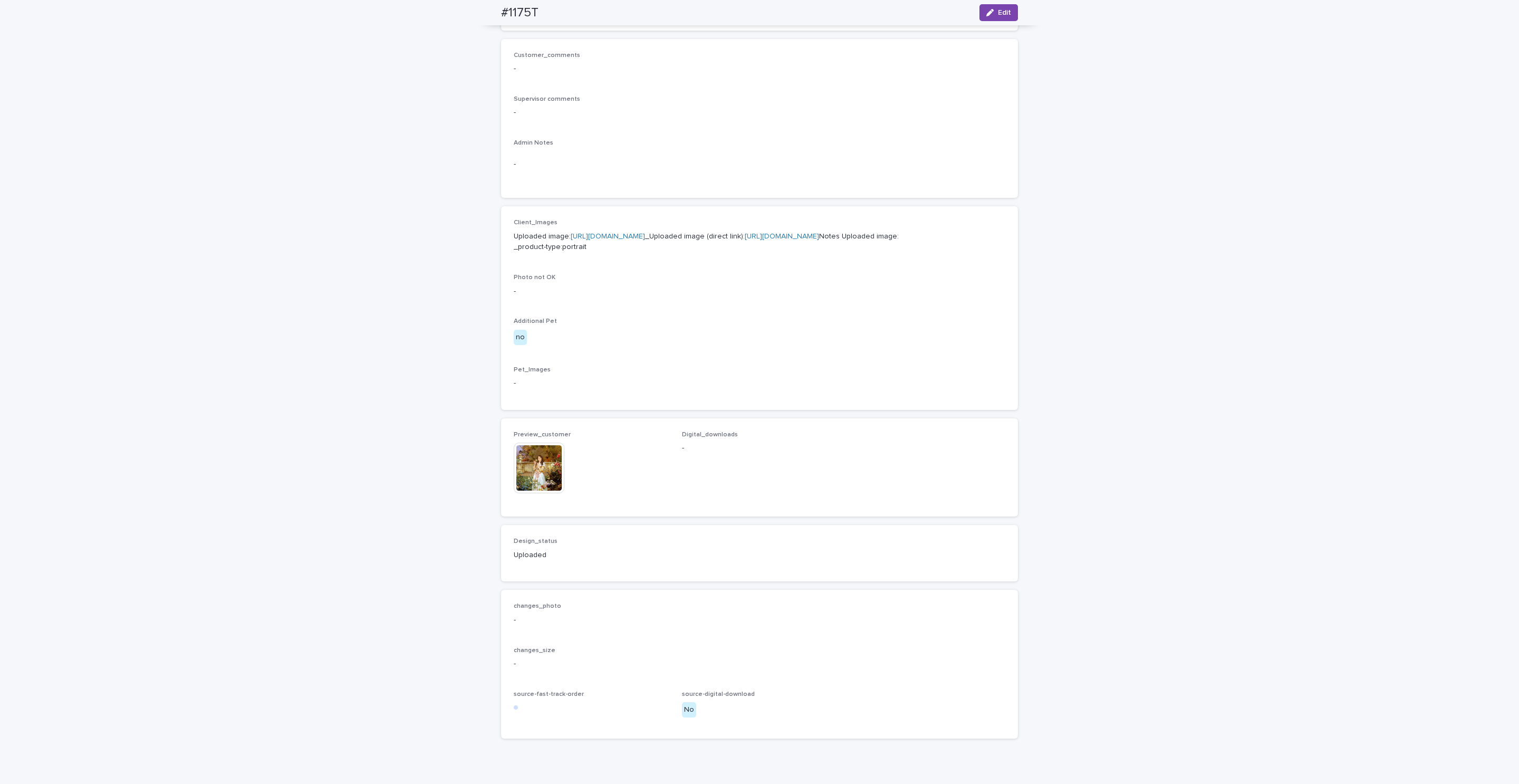
scroll to position [126, 0]
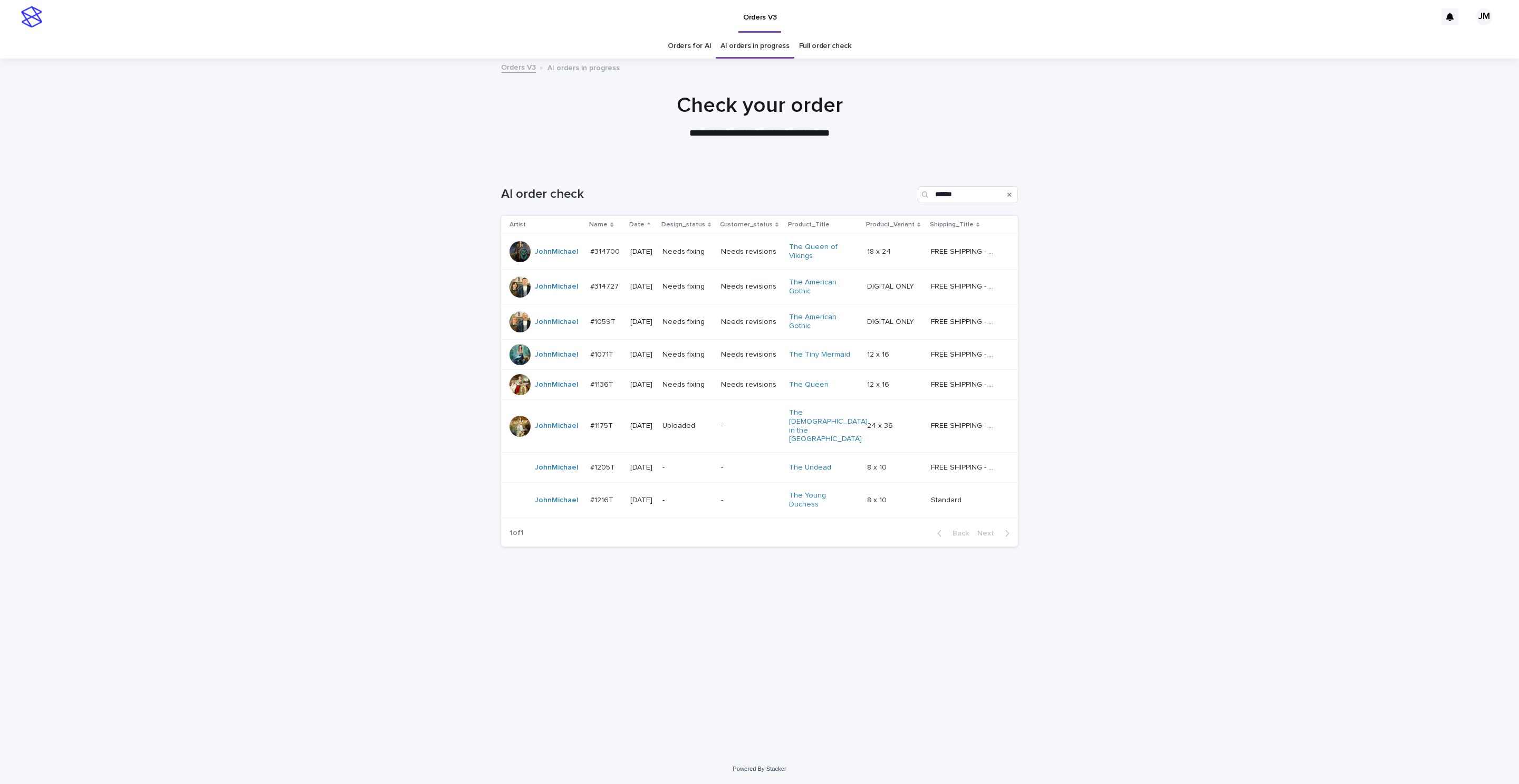
click at [710, 396] on td "Needs fixing" at bounding box center [687, 384] width 59 height 30
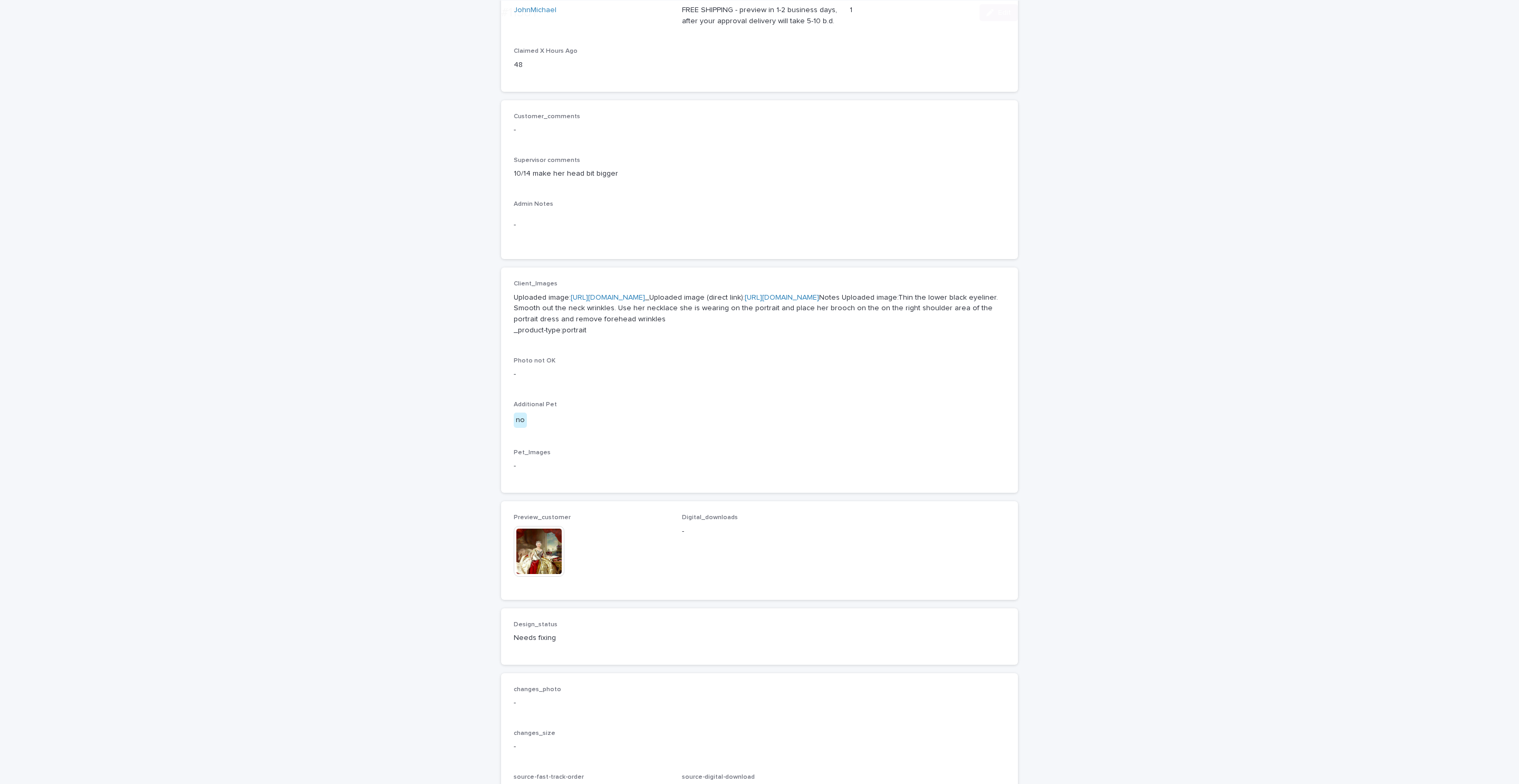
scroll to position [373, 0]
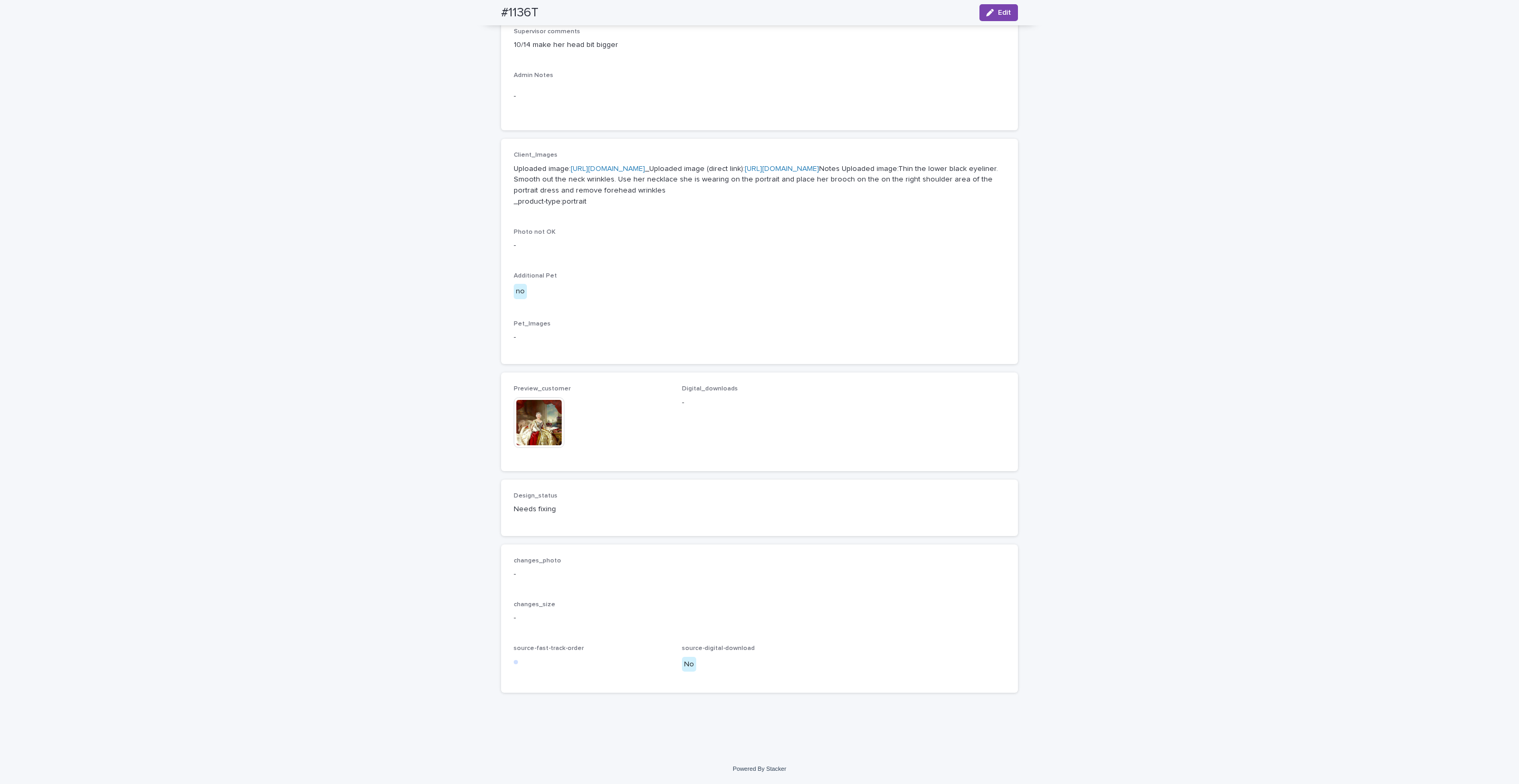
click at [549, 411] on img at bounding box center [538, 422] width 50 height 50
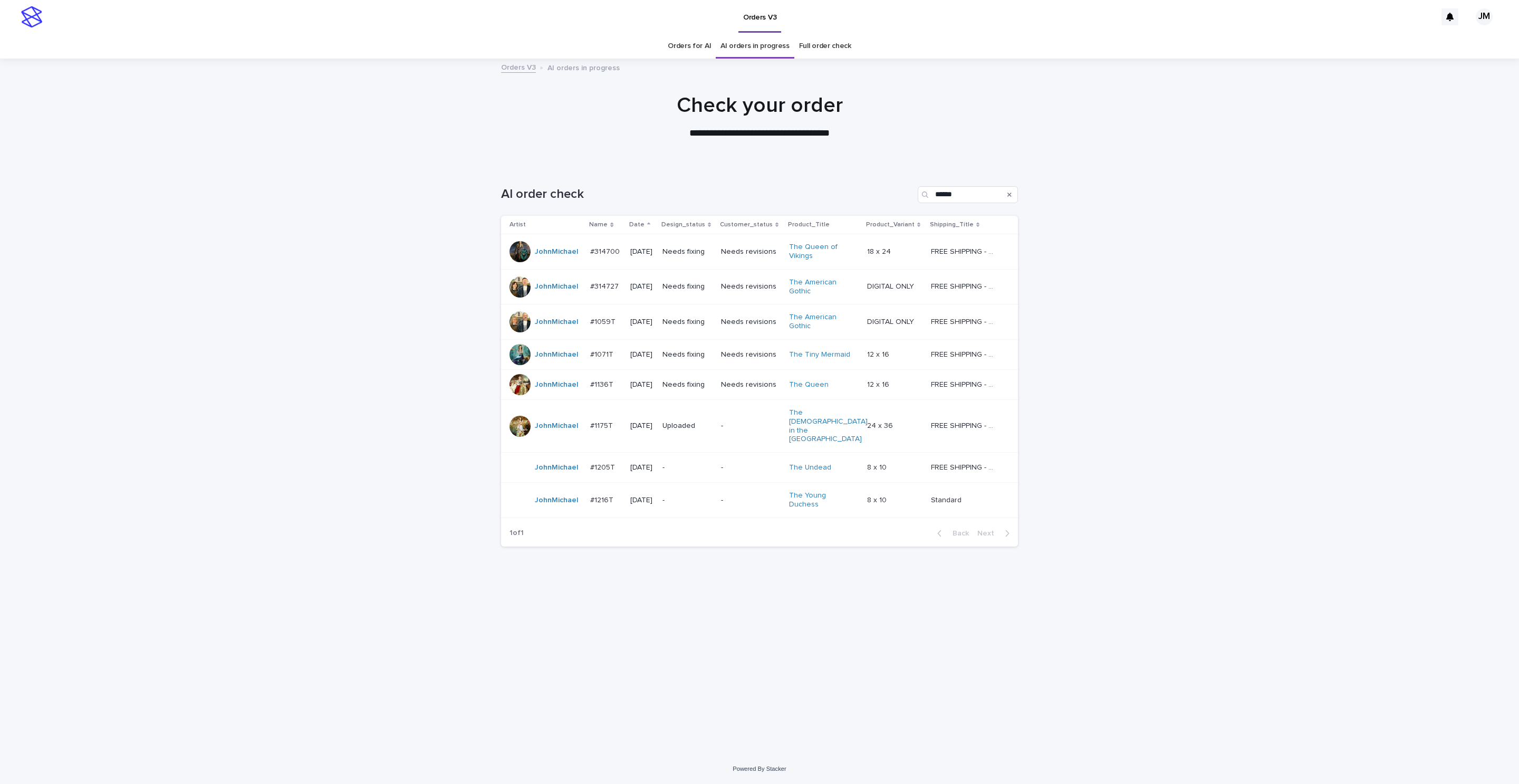
click at [701, 364] on div "Needs fixing" at bounding box center [687, 354] width 50 height 17
click at [762, 395] on td "Needs revisions" at bounding box center [751, 384] width 68 height 30
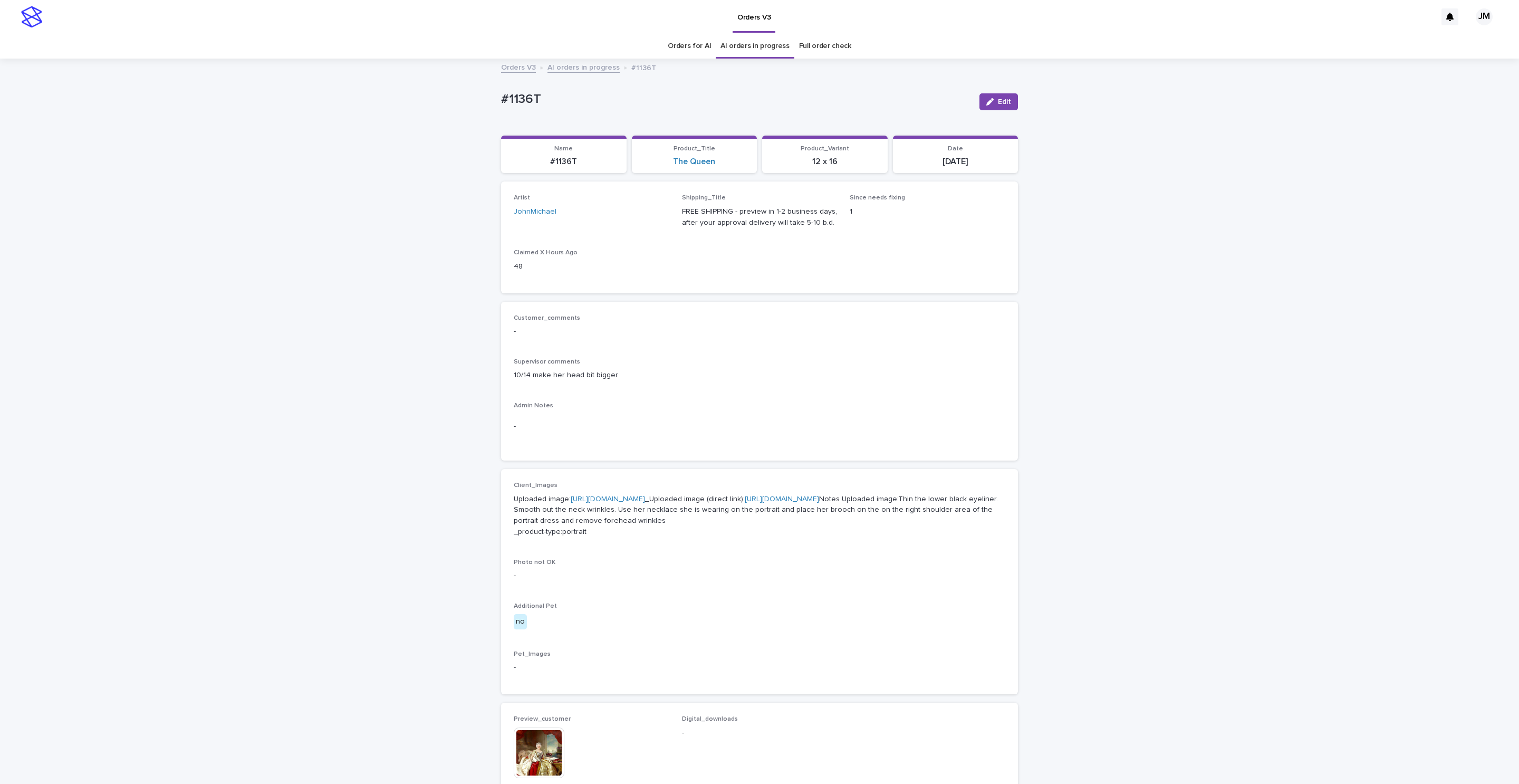
scroll to position [34, 0]
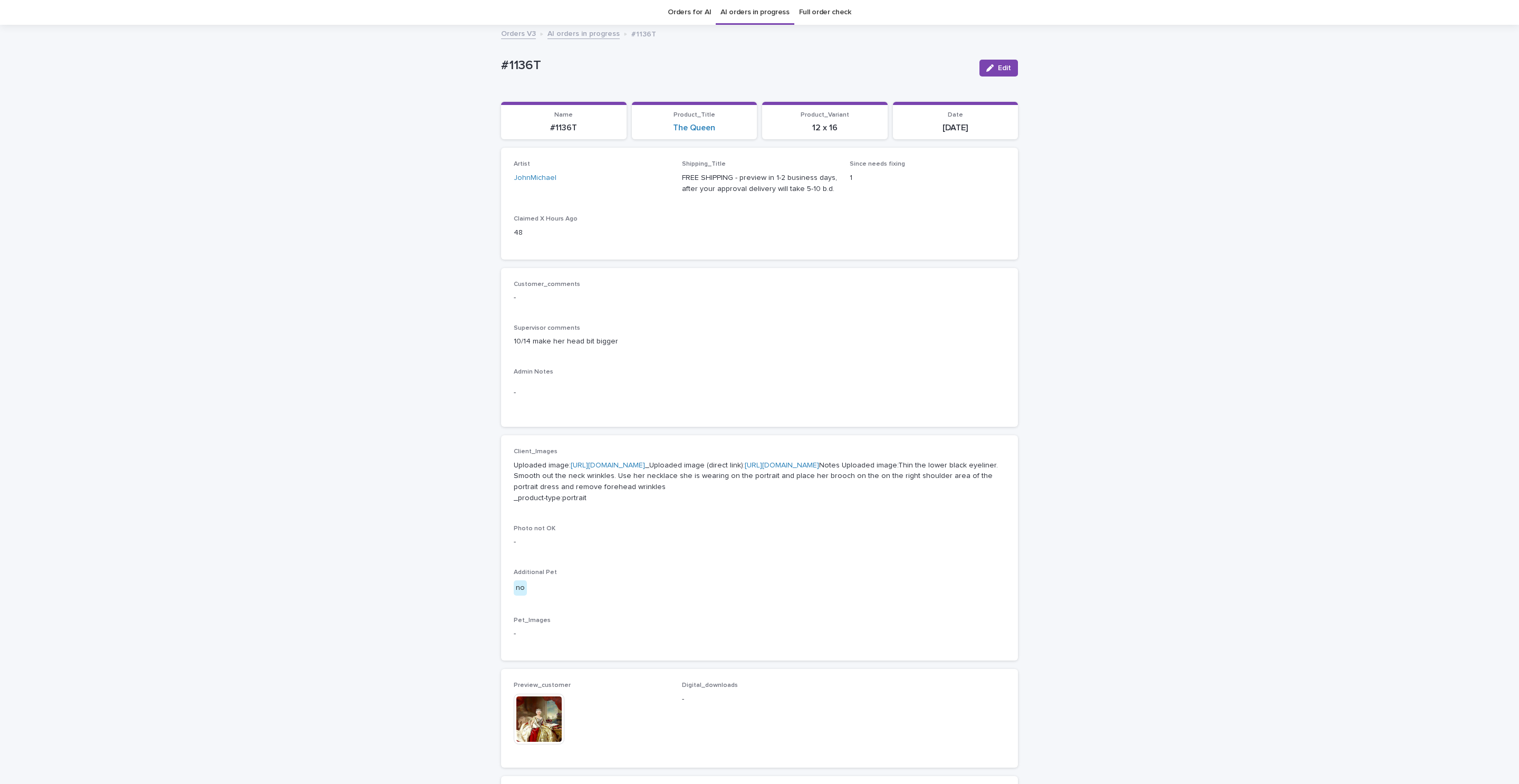
drag, startPoint x: 990, startPoint y: 70, endPoint x: 877, endPoint y: 141, distance: 133.5
click at [805, 68] on div "button" at bounding box center [992, 68] width 12 height 8
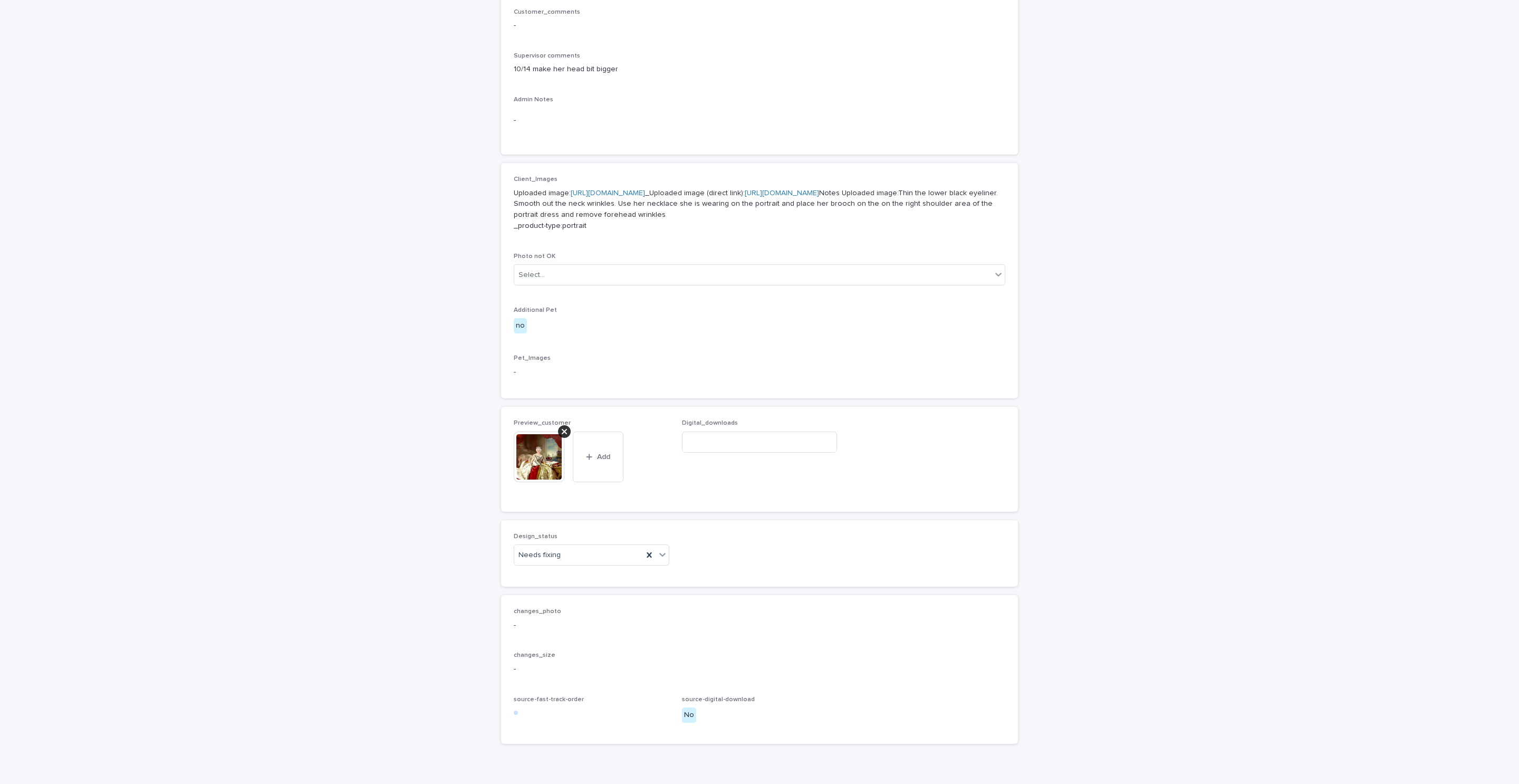
scroll to position [401, 0]
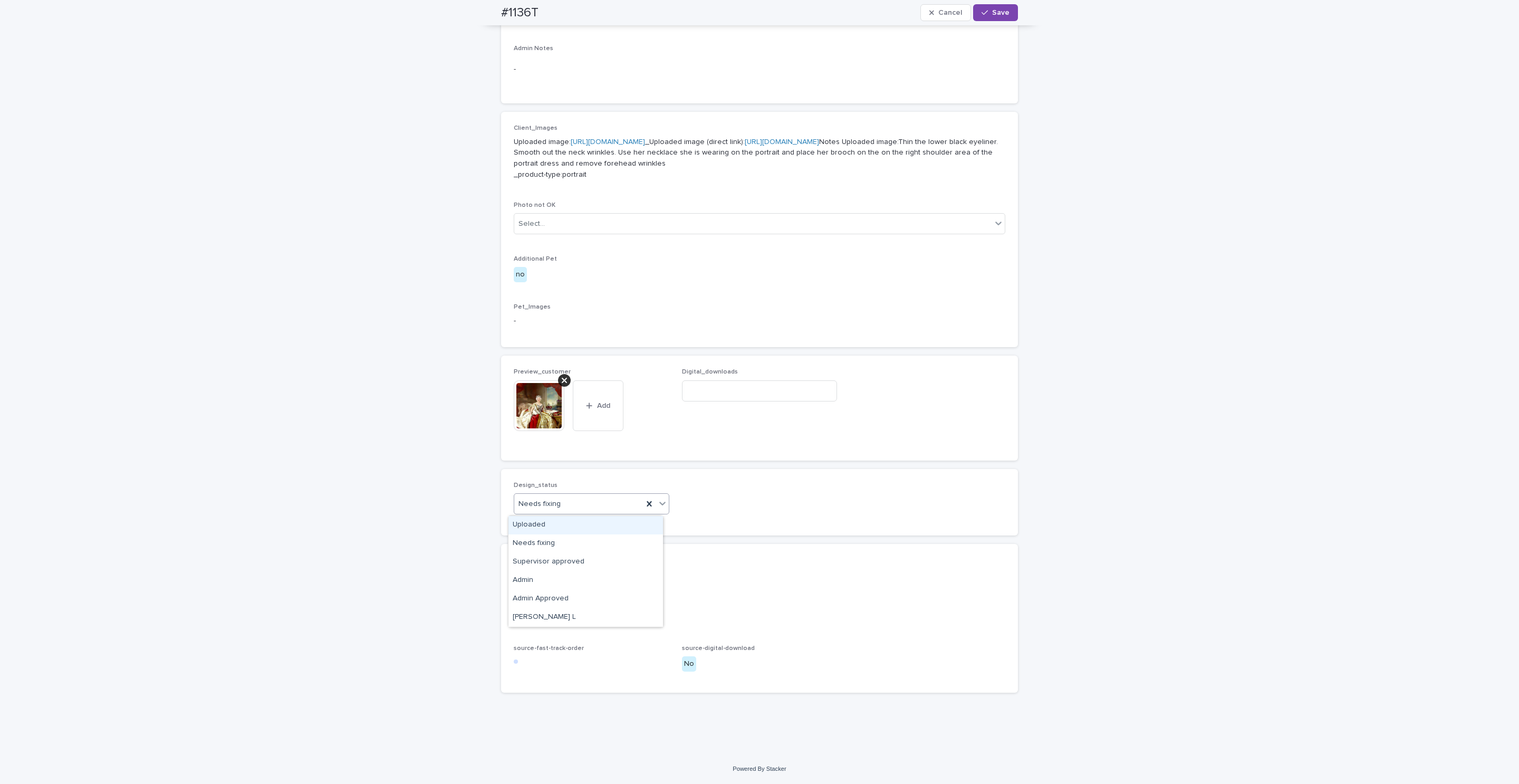
drag, startPoint x: 543, startPoint y: 524, endPoint x: 562, endPoint y: 483, distance: 45.2
click at [545, 513] on div "Uploaded" at bounding box center [586, 525] width 155 height 19
click at [558, 378] on div at bounding box center [565, 380] width 12 height 12
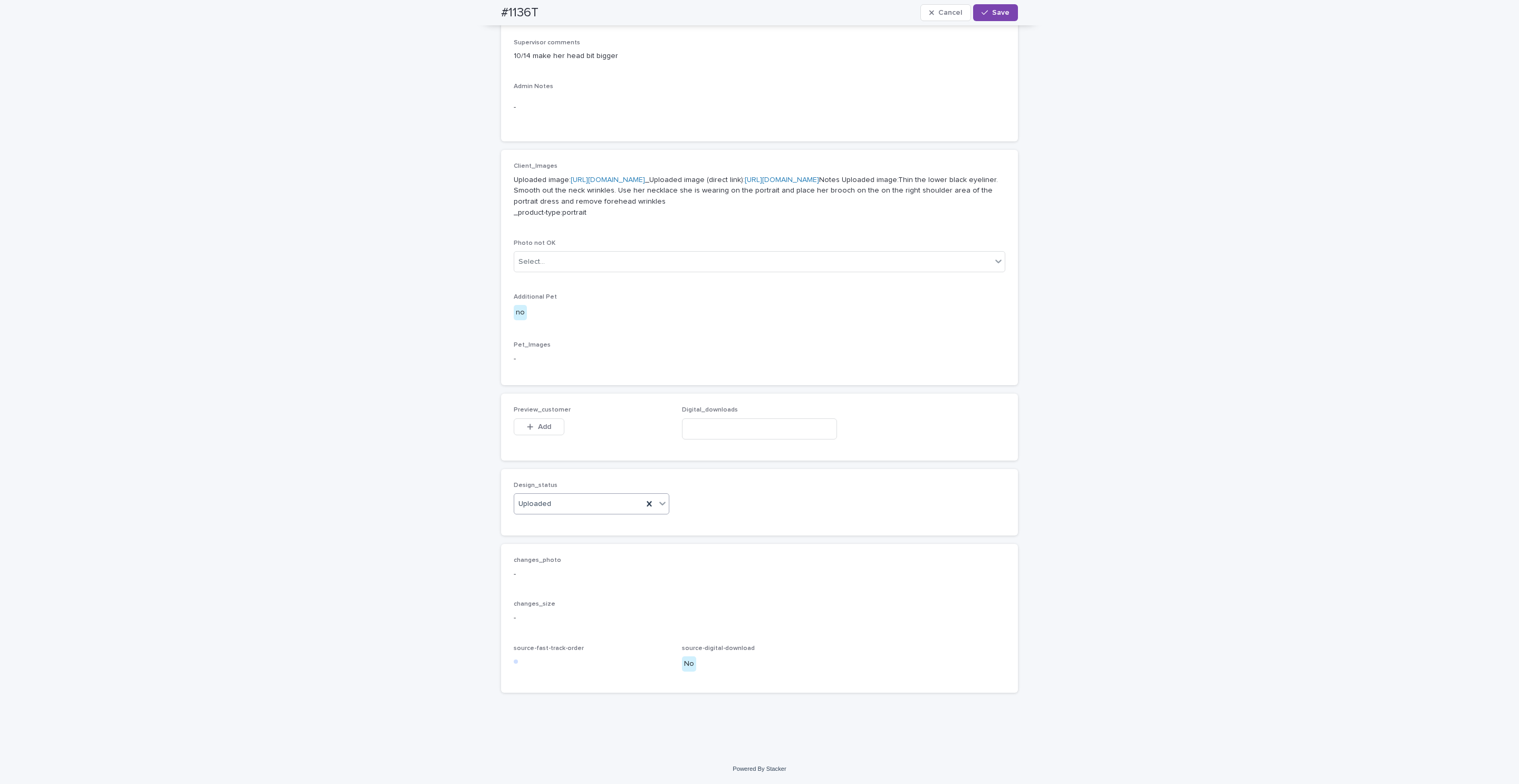
scroll to position [363, 0]
click at [533, 432] on button "Add" at bounding box center [538, 427] width 50 height 17
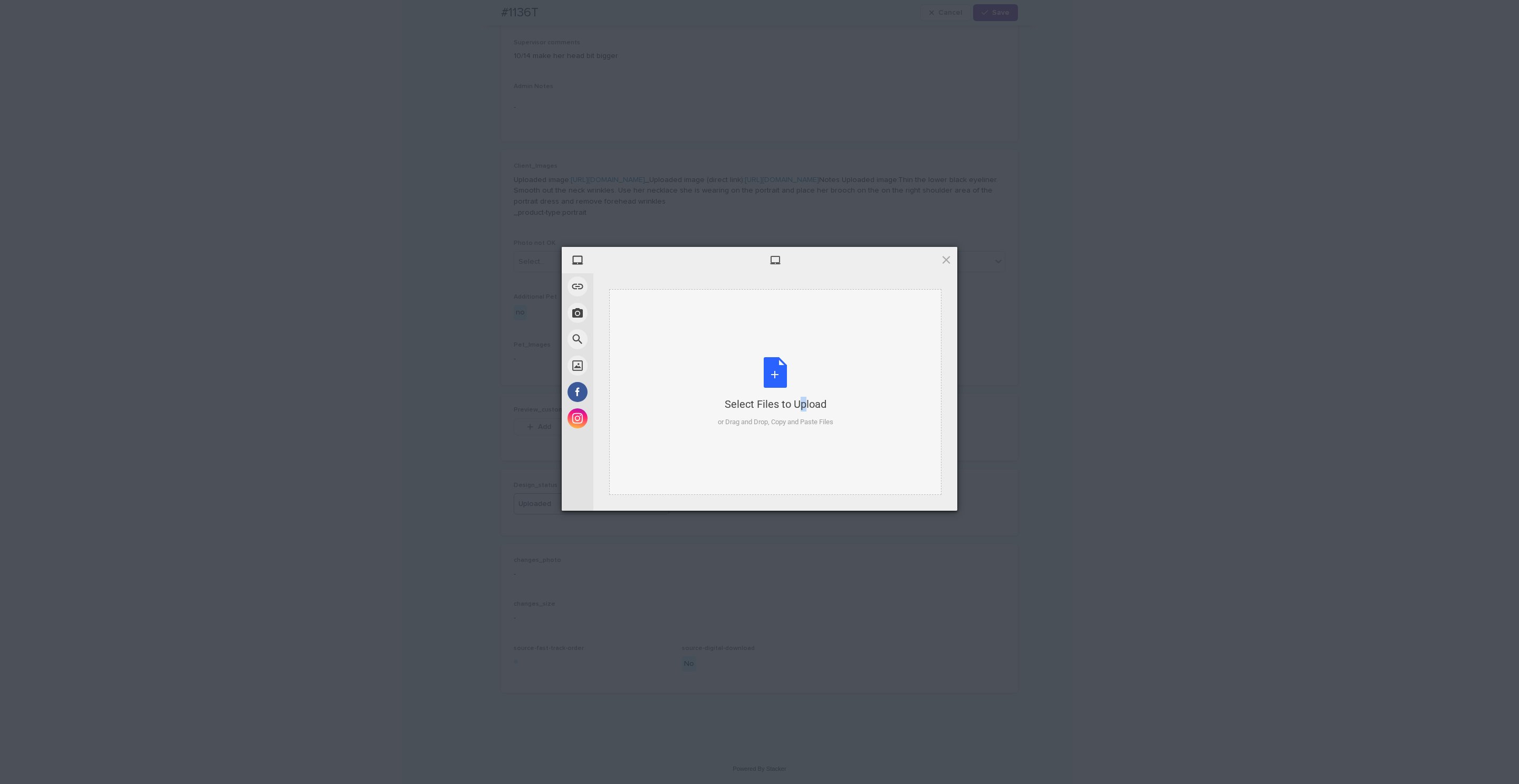
click at [780, 385] on div "Select Files to Upload or Drag and Drop, Copy and Paste Files" at bounding box center [775, 392] width 115 height 70
click at [805, 496] on span "Upload 1" at bounding box center [925, 496] width 53 height 20
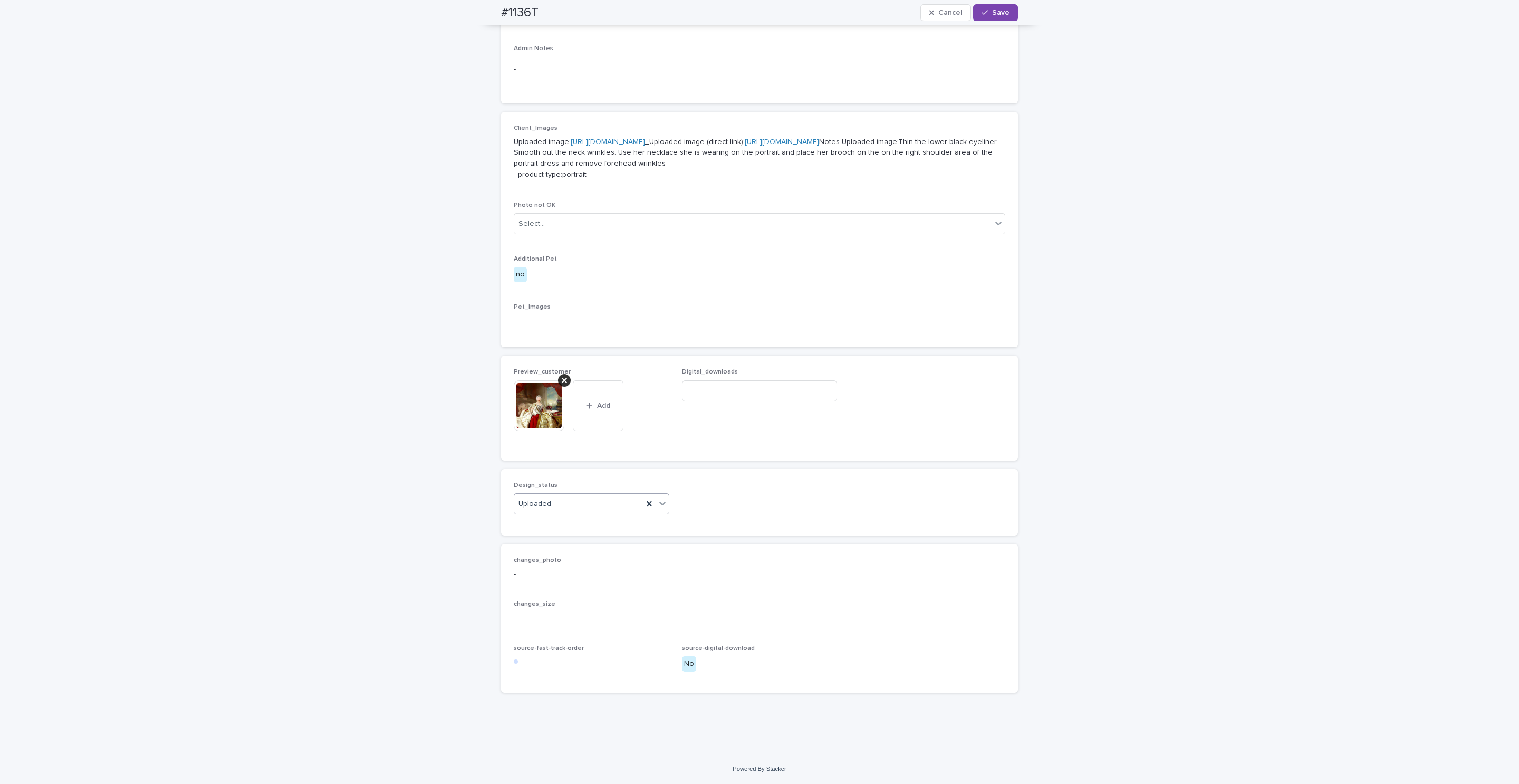
drag, startPoint x: 989, startPoint y: 14, endPoint x: 946, endPoint y: 32, distance: 46.6
click at [805, 16] on span "Save" at bounding box center [1000, 12] width 17 height 8
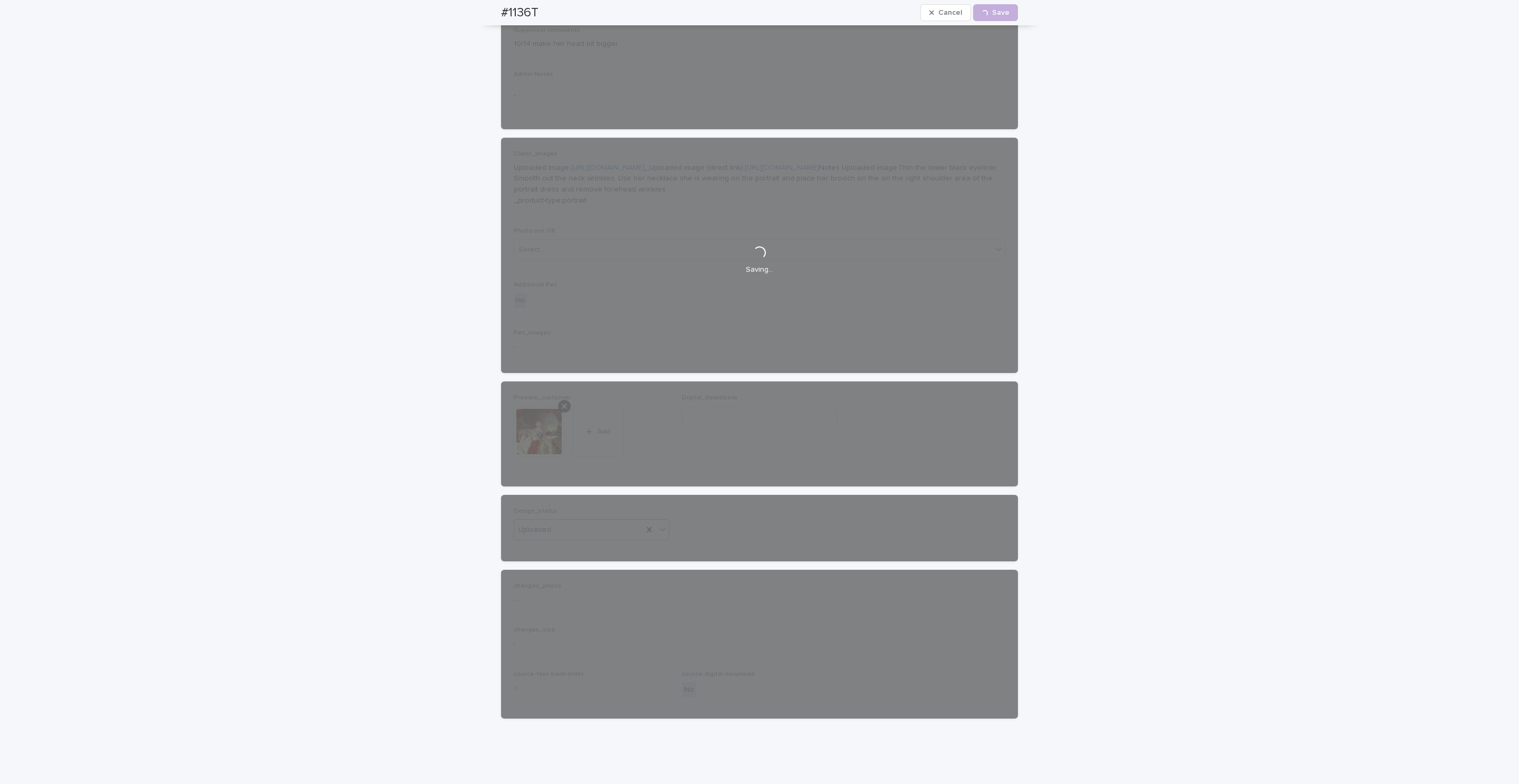
scroll to position [303, 0]
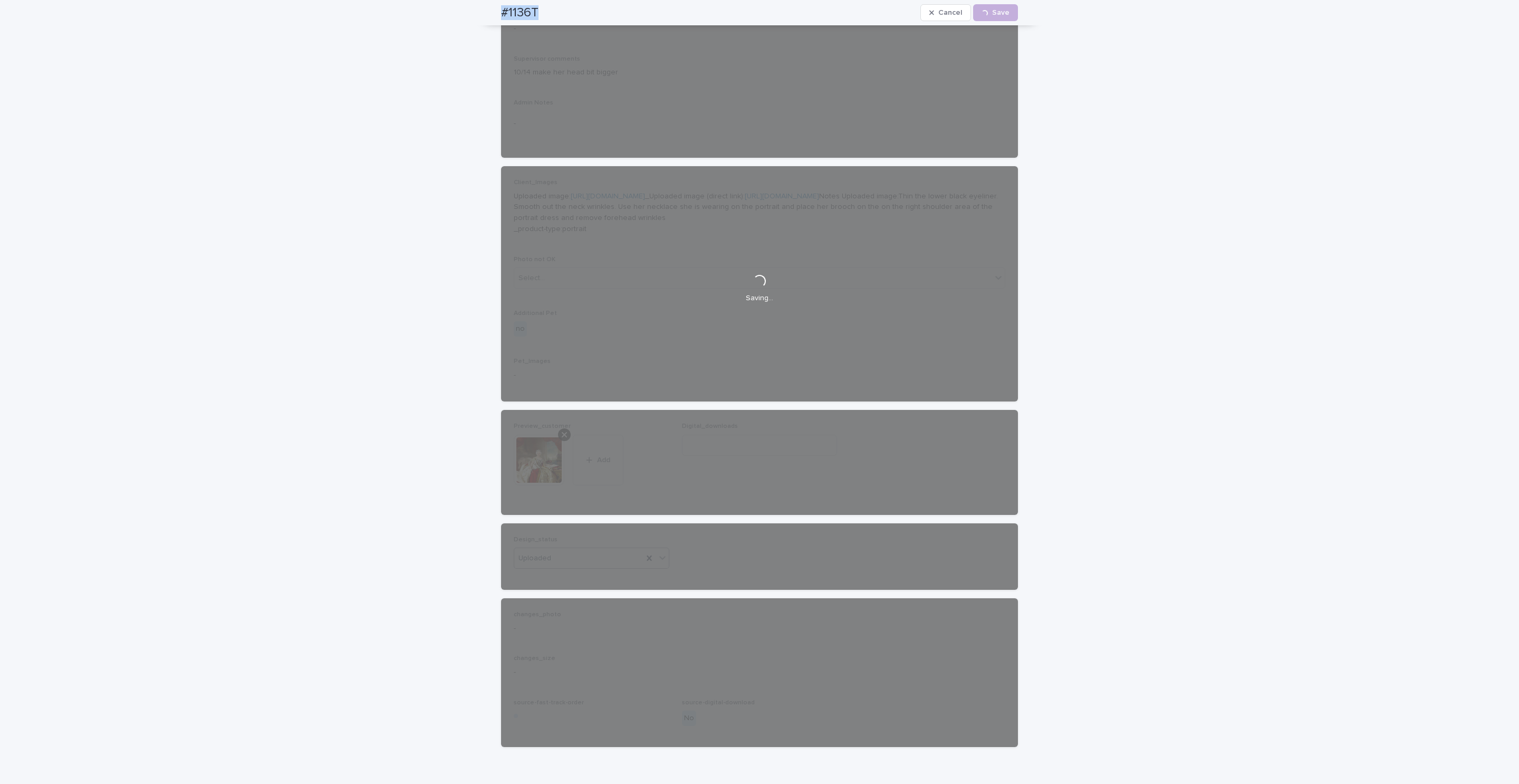
drag, startPoint x: 487, startPoint y: 16, endPoint x: 542, endPoint y: 19, distance: 55.1
click at [542, 19] on div "#1136T Cancel Loading... Save" at bounding box center [759, 12] width 567 height 26
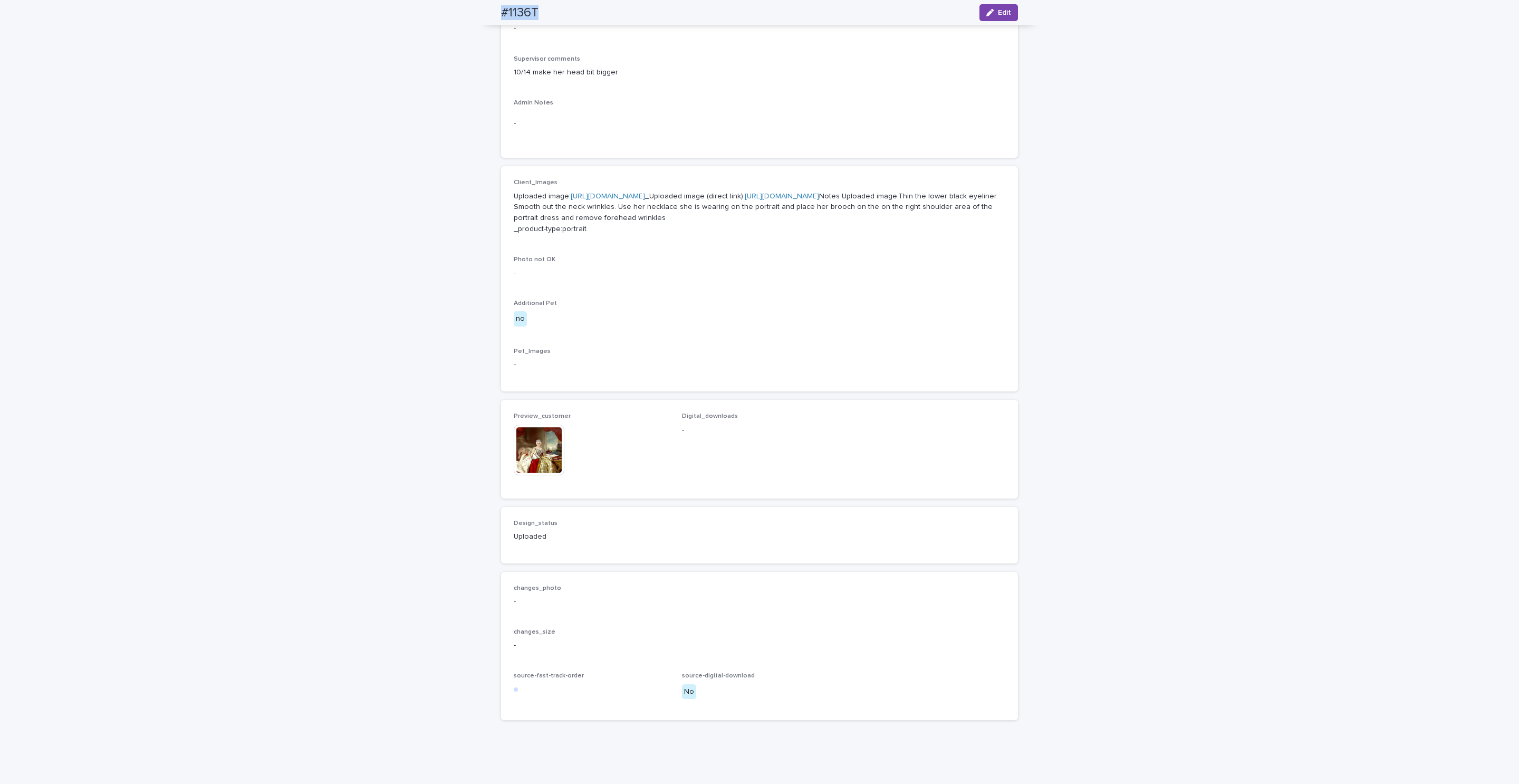
scroll to position [290, 0]
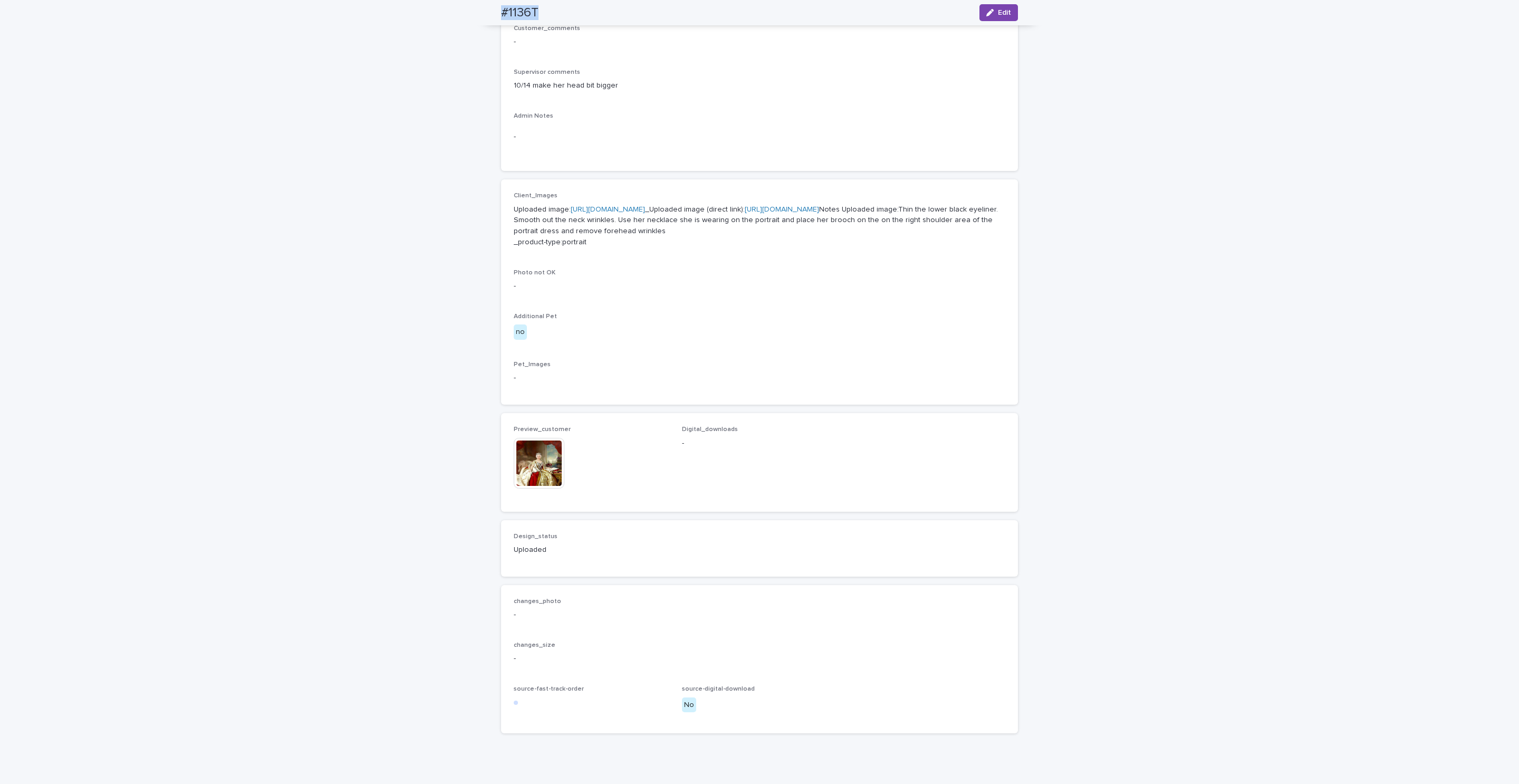
copy h2 "#1136T"
click at [547, 489] on img at bounding box center [538, 462] width 50 height 50
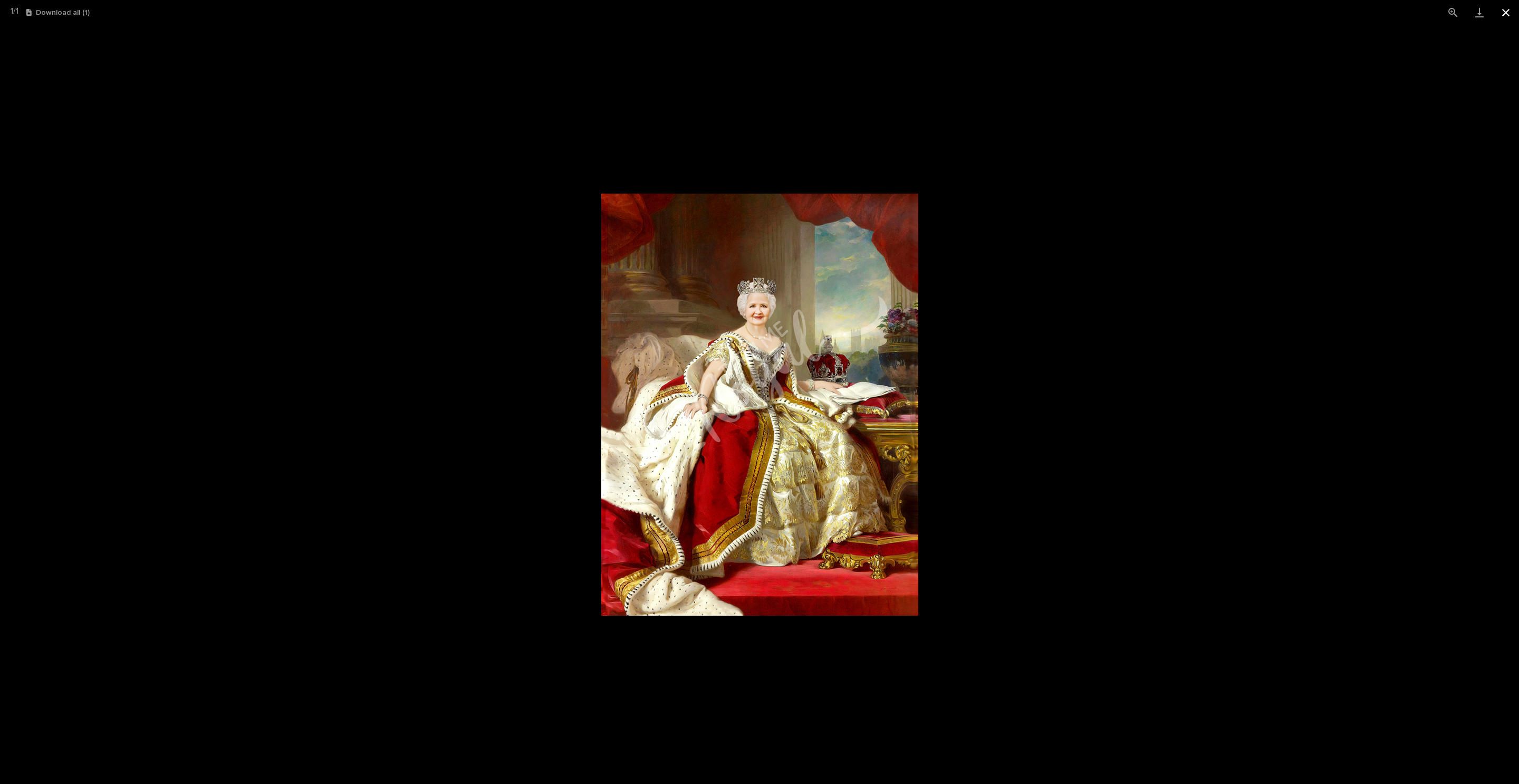
click at [805, 19] on button "Close gallery" at bounding box center [1506, 12] width 26 height 25
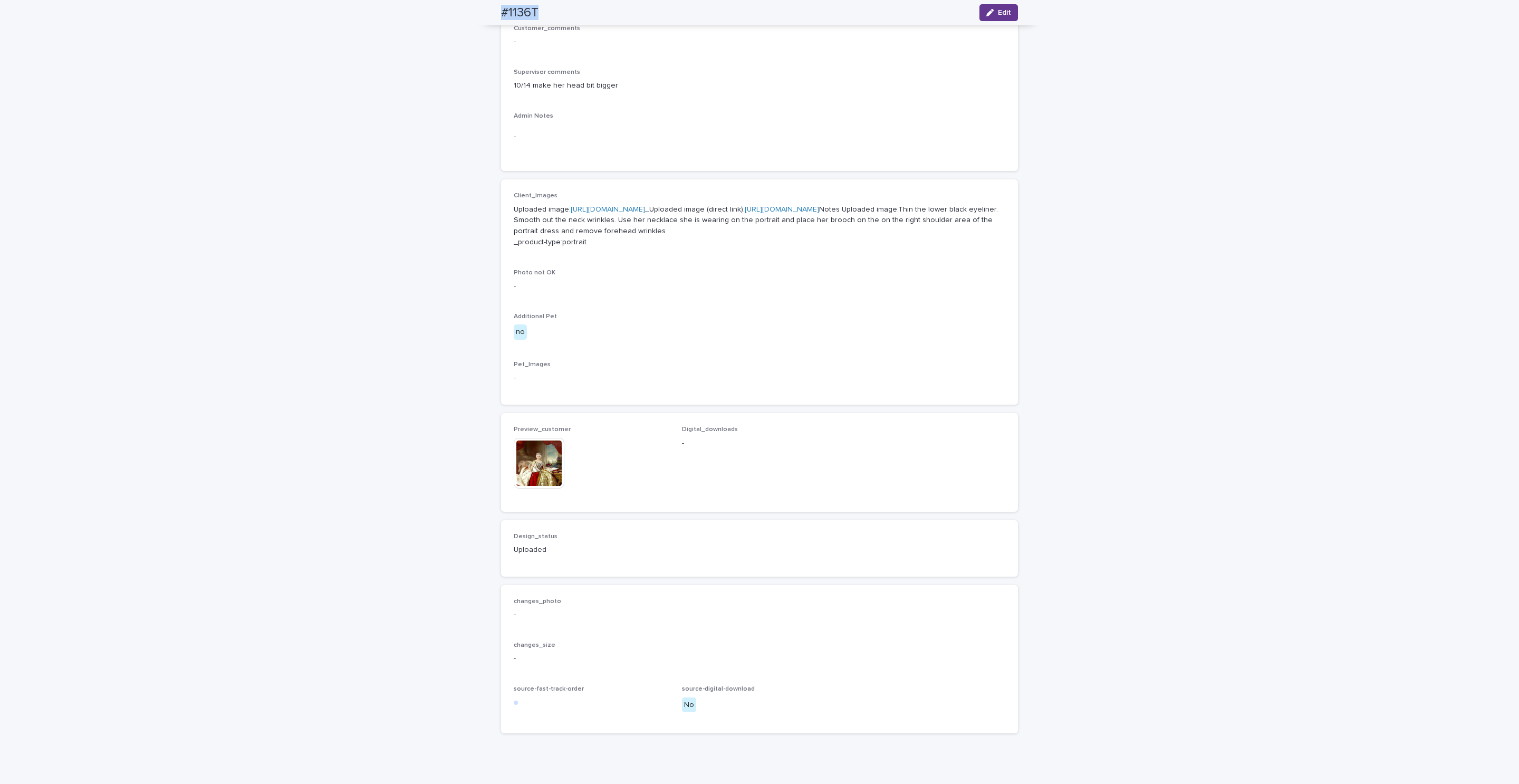
click at [805, 6] on button "Edit" at bounding box center [999, 12] width 39 height 17
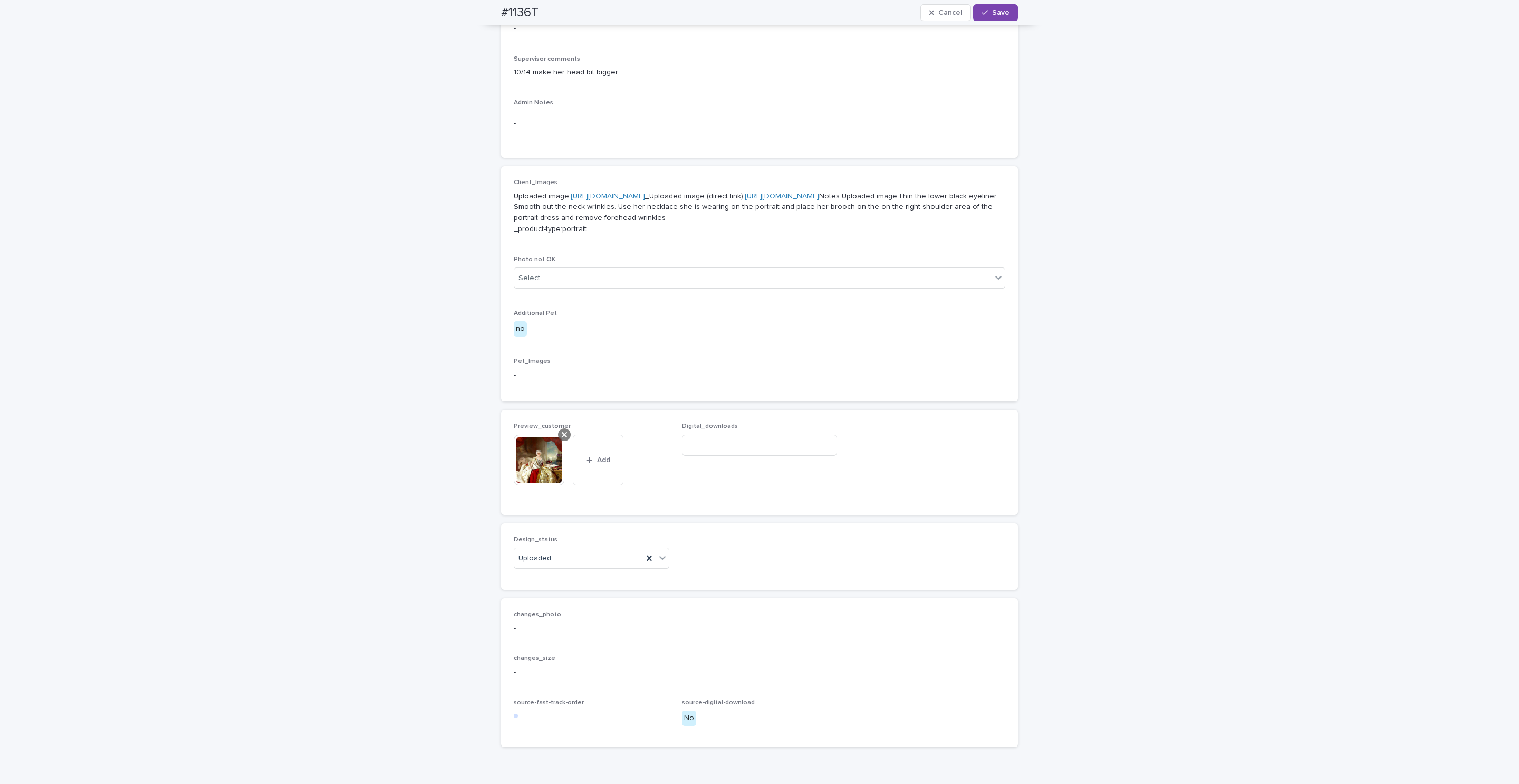
click at [562, 439] on icon at bounding box center [565, 435] width 6 height 8
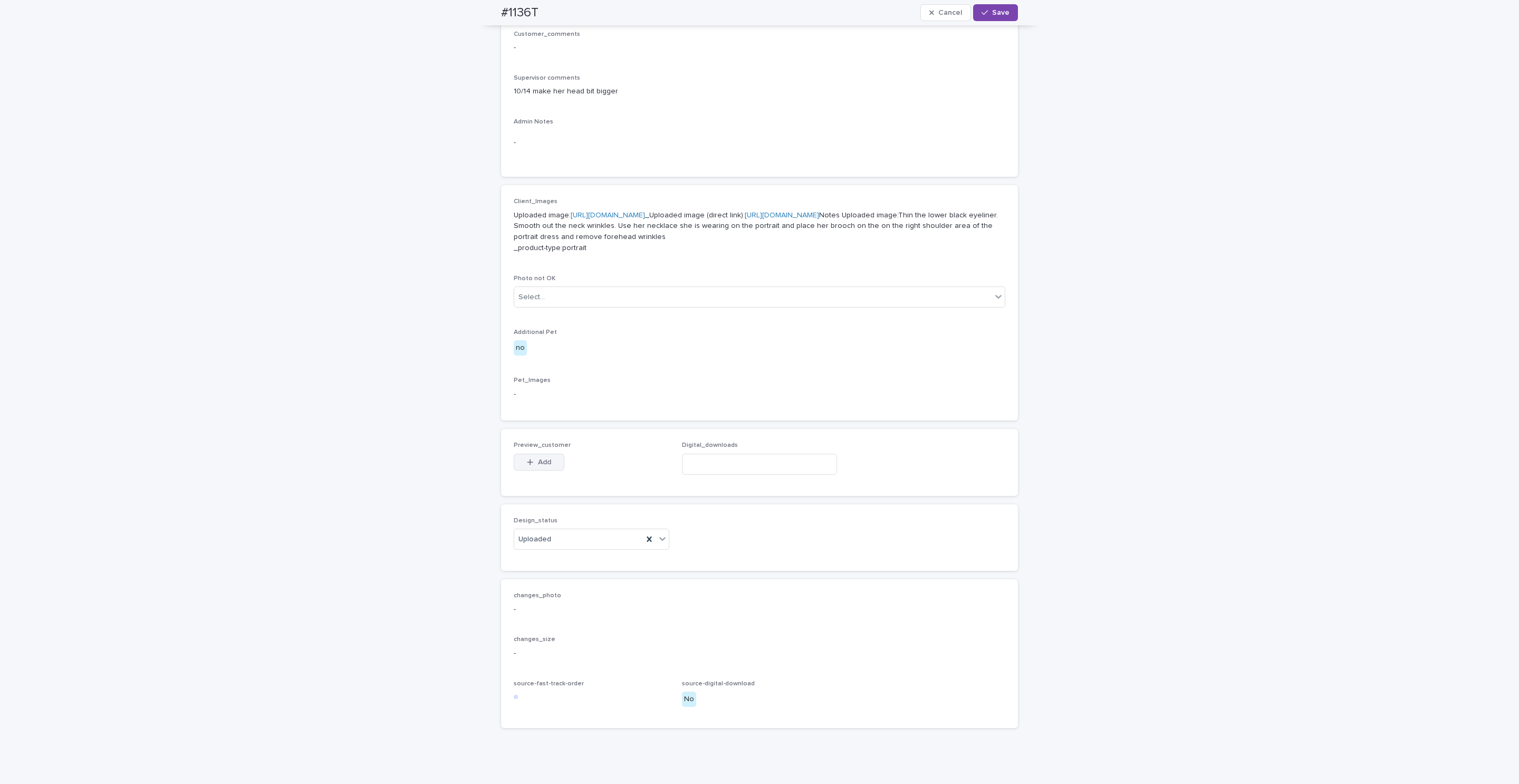
click at [540, 466] on span "Add" at bounding box center [544, 462] width 13 height 8
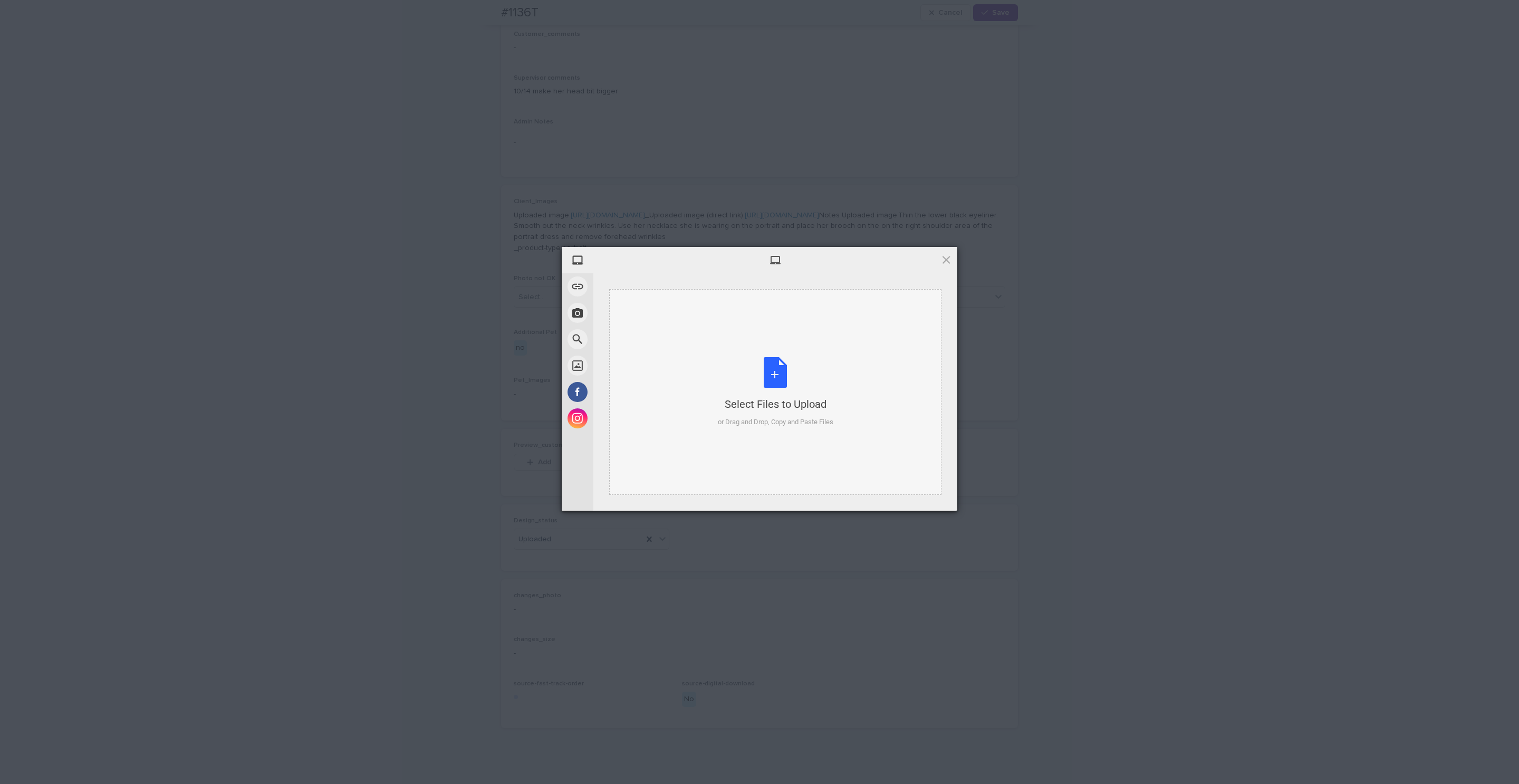
click at [790, 366] on div "Select Files to Upload or Drag and Drop, Copy and Paste Files" at bounding box center [775, 392] width 115 height 70
click at [805, 500] on span "Upload 1" at bounding box center [925, 496] width 53 height 20
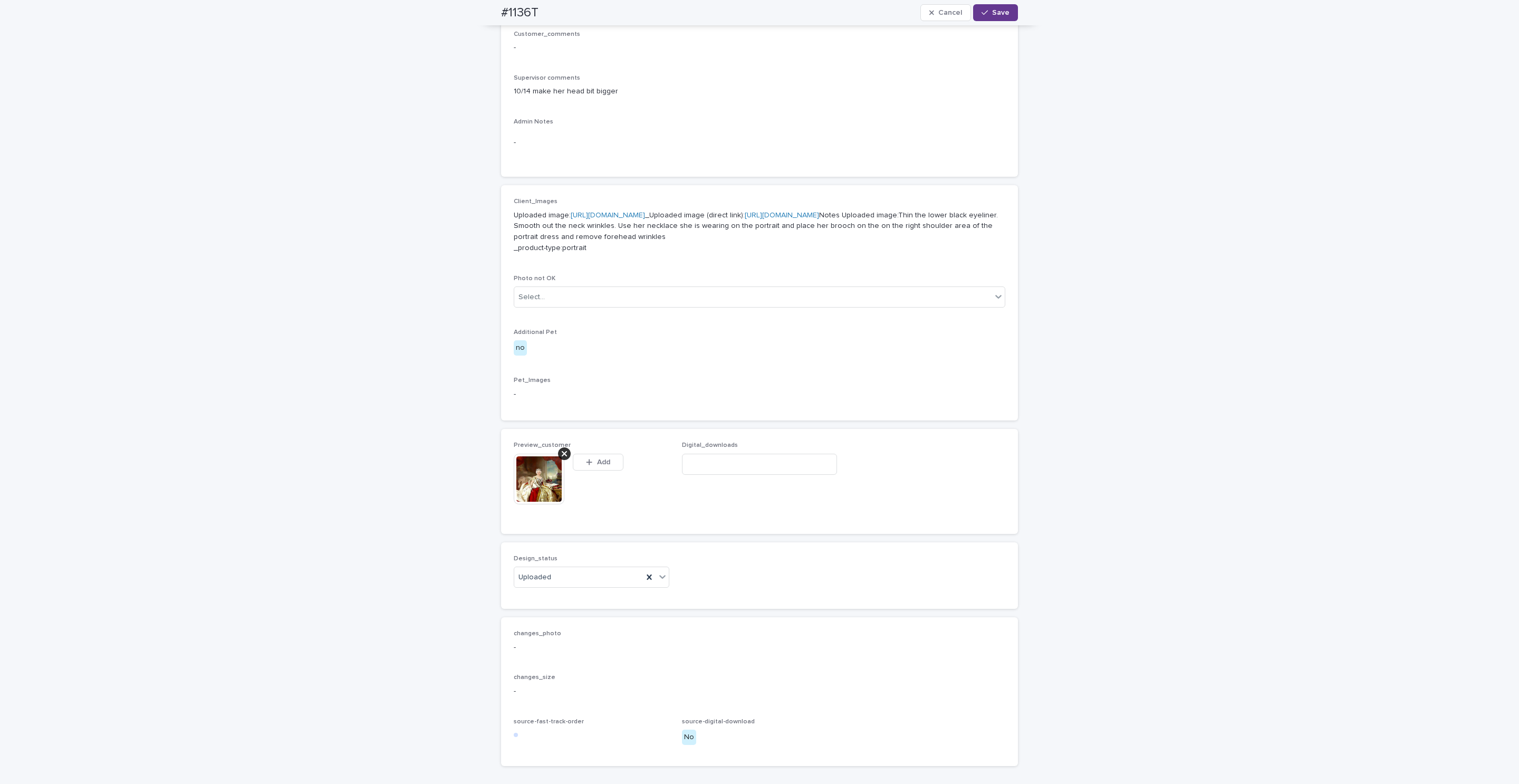
scroll to position [303, 0]
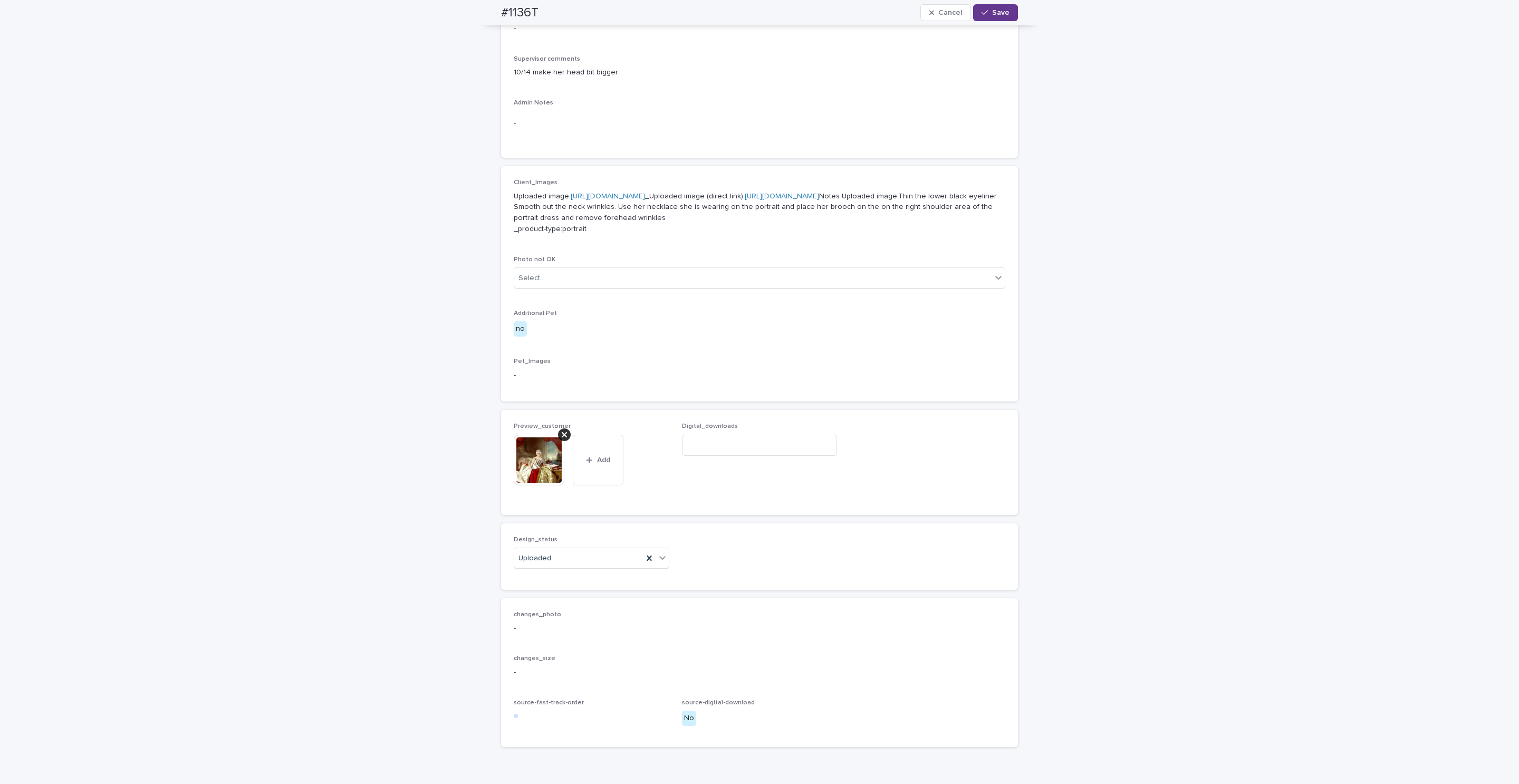
click at [805, 13] on span "Save" at bounding box center [1000, 12] width 17 height 8
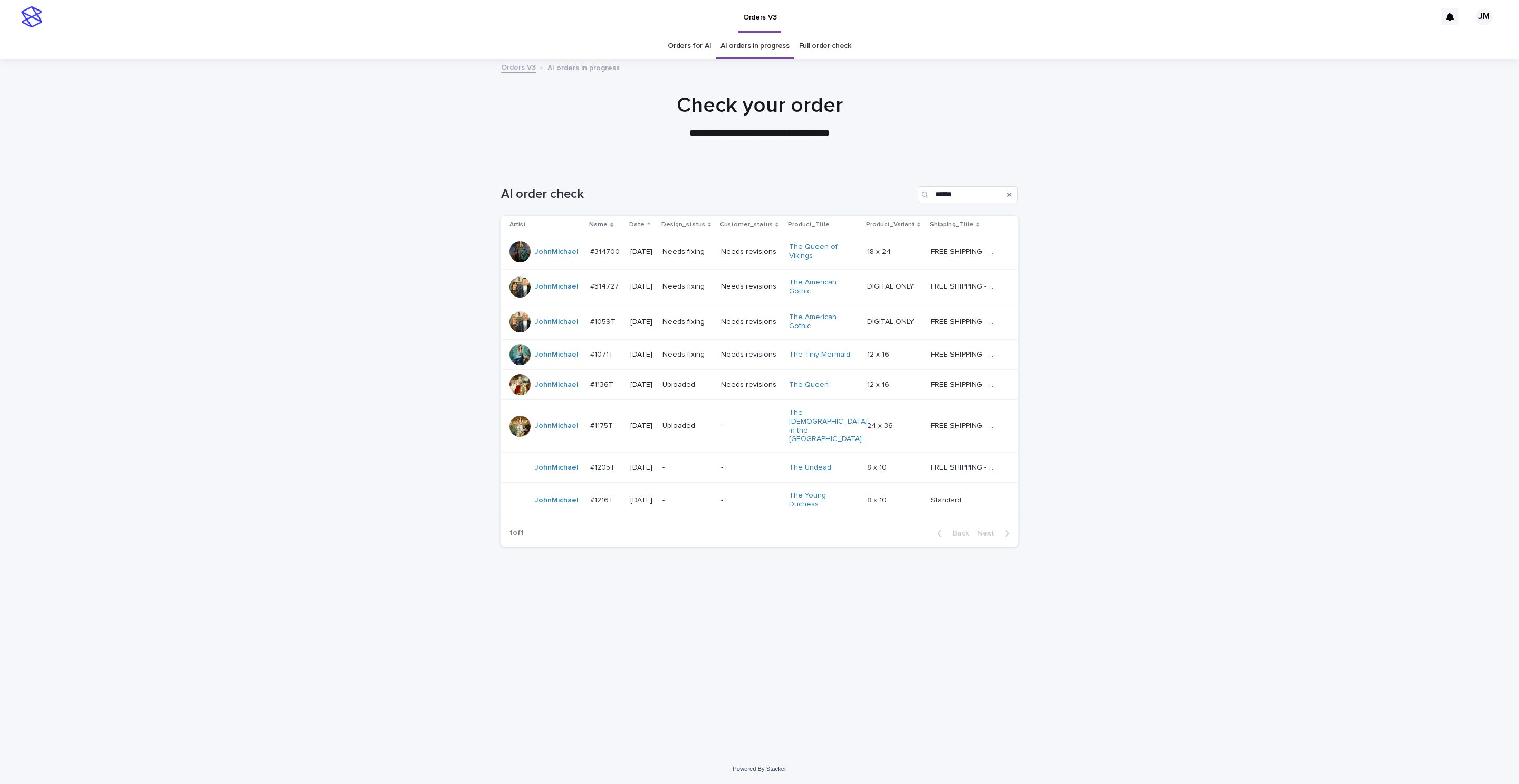
click at [698, 394] on td "Uploaded" at bounding box center [687, 384] width 59 height 30
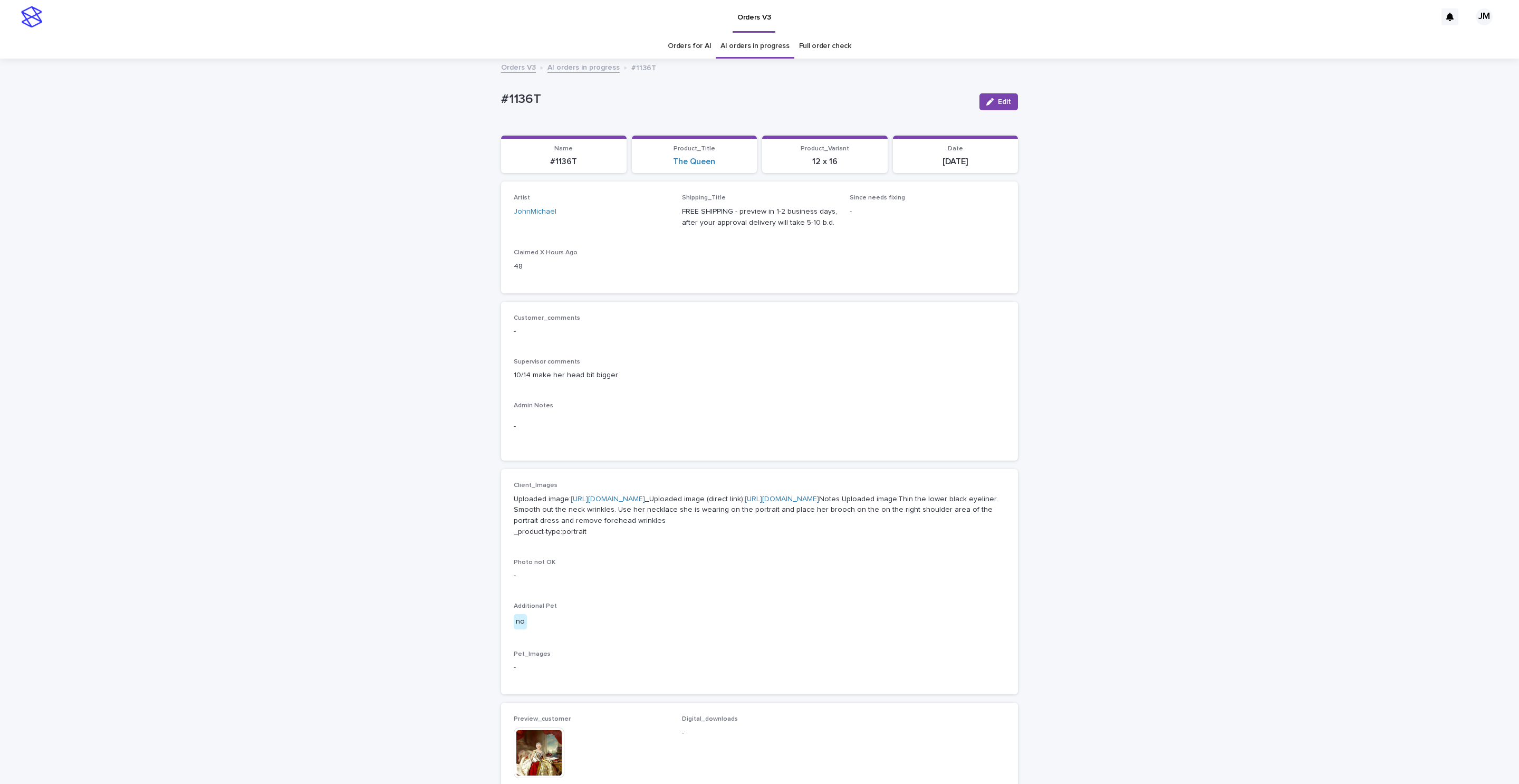
scroll to position [34, 0]
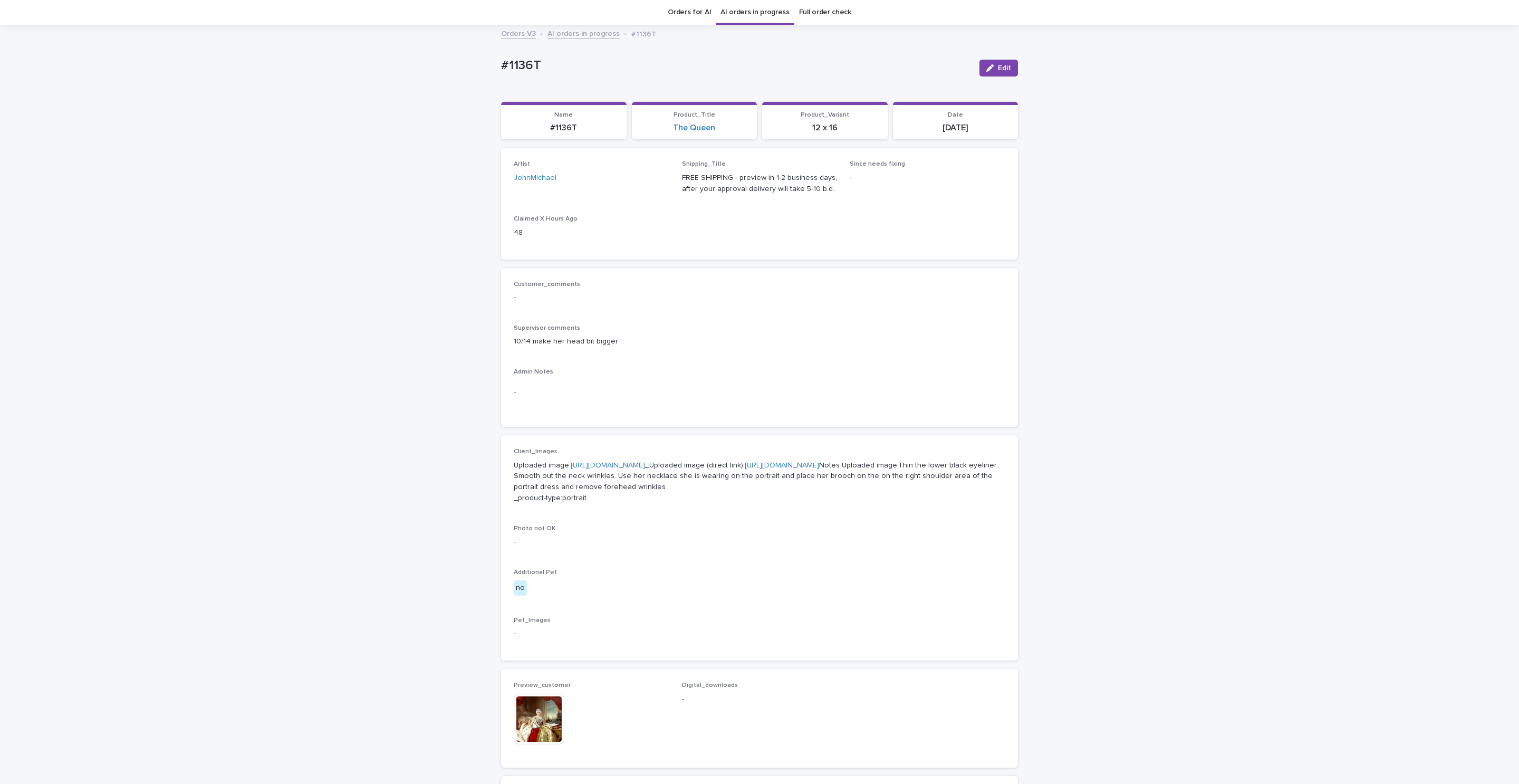
click at [745, 469] on link "https://files.getuploadkit.com/fb9103b9-f7ca-44bf-9857-1dea655e0cff/9104b182-71…" at bounding box center [782, 465] width 75 height 8
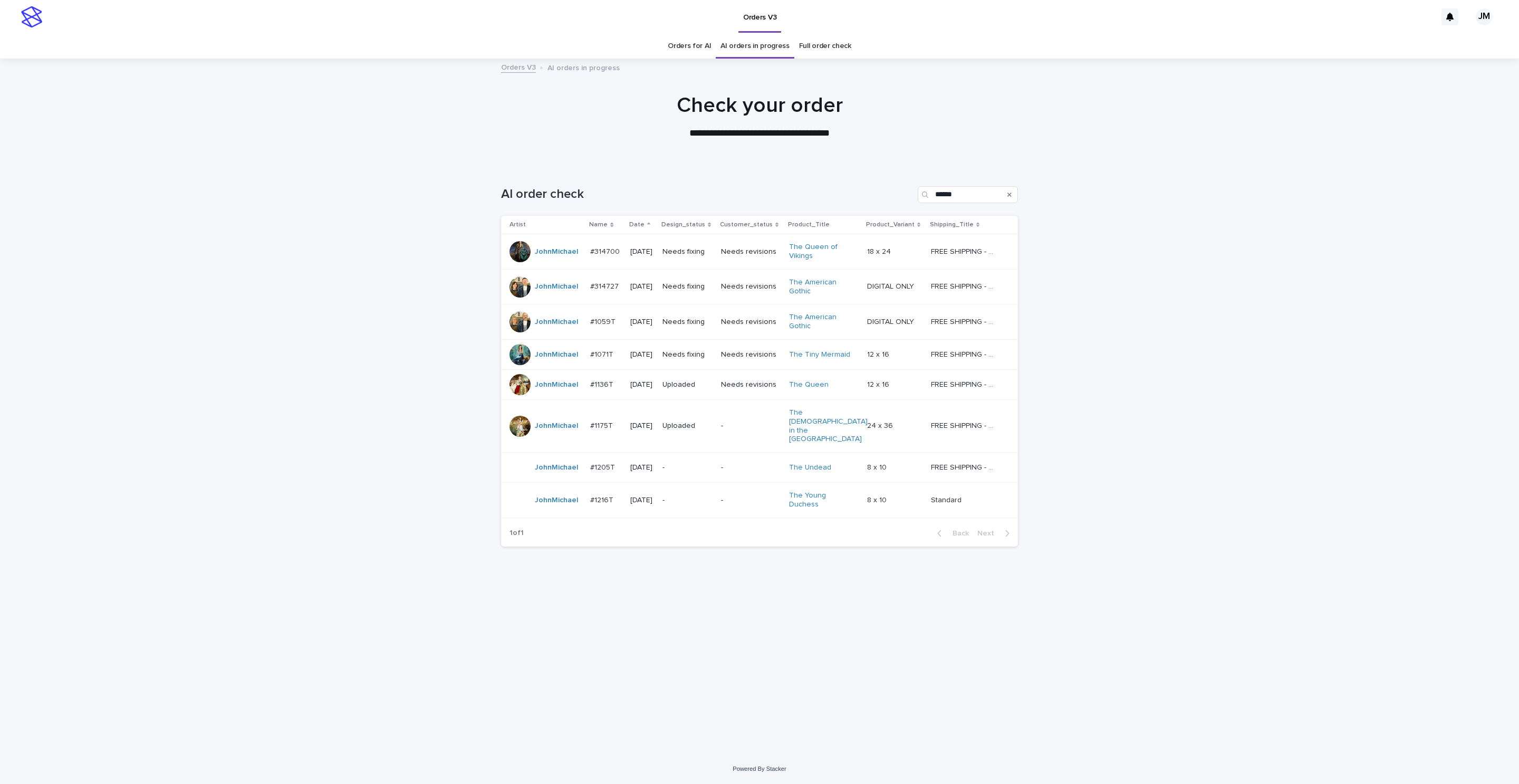
click at [658, 262] on td "2025-10-06" at bounding box center [642, 251] width 32 height 35
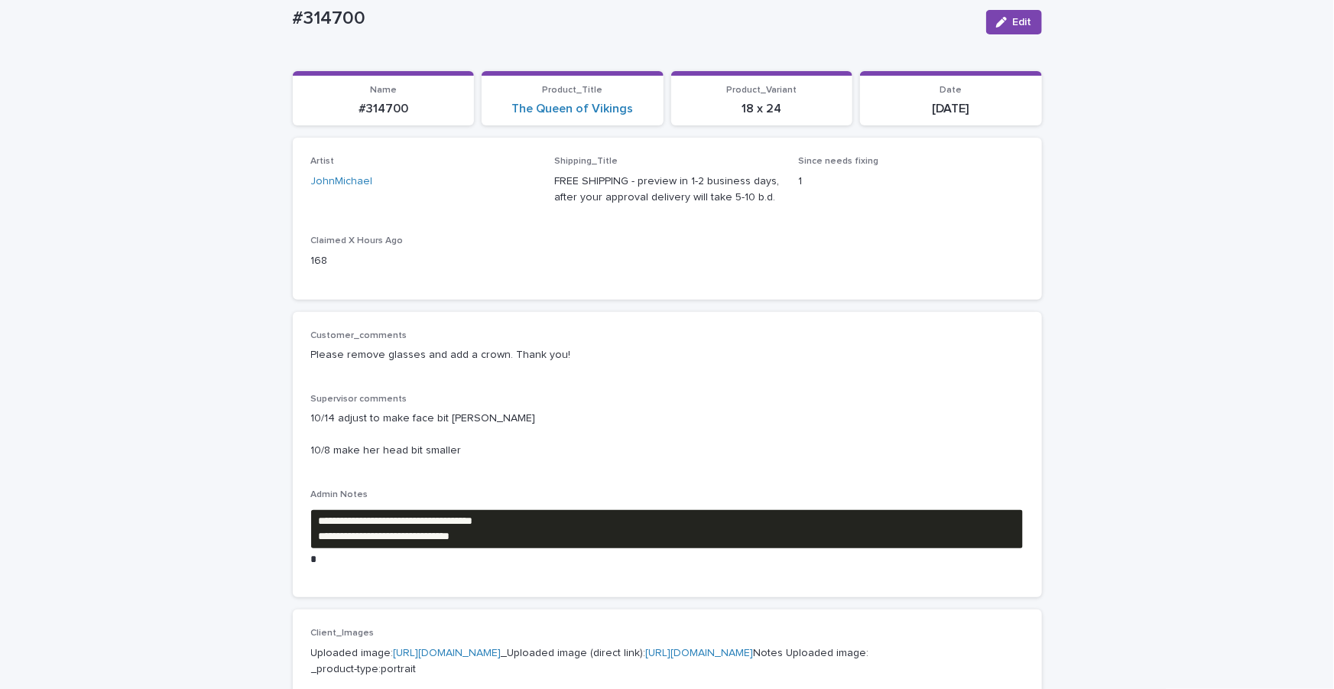
scroll to position [138, 0]
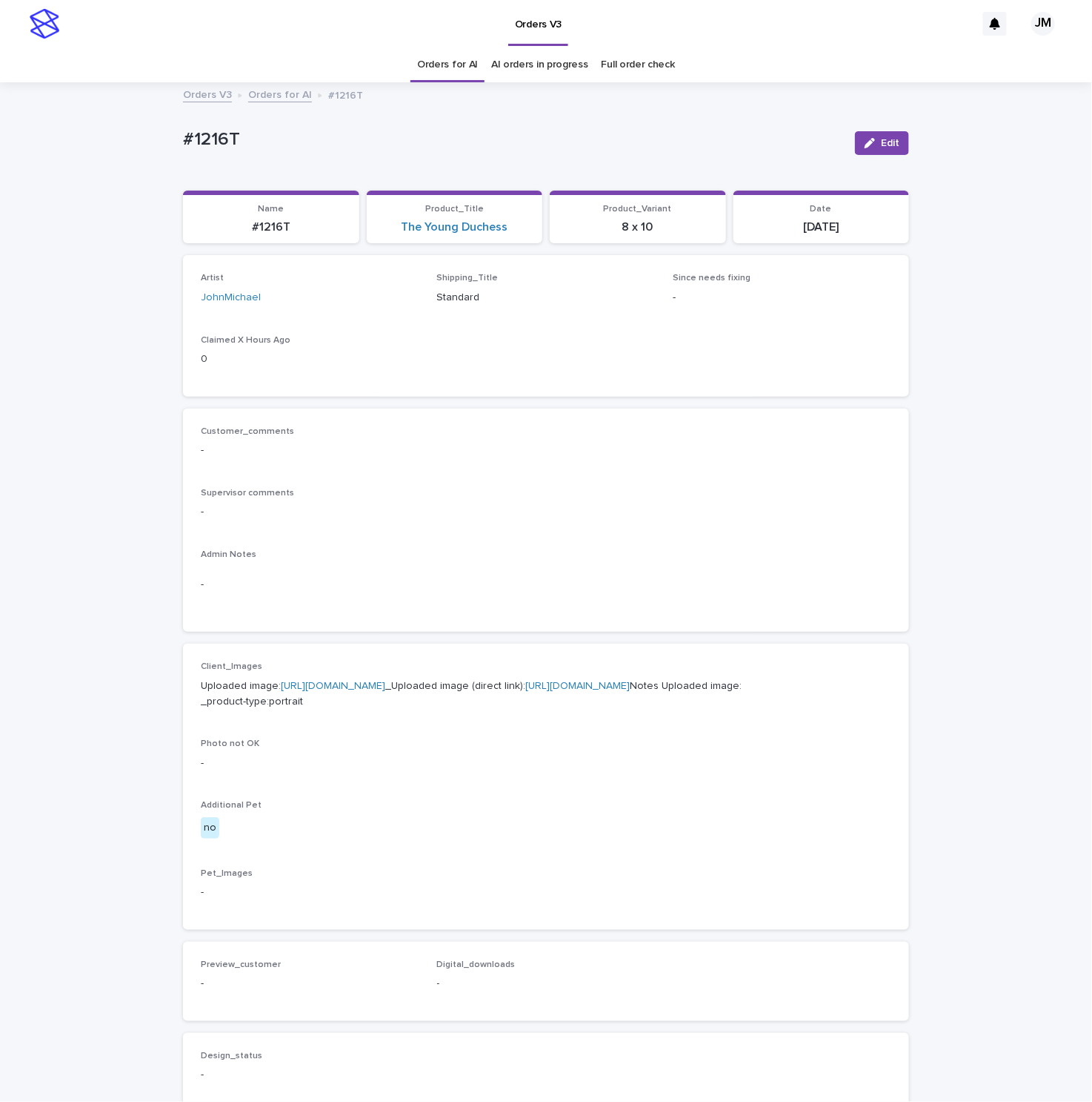
drag, startPoint x: 5, startPoint y: 487, endPoint x: 17, endPoint y: 478, distance: 15.0
click at [11, 483] on div "Loading... Saving… Loading... Saving… #1216T Edit #1216T Edit Sorry, there was …" at bounding box center [546, 751] width 1092 height 1335
